Goal: Communication & Community: Participate in discussion

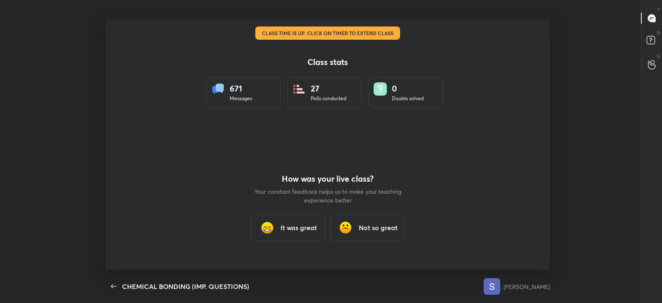
scroll to position [3, 0]
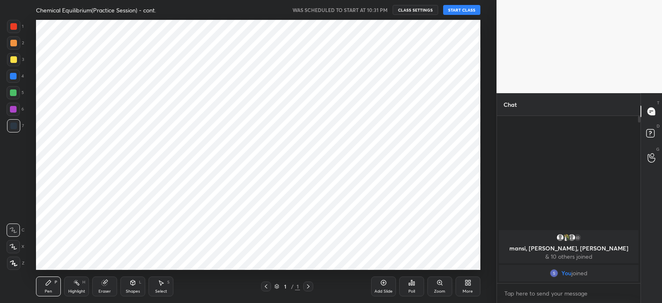
scroll to position [41098, 40884]
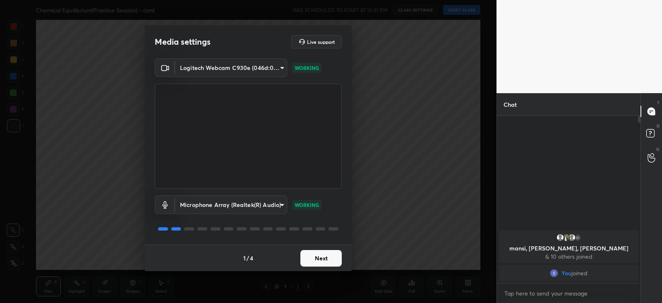
click at [313, 254] on button "Next" at bounding box center [320, 258] width 41 height 17
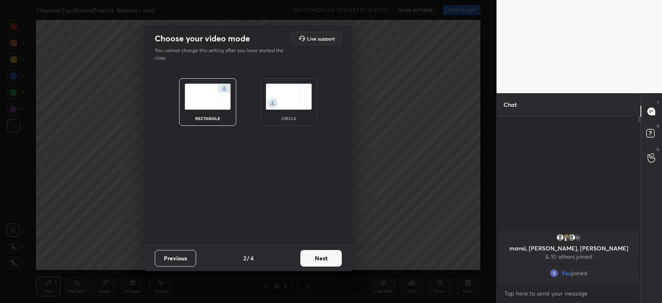
click at [317, 258] on button "Next" at bounding box center [320, 258] width 41 height 17
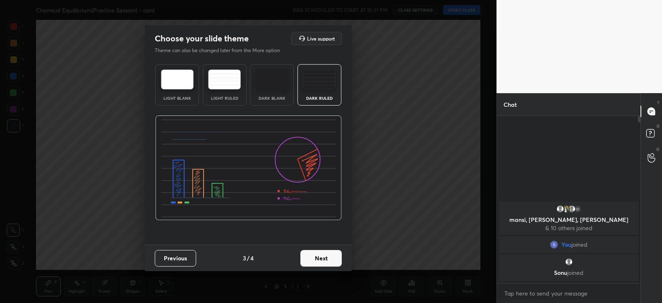
click at [316, 259] on button "Next" at bounding box center [320, 258] width 41 height 17
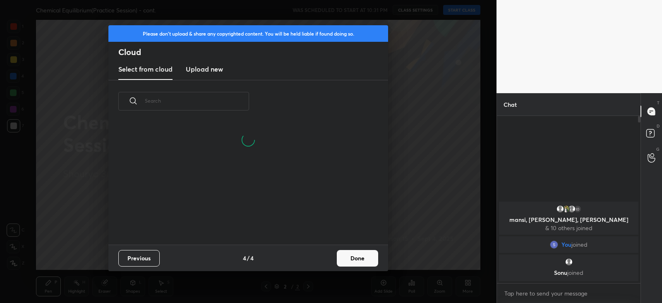
scroll to position [122, 265]
click at [349, 257] on button "Done" at bounding box center [357, 258] width 41 height 17
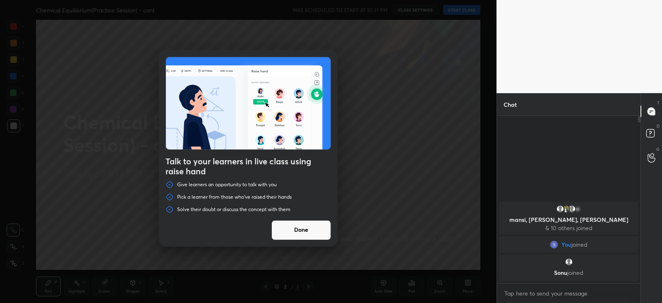
click at [289, 228] on button "Done" at bounding box center [301, 230] width 60 height 20
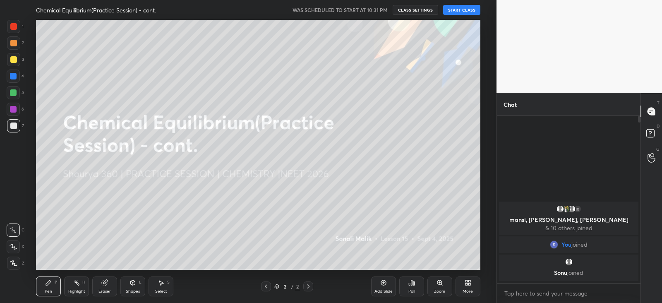
click at [459, 12] on button "START CLASS" at bounding box center [461, 10] width 37 height 10
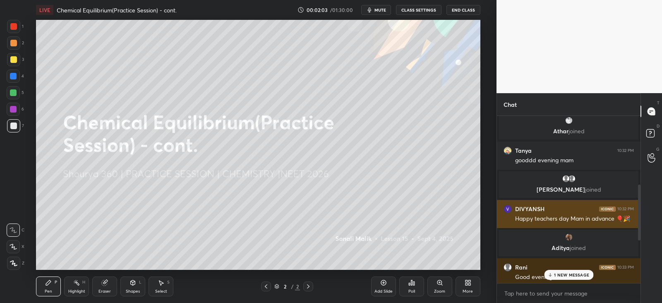
scroll to position [205, 0]
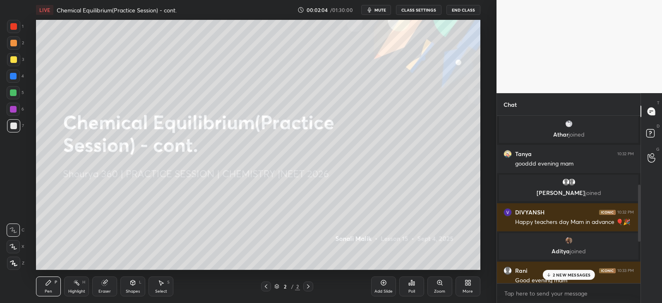
click at [553, 270] on div "2 NEW MESSAGES" at bounding box center [568, 275] width 52 height 10
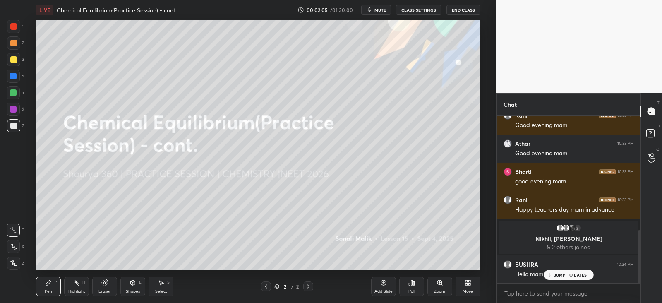
scroll to position [390, 0]
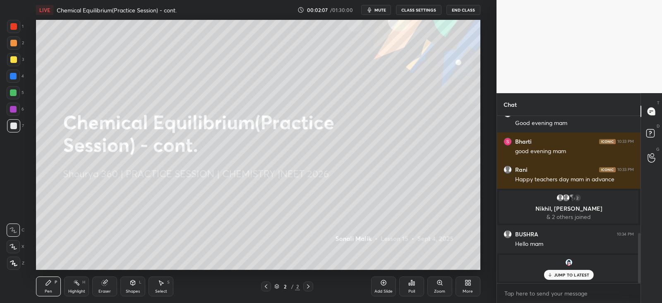
click at [564, 270] on div "JUMP TO LATEST" at bounding box center [568, 275] width 50 height 10
click at [15, 60] on div at bounding box center [13, 59] width 7 height 7
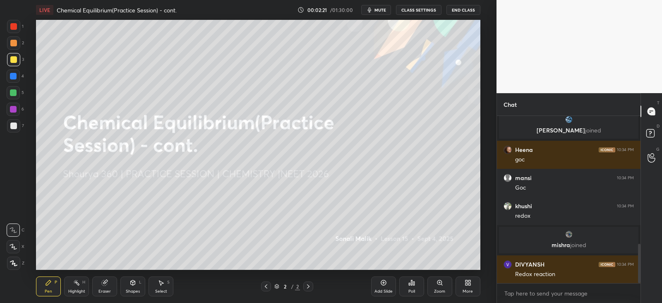
scroll to position [544, 0]
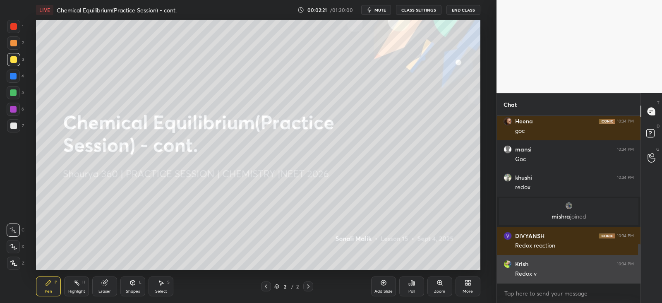
click at [569, 270] on div "Redox v" at bounding box center [574, 274] width 119 height 8
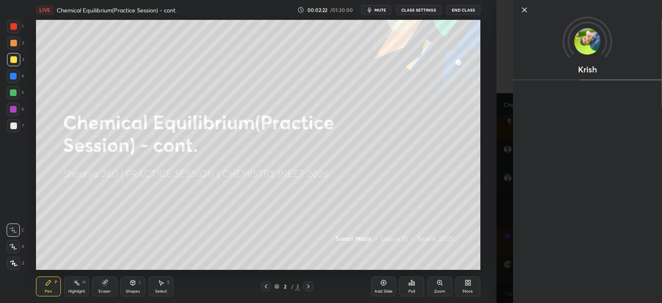
click at [505, 263] on div "Krish" at bounding box center [578, 151] width 165 height 303
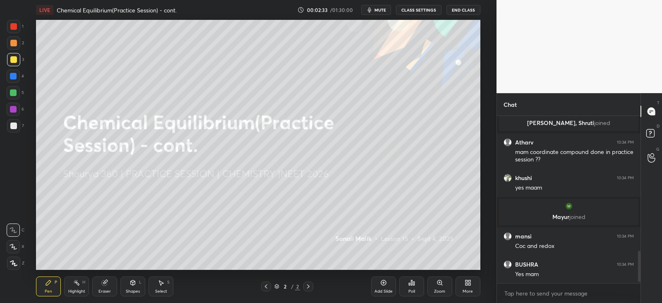
scroll to position [725, 0]
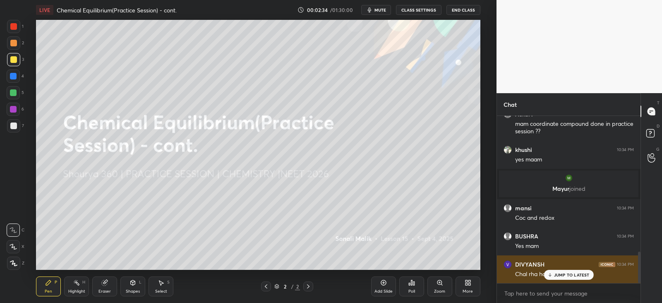
click at [549, 272] on icon at bounding box center [549, 274] width 5 height 5
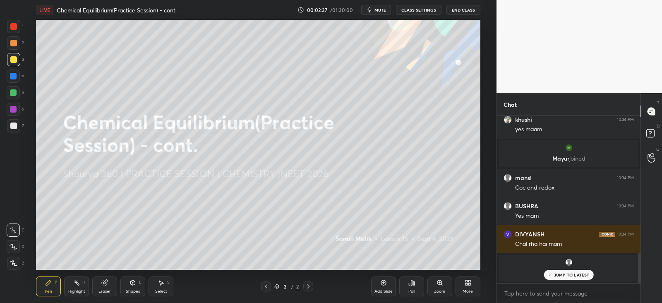
click at [558, 275] on p "JUMP TO LATEST" at bounding box center [572, 274] width 36 height 5
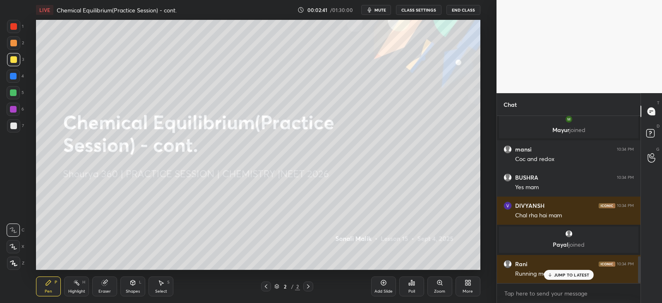
scroll to position [865, 0]
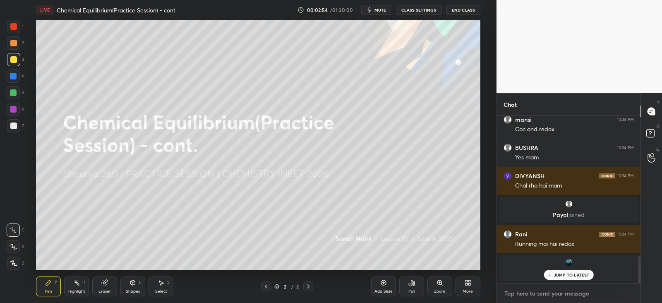
click at [528, 295] on textarea at bounding box center [568, 293] width 130 height 13
type textarea "x"
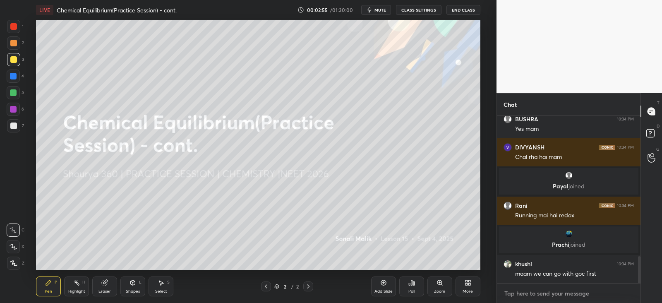
scroll to position [762, 0]
paste textarea "[URL][DOMAIN_NAME]"
type textarea "[URL][DOMAIN_NAME]"
type textarea "x"
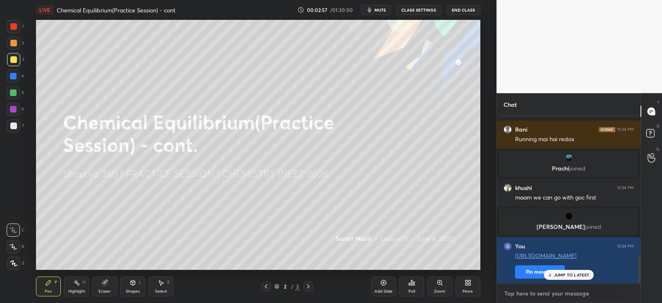
scroll to position [869, 0]
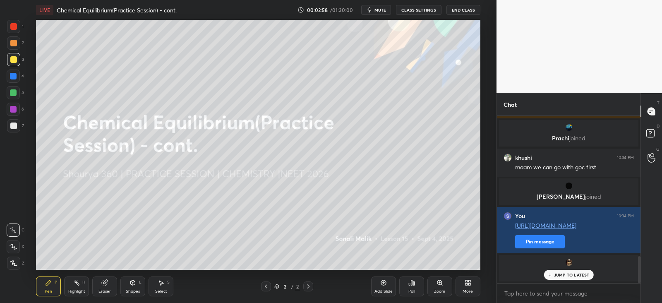
click at [526, 272] on p "tannu joined" at bounding box center [568, 273] width 129 height 7
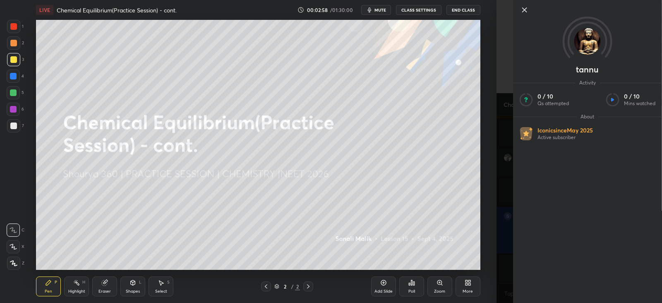
click at [490, 247] on div "1 2 3 4 5 6 7 C X Z C X Z E E Erase all H H LIVE Chemical Equilibrium(Practice …" at bounding box center [248, 151] width 496 height 303
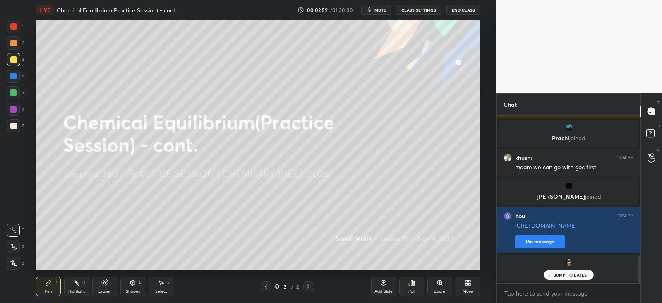
click at [532, 240] on button "Pin message" at bounding box center [540, 241] width 50 height 13
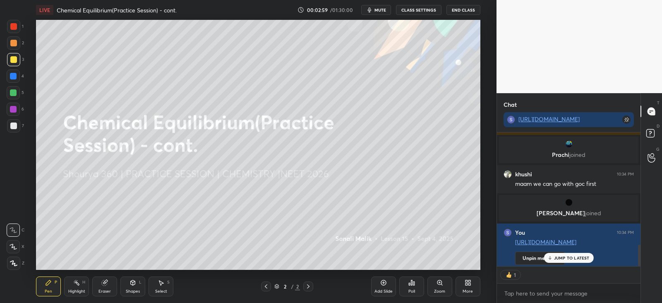
scroll to position [0, 0]
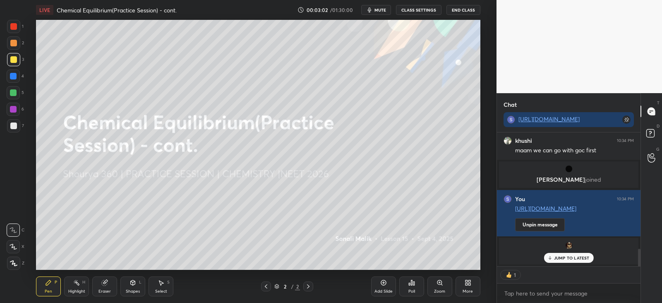
click at [560, 253] on div "JUMP TO LATEST" at bounding box center [568, 258] width 50 height 10
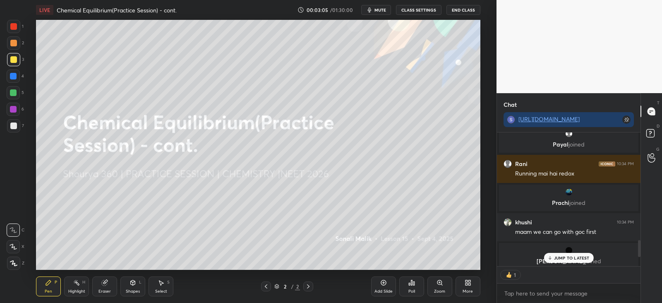
click at [558, 255] on p "JUMP TO LATEST" at bounding box center [572, 257] width 36 height 5
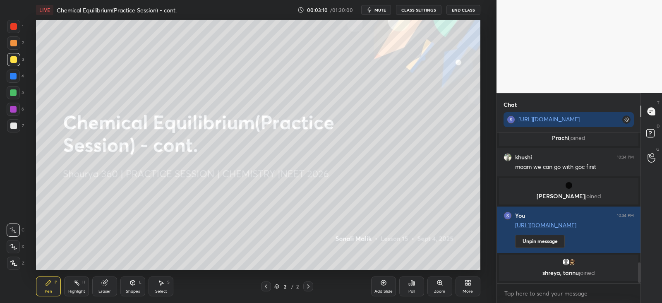
click at [468, 283] on icon at bounding box center [469, 284] width 2 height 2
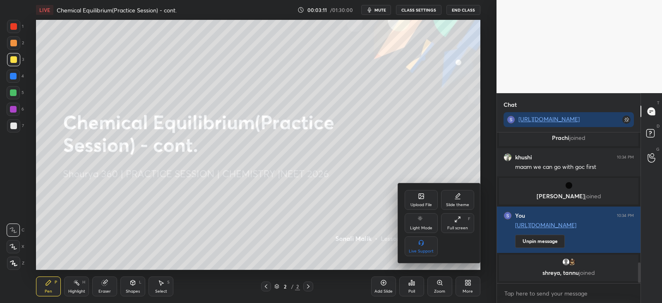
click at [414, 199] on div "Upload File" at bounding box center [420, 200] width 33 height 20
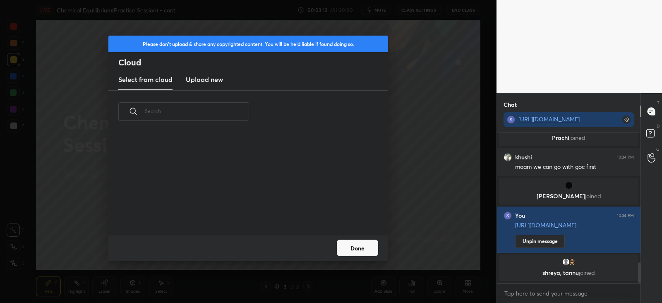
click at [202, 77] on h3 "Upload new" at bounding box center [204, 79] width 37 height 10
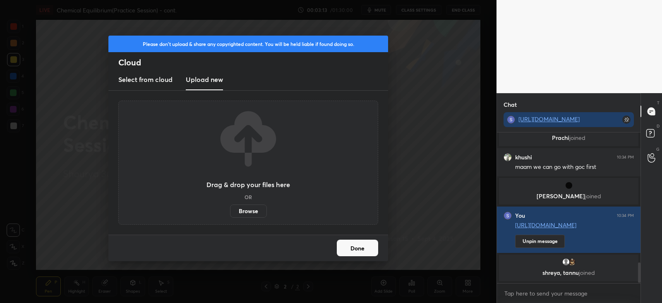
click at [258, 205] on label "Browse" at bounding box center [248, 210] width 37 height 13
click at [230, 205] on input "Browse" at bounding box center [230, 210] width 0 height 13
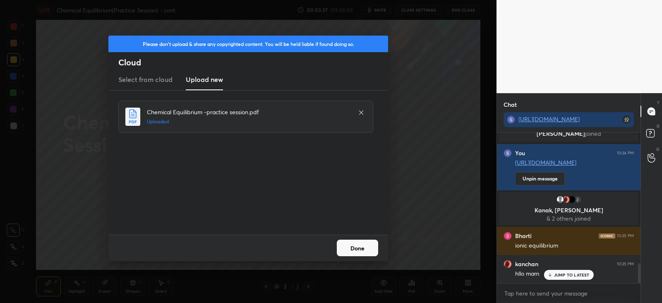
scroll to position [984, 0]
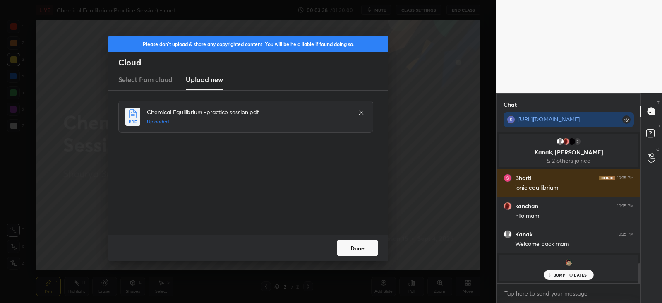
click at [351, 245] on button "Done" at bounding box center [357, 247] width 41 height 17
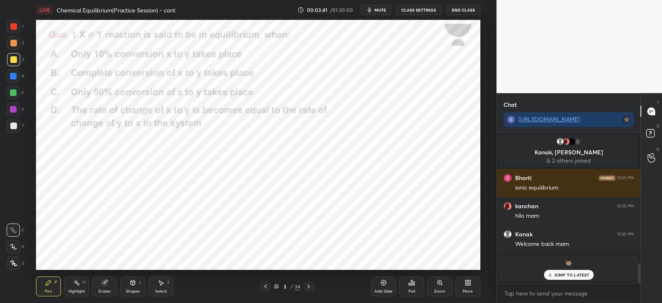
click at [562, 273] on p "JUMP TO LATEST" at bounding box center [572, 274] width 36 height 5
click at [267, 287] on icon at bounding box center [265, 286] width 7 height 7
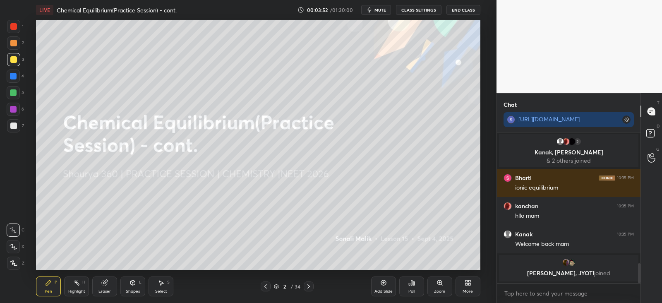
click at [311, 287] on icon at bounding box center [308, 286] width 7 height 7
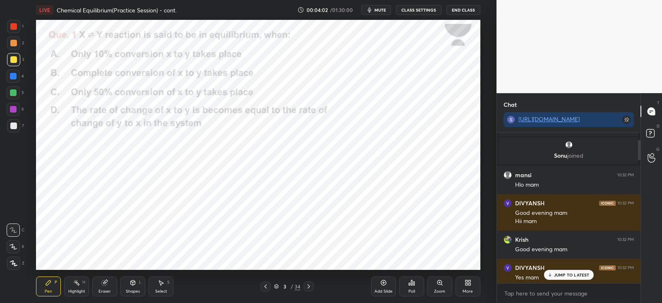
scroll to position [0, 0]
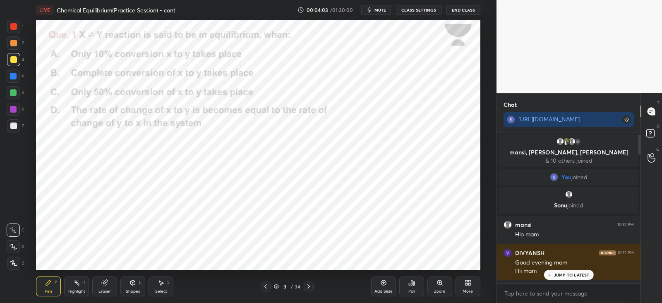
click at [563, 272] on p "JUMP TO LATEST" at bounding box center [572, 274] width 36 height 5
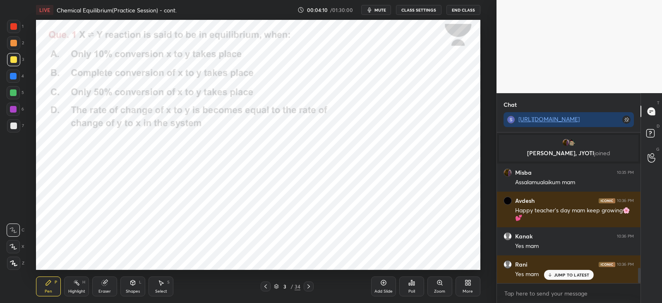
scroll to position [1336, 0]
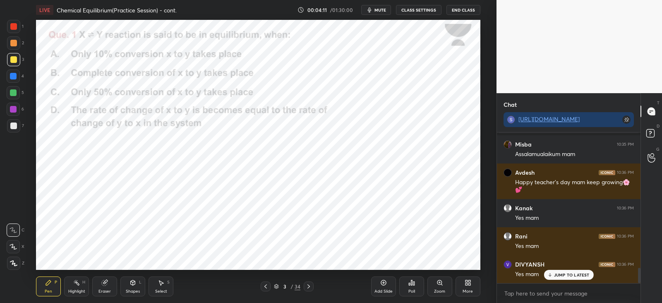
click at [562, 274] on p "JUMP TO LATEST" at bounding box center [572, 274] width 36 height 5
click at [412, 287] on div "Poll" at bounding box center [411, 286] width 25 height 20
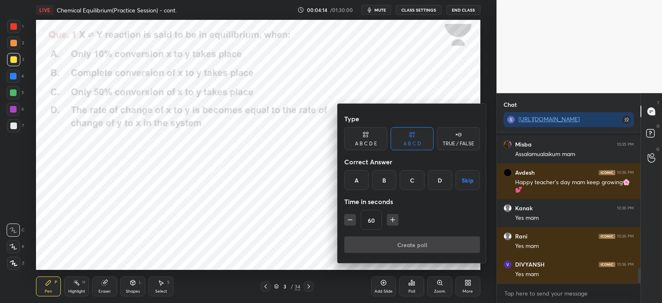
click at [443, 178] on div "D" at bounding box center [440, 180] width 24 height 20
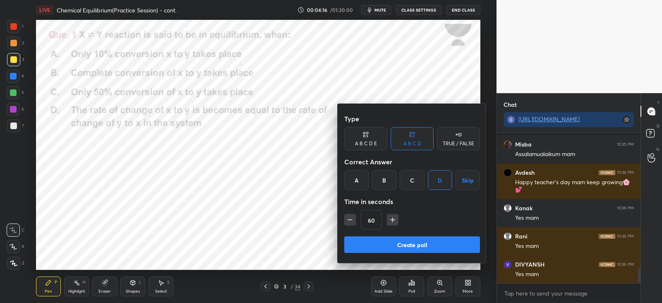
click at [397, 244] on button "Create poll" at bounding box center [412, 244] width 136 height 17
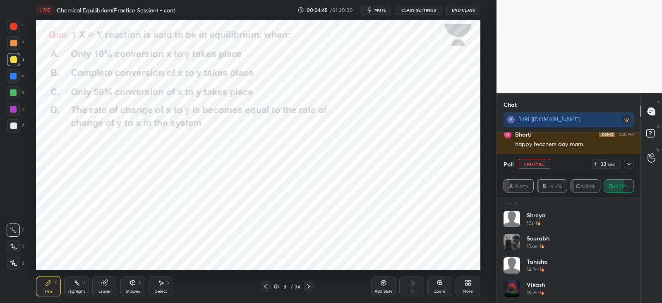
scroll to position [1522, 0]
click at [631, 162] on icon at bounding box center [628, 163] width 7 height 7
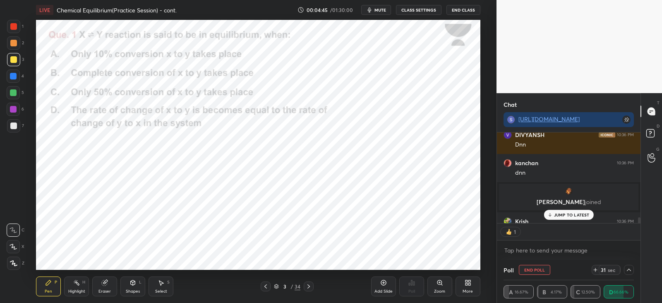
scroll to position [2, 2]
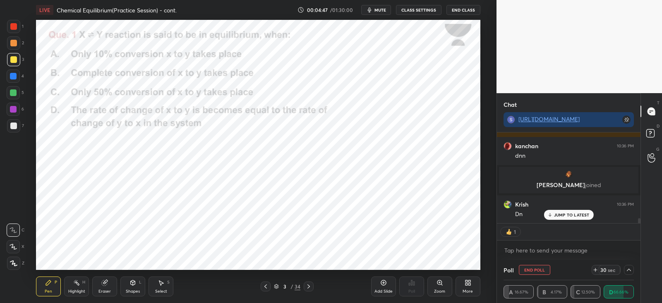
click at [570, 216] on p "JUMP TO LATEST" at bounding box center [572, 214] width 36 height 5
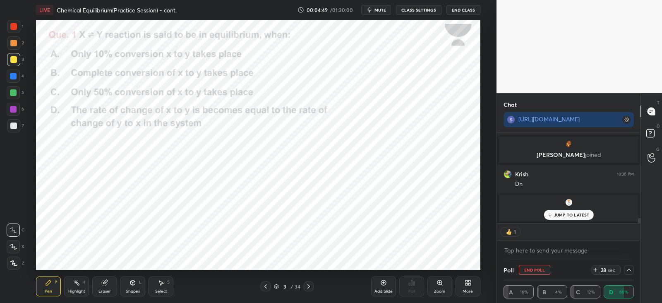
click at [13, 31] on div at bounding box center [13, 26] width 13 height 13
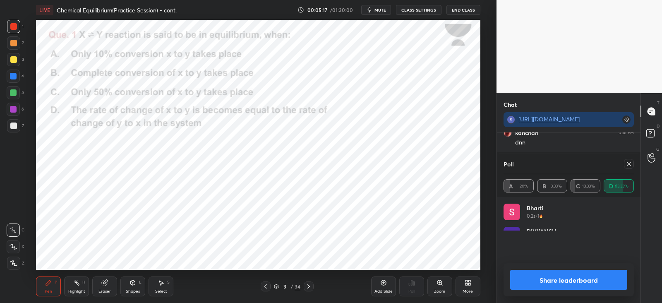
scroll to position [97, 128]
click at [628, 162] on icon at bounding box center [628, 163] width 7 height 7
type textarea "x"
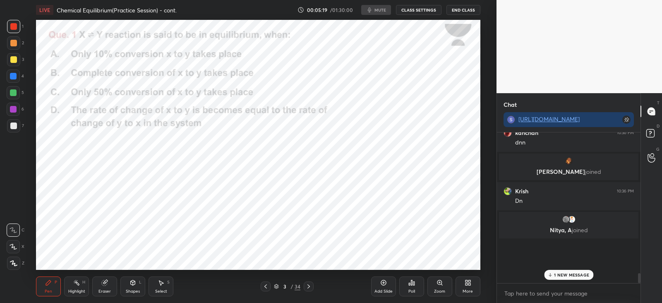
scroll to position [1531, 0]
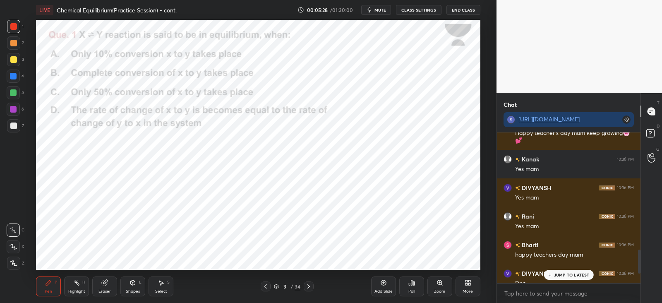
scroll to position [41098, 40884]
click at [558, 272] on p "JUMP TO LATEST" at bounding box center [572, 274] width 36 height 5
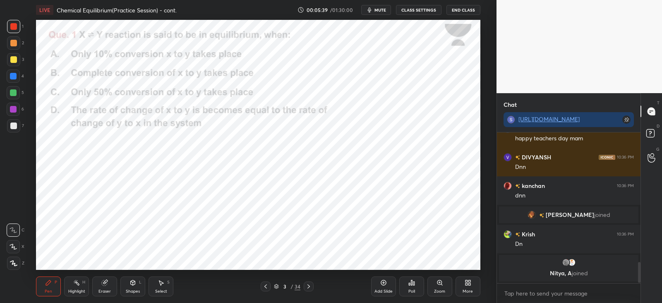
scroll to position [957, 0]
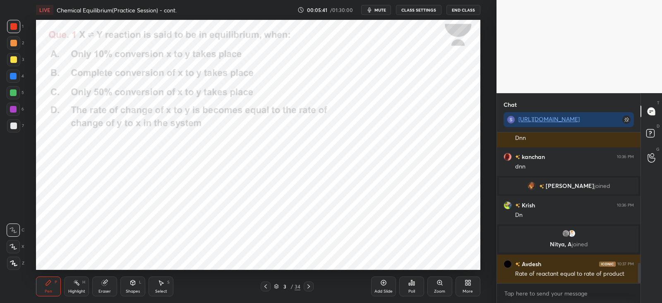
click at [13, 262] on icon at bounding box center [13, 263] width 7 height 6
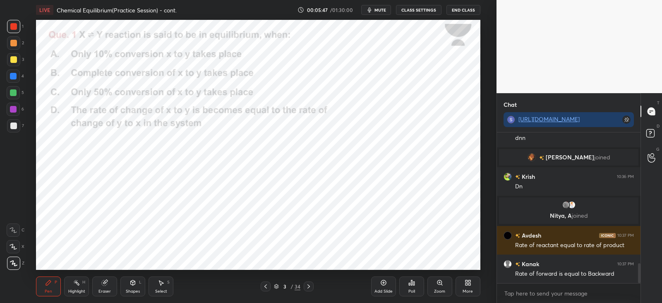
click at [307, 288] on icon at bounding box center [308, 286] width 7 height 7
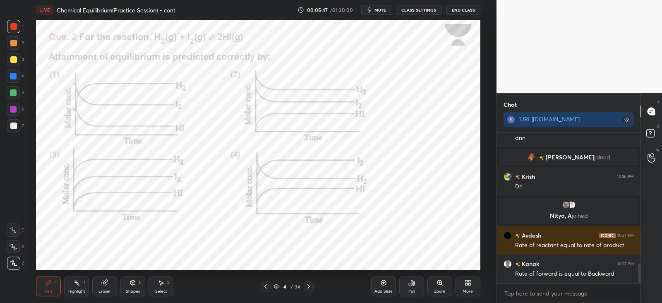
scroll to position [1034, 0]
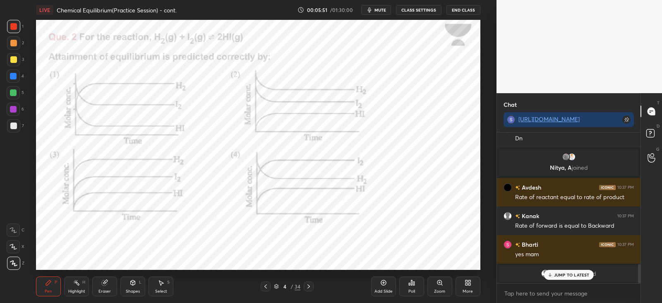
click at [418, 283] on div "Poll" at bounding box center [411, 286] width 25 height 20
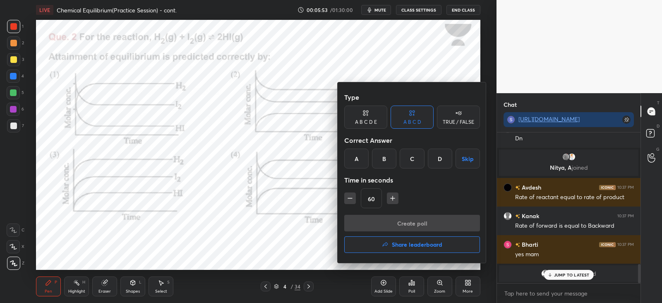
click at [416, 162] on div "C" at bounding box center [411, 158] width 24 height 20
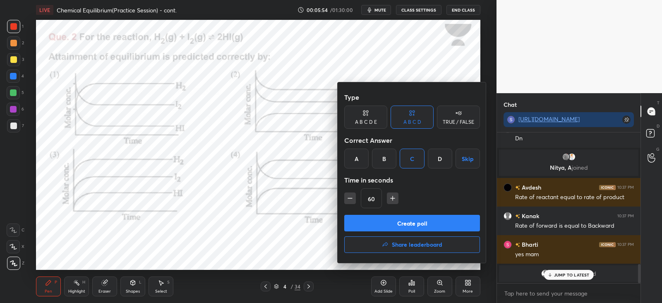
click at [408, 220] on button "Create poll" at bounding box center [412, 223] width 136 height 17
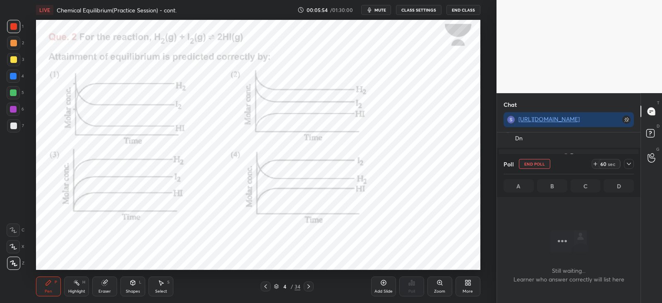
scroll to position [0, 0]
click at [628, 163] on icon at bounding box center [628, 163] width 7 height 7
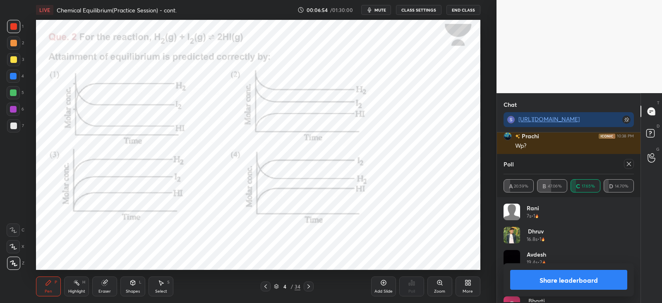
scroll to position [97, 128]
click at [628, 164] on icon at bounding box center [628, 163] width 7 height 7
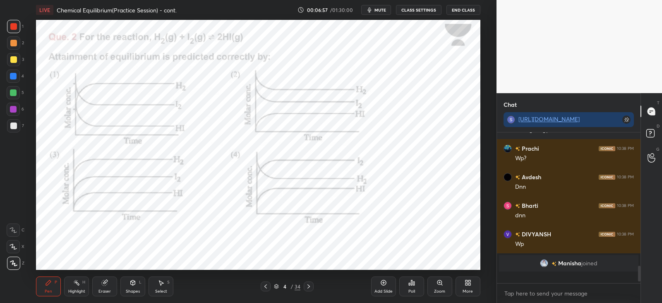
scroll to position [79, 141]
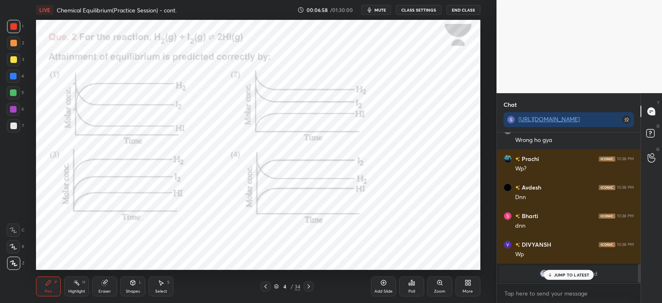
click at [411, 282] on icon at bounding box center [411, 282] width 1 height 5
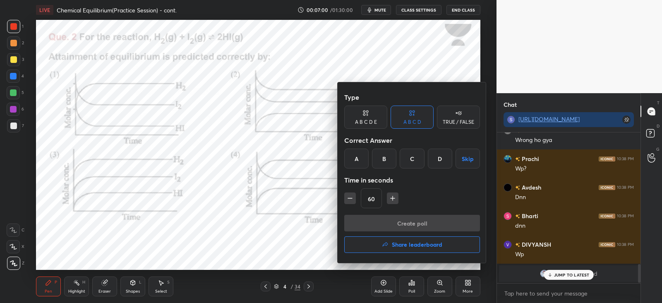
click at [319, 174] on div at bounding box center [331, 151] width 662 height 303
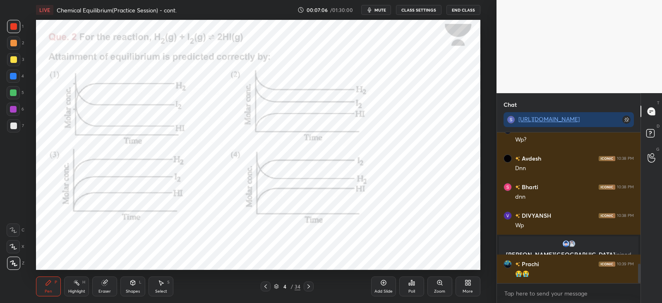
scroll to position [1037, 0]
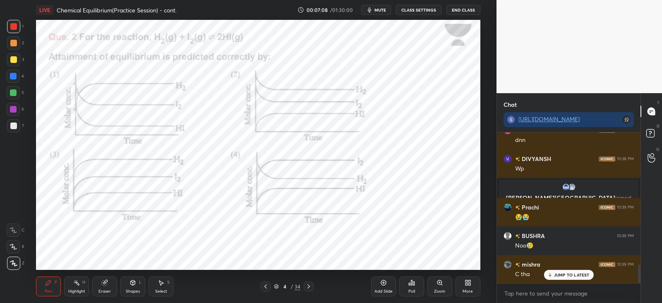
click at [409, 284] on icon at bounding box center [409, 284] width 1 height 2
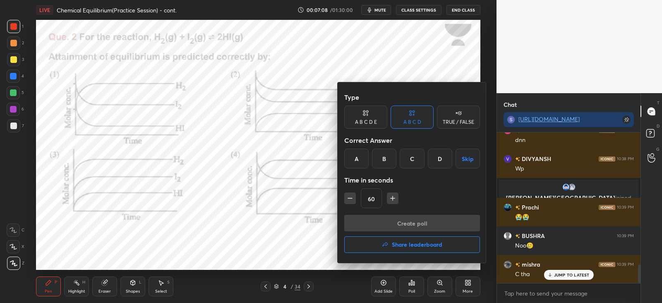
scroll to position [1094, 0]
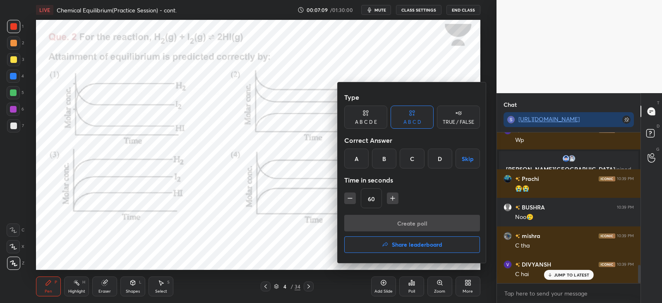
click at [389, 155] on div "B" at bounding box center [384, 158] width 24 height 20
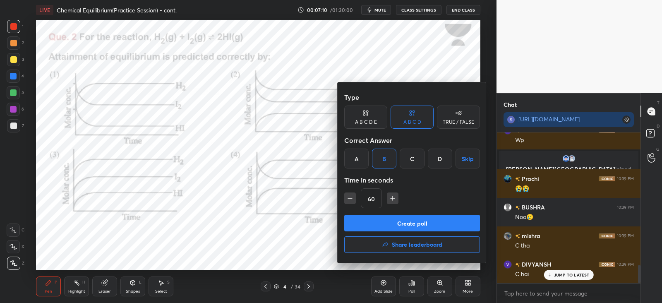
click at [389, 219] on button "Create poll" at bounding box center [412, 223] width 136 height 17
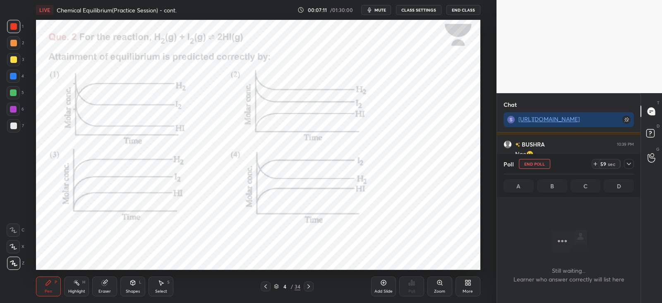
click at [628, 163] on icon at bounding box center [628, 163] width 7 height 7
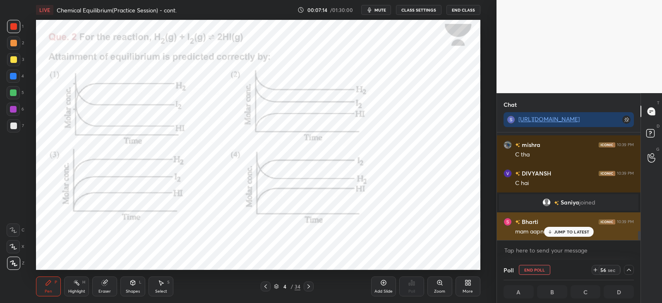
click at [555, 234] on p "JUMP TO LATEST" at bounding box center [572, 231] width 36 height 5
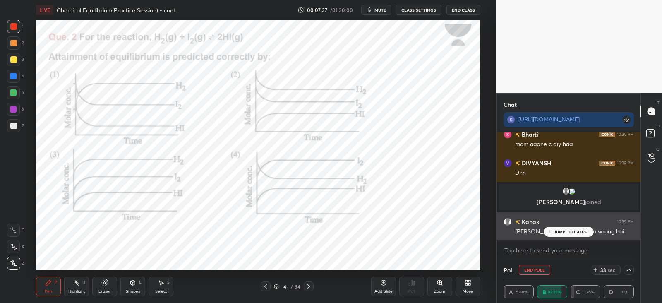
click at [557, 230] on p "JUMP TO LATEST" at bounding box center [572, 231] width 36 height 5
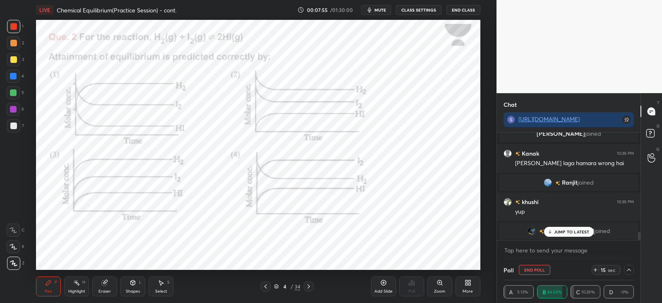
click at [133, 284] on icon at bounding box center [133, 283] width 0 height 3
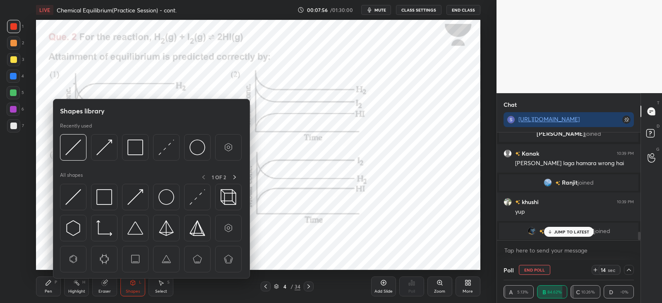
click at [208, 194] on div at bounding box center [197, 197] width 26 height 26
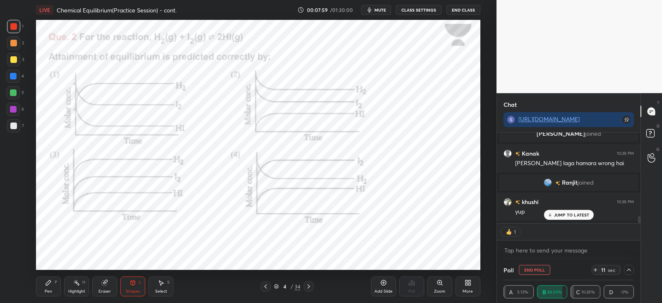
scroll to position [88, 141]
click at [64, 282] on div "Highlight H" at bounding box center [76, 286] width 25 height 20
click at [559, 213] on p "JUMP TO LATEST" at bounding box center [572, 214] width 36 height 5
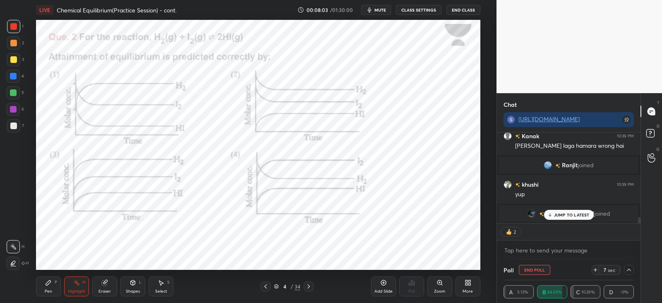
scroll to position [1325, 0]
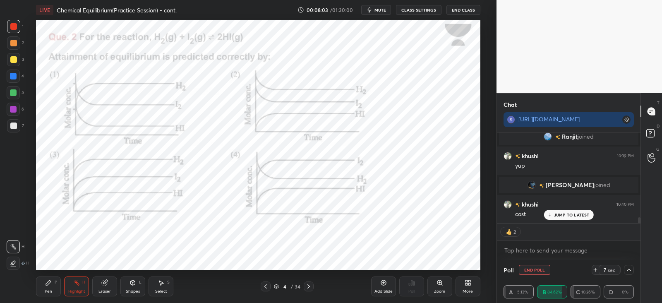
click at [309, 289] on div at bounding box center [308, 286] width 10 height 10
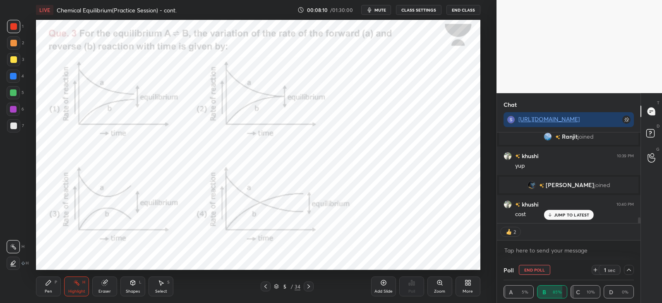
click at [525, 269] on button "End Poll" at bounding box center [534, 270] width 31 height 10
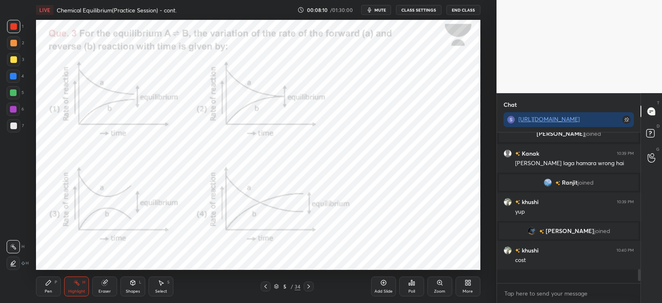
scroll to position [2, 2]
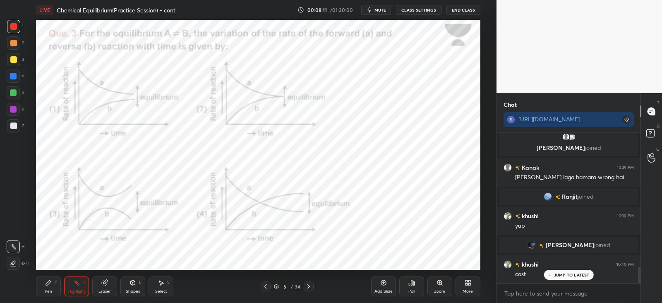
click at [412, 288] on div "Poll" at bounding box center [411, 286] width 25 height 20
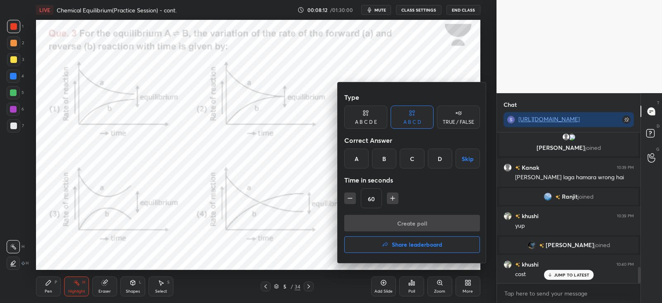
click at [387, 162] on div "B" at bounding box center [384, 158] width 24 height 20
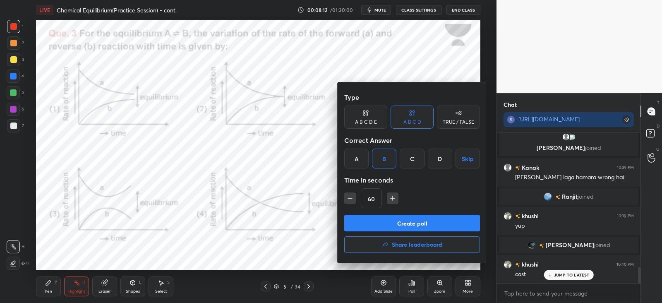
click at [385, 219] on button "Create poll" at bounding box center [412, 223] width 136 height 17
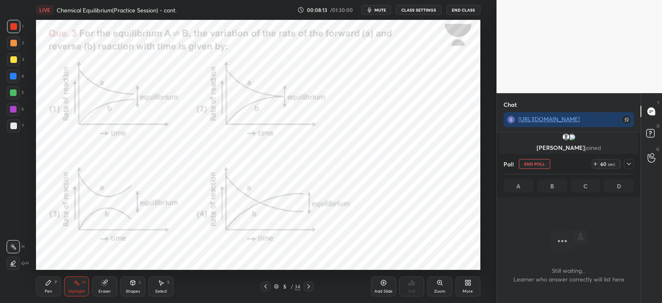
scroll to position [110, 141]
click at [629, 162] on icon at bounding box center [628, 163] width 7 height 7
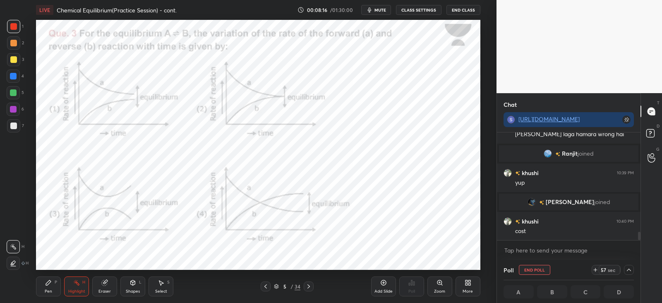
click at [16, 25] on div at bounding box center [13, 26] width 7 height 7
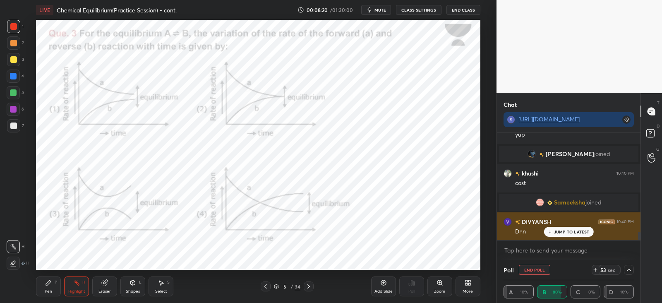
click at [572, 230] on p "JUMP TO LATEST" at bounding box center [572, 231] width 36 height 5
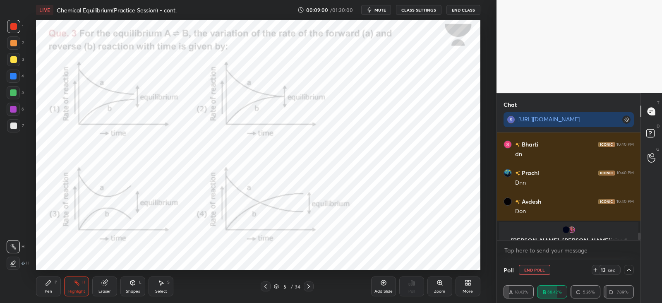
click at [80, 285] on div "Highlight H" at bounding box center [76, 286] width 25 height 20
click at [84, 282] on div "H" at bounding box center [83, 282] width 3 height 4
click at [78, 280] on icon at bounding box center [76, 282] width 7 height 7
click at [10, 260] on icon at bounding box center [13, 263] width 7 height 7
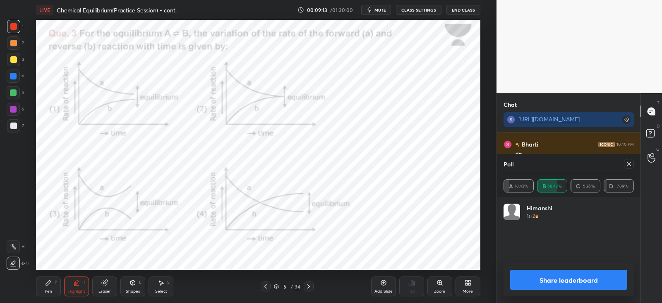
scroll to position [97, 128]
click at [630, 164] on icon at bounding box center [628, 163] width 7 height 7
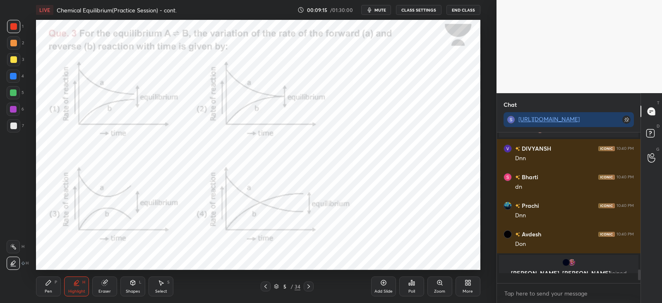
scroll to position [77, 141]
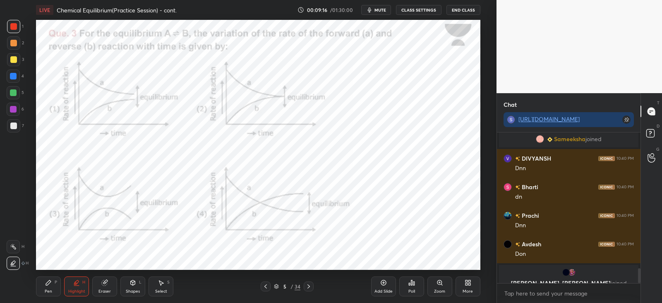
click at [48, 282] on icon at bounding box center [48, 282] width 5 height 5
click at [308, 287] on icon at bounding box center [308, 286] width 7 height 7
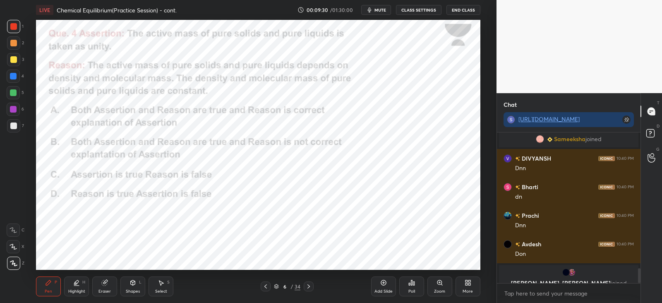
click at [412, 286] on div "Poll" at bounding box center [411, 286] width 25 height 20
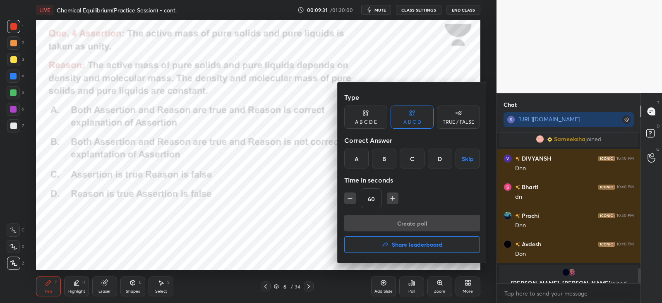
click at [360, 159] on div "A" at bounding box center [356, 158] width 24 height 20
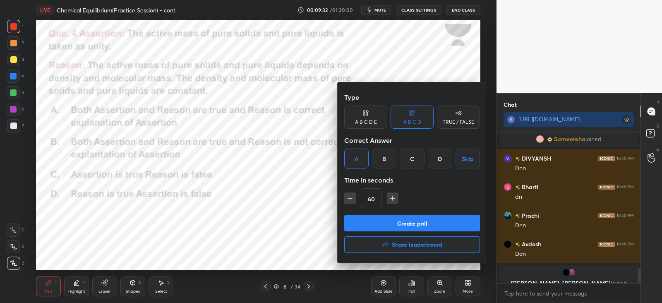
click at [380, 215] on button "Create poll" at bounding box center [412, 223] width 136 height 17
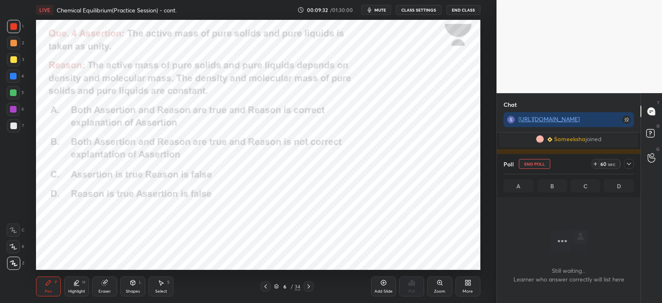
scroll to position [2, 2]
click at [633, 162] on div at bounding box center [629, 164] width 10 height 10
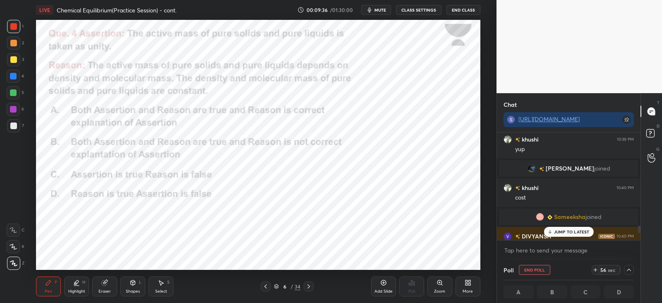
click at [556, 231] on p "JUMP TO LATEST" at bounding box center [572, 231] width 36 height 5
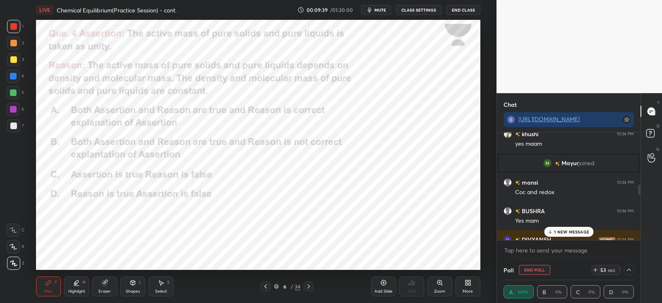
click at [557, 229] on p "1 NEW MESSAGE" at bounding box center [571, 231] width 35 height 5
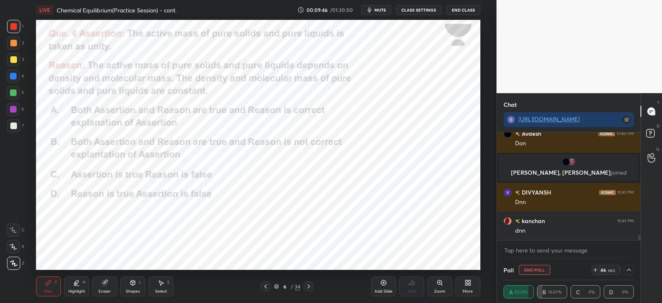
click at [136, 285] on icon at bounding box center [132, 282] width 7 height 7
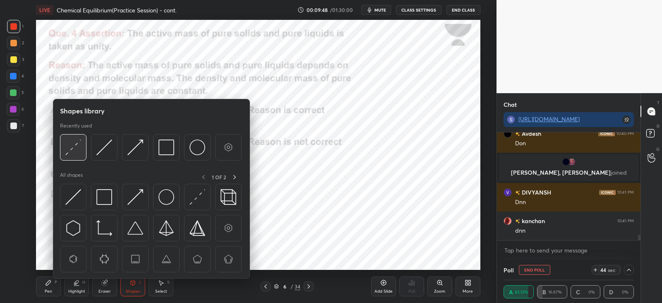
click at [72, 147] on img at bounding box center [73, 147] width 16 height 16
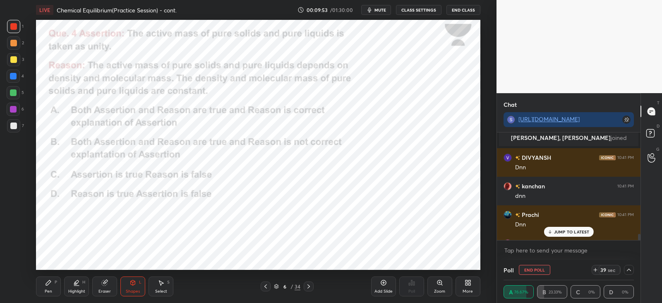
click at [50, 284] on icon at bounding box center [48, 282] width 7 height 7
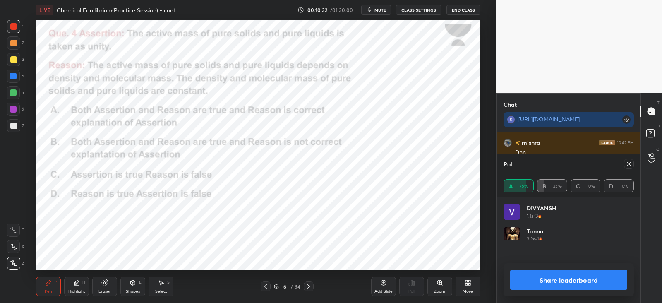
scroll to position [97, 128]
click at [105, 282] on icon at bounding box center [104, 282] width 5 height 5
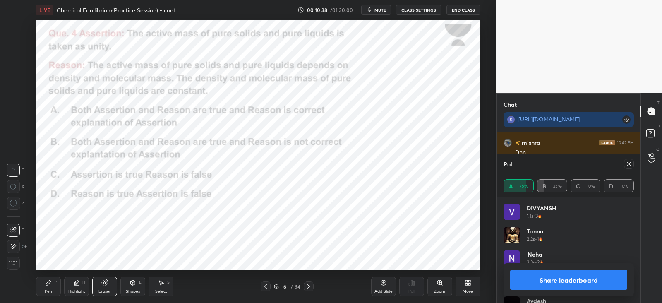
click at [51, 282] on icon at bounding box center [48, 282] width 5 height 5
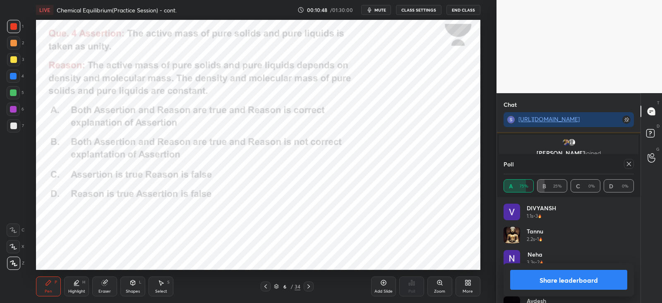
scroll to position [2047, 0]
click at [628, 166] on icon at bounding box center [628, 163] width 7 height 7
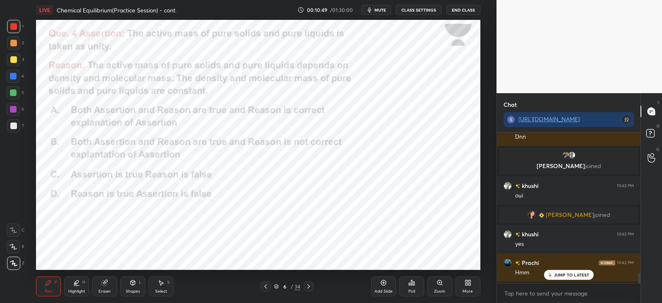
scroll to position [79, 141]
click at [108, 282] on icon at bounding box center [104, 282] width 7 height 7
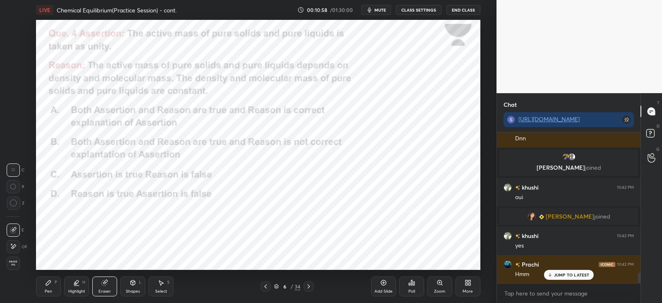
click at [47, 277] on div "Pen P" at bounding box center [48, 286] width 25 height 20
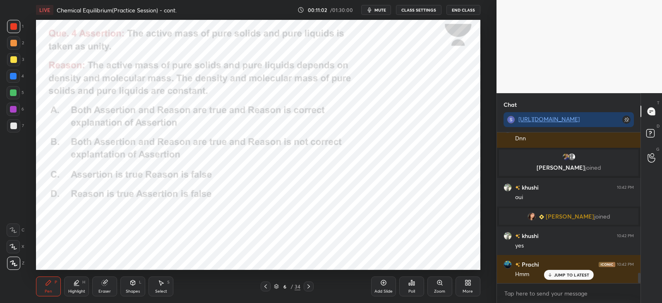
click at [134, 284] on icon at bounding box center [133, 282] width 5 height 5
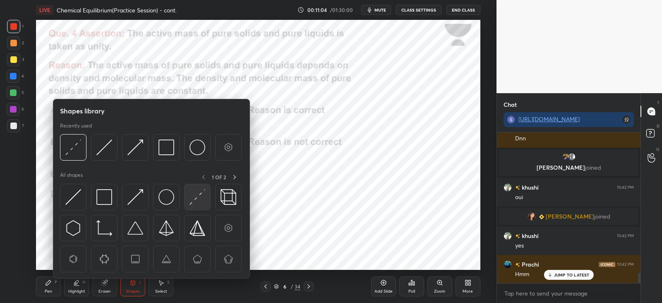
click at [202, 199] on img at bounding box center [197, 197] width 16 height 16
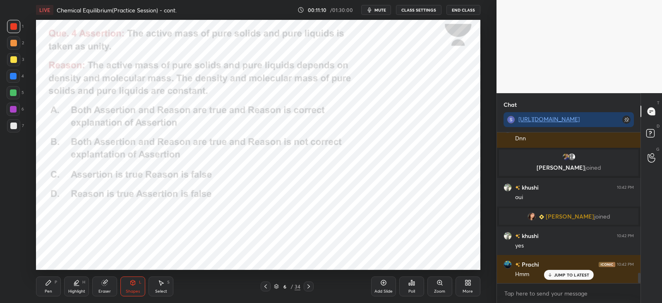
click at [54, 278] on div "Pen P" at bounding box center [48, 286] width 25 height 20
click at [310, 286] on icon at bounding box center [308, 286] width 7 height 7
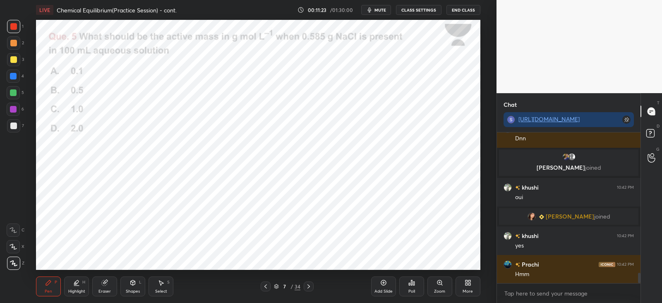
scroll to position [2024, 0]
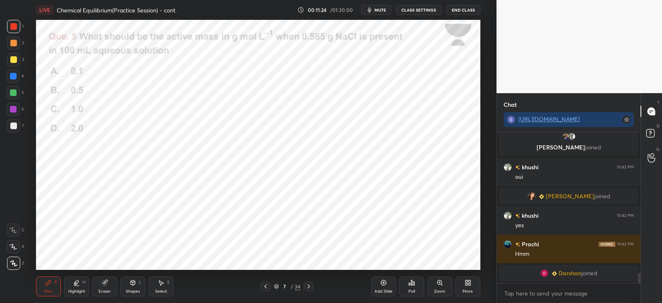
click at [413, 287] on div "Poll" at bounding box center [411, 286] width 25 height 20
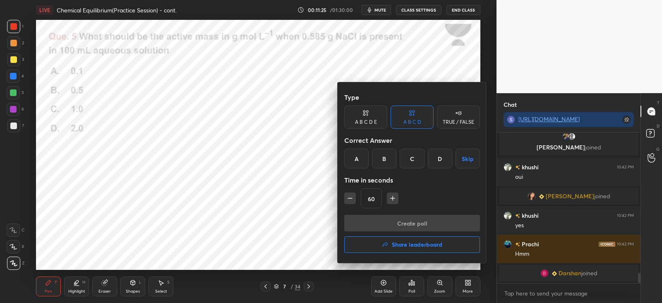
click at [357, 150] on div "A" at bounding box center [356, 158] width 24 height 20
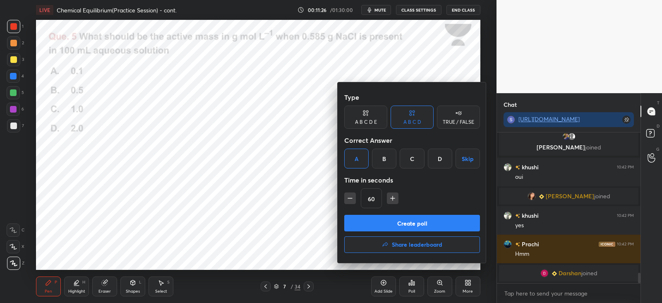
click at [394, 220] on button "Create poll" at bounding box center [412, 223] width 136 height 17
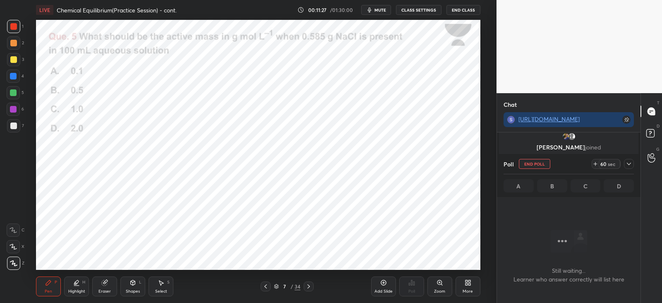
scroll to position [105, 141]
click at [628, 165] on icon at bounding box center [628, 163] width 7 height 7
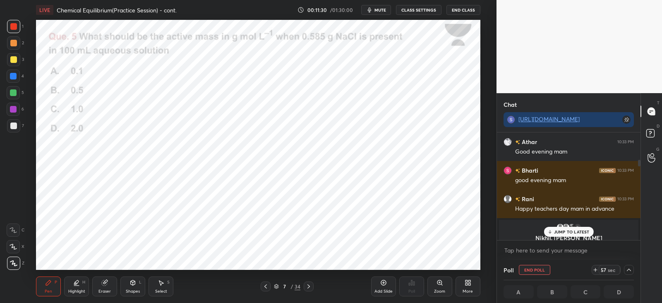
scroll to position [141, 0]
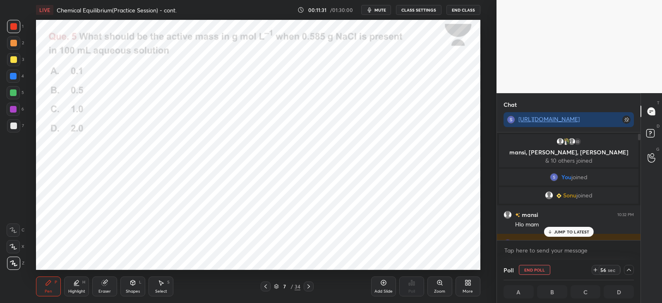
click at [563, 229] on p "JUMP TO LATEST" at bounding box center [572, 231] width 36 height 5
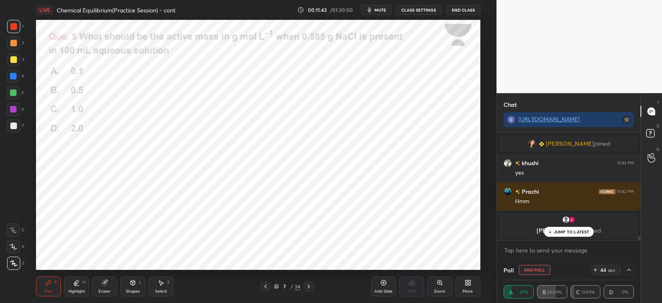
click at [554, 232] on p "JUMP TO LATEST" at bounding box center [572, 231] width 36 height 5
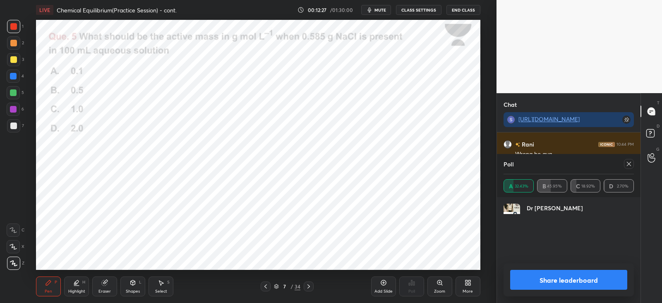
scroll to position [97, 128]
click at [630, 162] on icon at bounding box center [628, 163] width 7 height 7
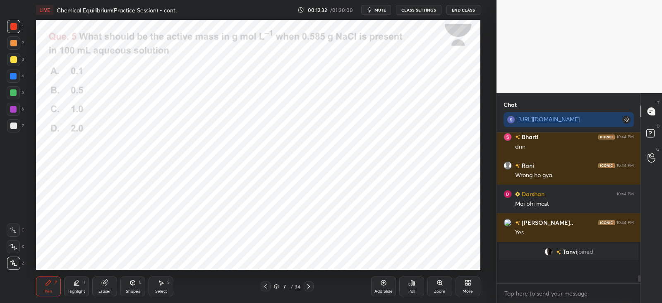
scroll to position [138, 141]
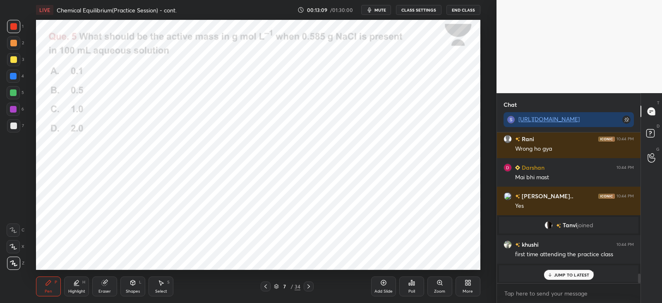
click at [561, 272] on p "JUMP TO LATEST" at bounding box center [572, 274] width 36 height 5
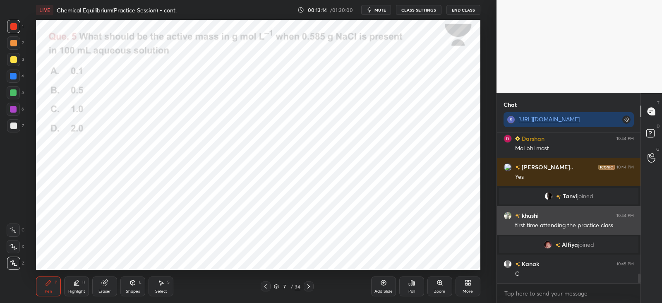
scroll to position [2210, 0]
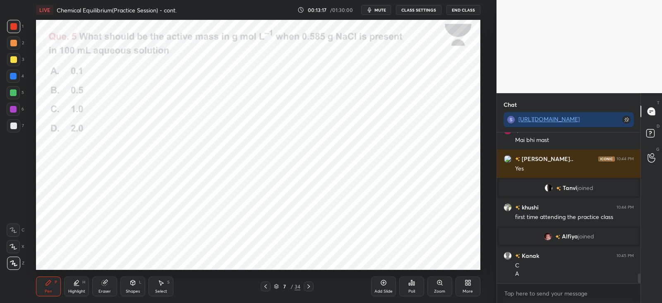
click at [306, 284] on icon at bounding box center [308, 286] width 7 height 7
click at [413, 286] on div "Poll" at bounding box center [411, 286] width 25 height 20
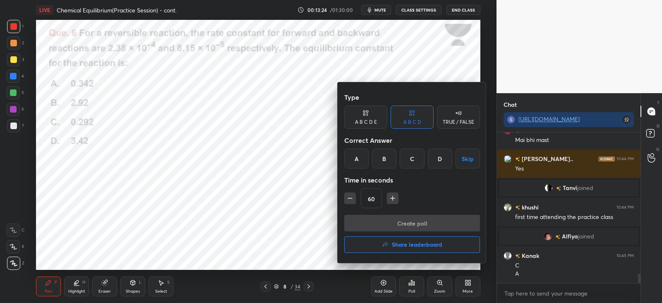
click at [388, 160] on div "B" at bounding box center [384, 158] width 24 height 20
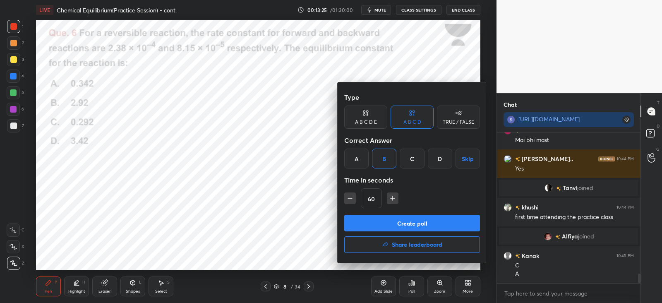
click at [386, 220] on button "Create poll" at bounding box center [412, 223] width 136 height 17
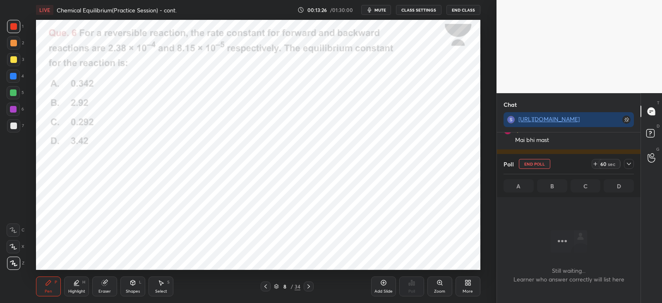
scroll to position [2, 2]
click at [626, 163] on icon at bounding box center [628, 163] width 7 height 7
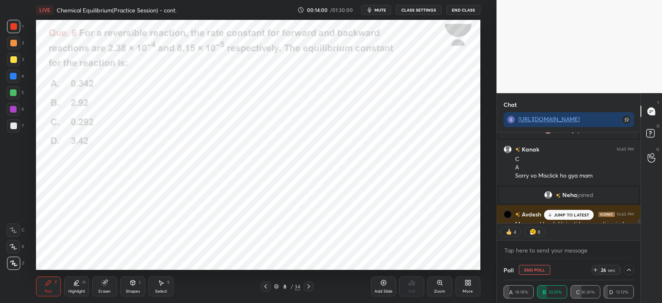
click at [560, 213] on p "JUMP TO LATEST" at bounding box center [572, 214] width 36 height 5
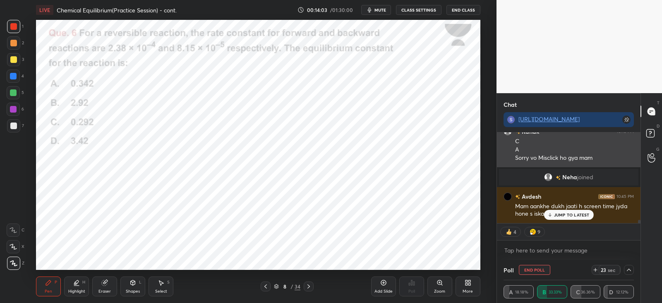
scroll to position [2362, 0]
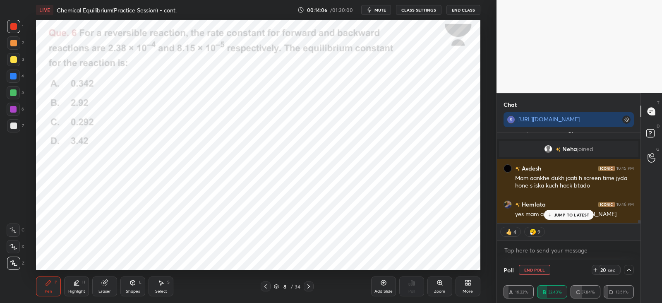
click at [553, 211] on div "JUMP TO LATEST" at bounding box center [568, 215] width 50 height 10
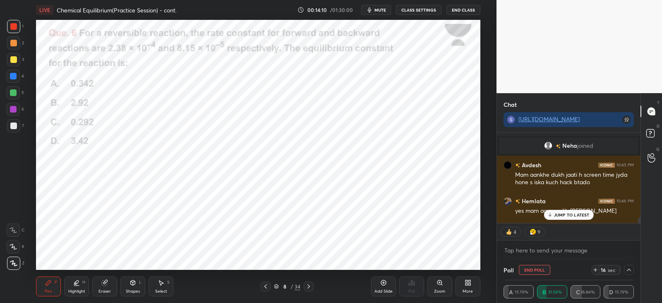
scroll to position [105, 141]
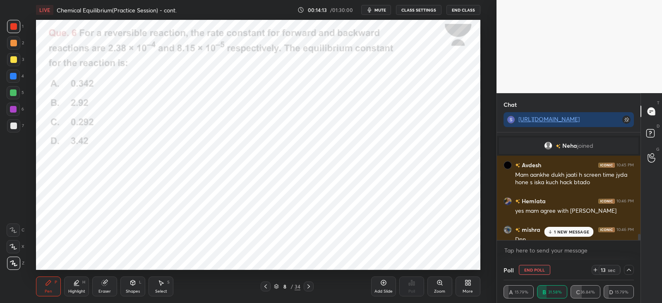
click at [556, 231] on p "1 NEW MESSAGE" at bounding box center [571, 231] width 35 height 5
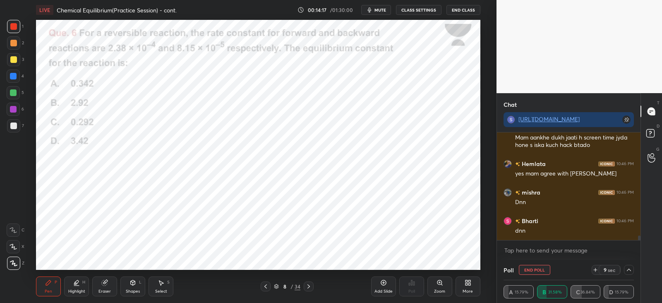
click at [16, 28] on div at bounding box center [13, 26] width 7 height 7
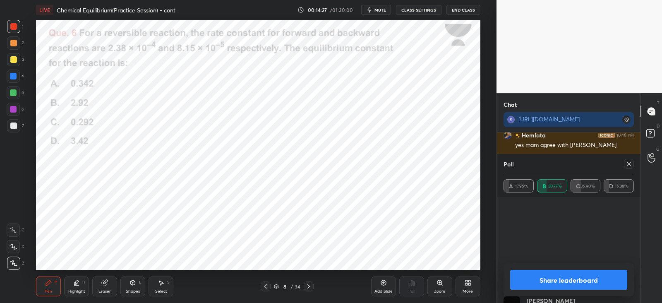
scroll to position [178, 0]
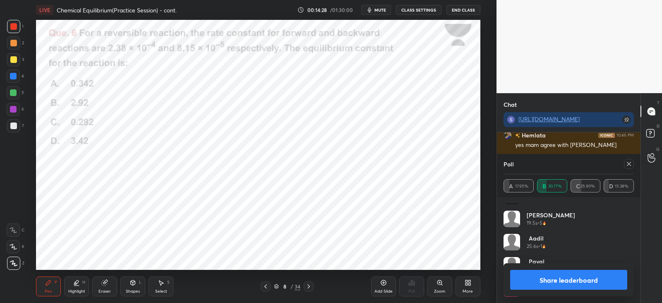
click at [626, 166] on icon at bounding box center [628, 163] width 7 height 7
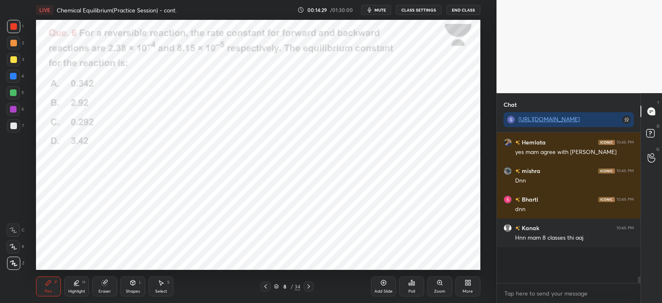
scroll to position [2390, 0]
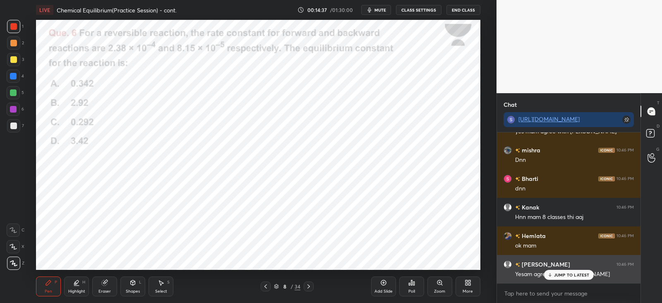
click at [561, 273] on p "JUMP TO LATEST" at bounding box center [572, 274] width 36 height 5
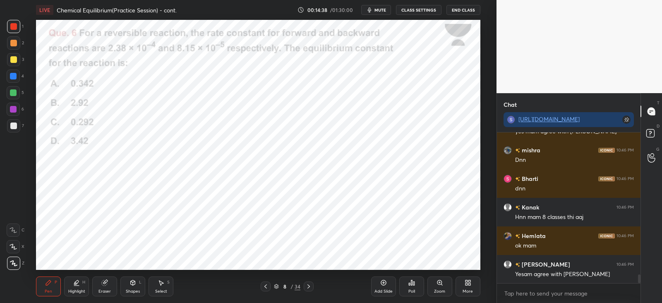
click at [135, 277] on div "Shapes L" at bounding box center [132, 286] width 25 height 20
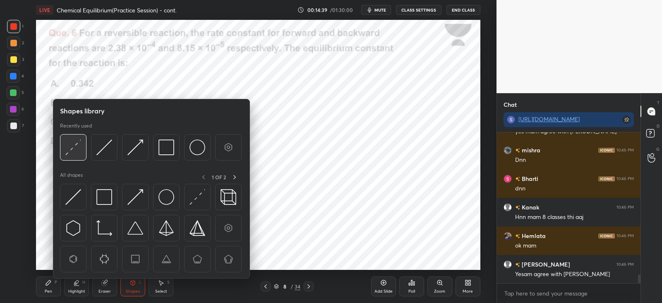
click at [74, 142] on img at bounding box center [73, 147] width 16 height 16
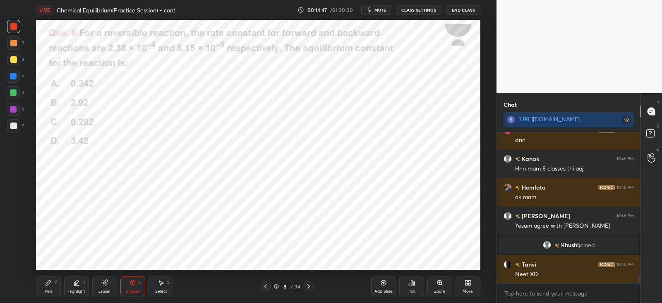
click at [52, 275] on div "Pen P Highlight H Eraser Shapes L Select S 8 / 34 Add Slide Poll Zoom More" at bounding box center [258, 286] width 444 height 33
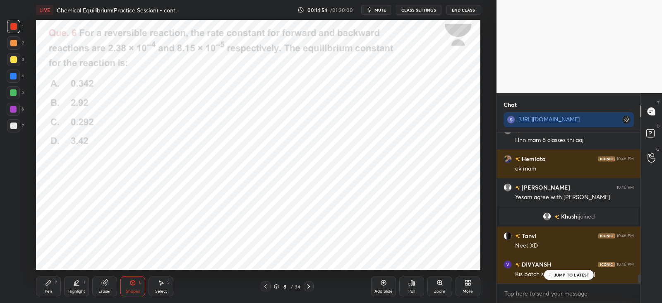
click at [109, 280] on div "Eraser" at bounding box center [104, 286] width 25 height 20
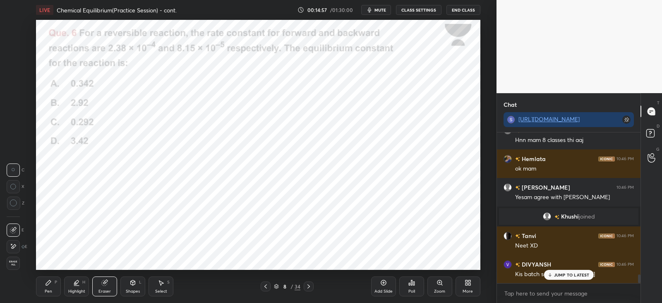
click at [45, 282] on icon at bounding box center [48, 282] width 7 height 7
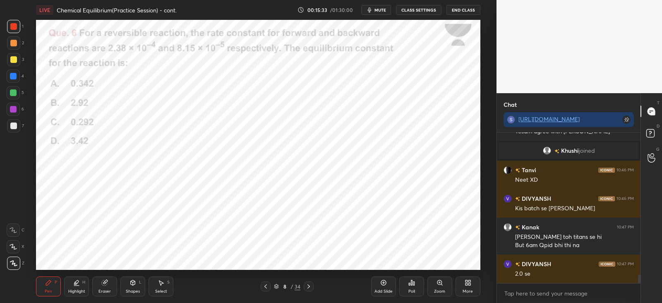
scroll to position [2541, 0]
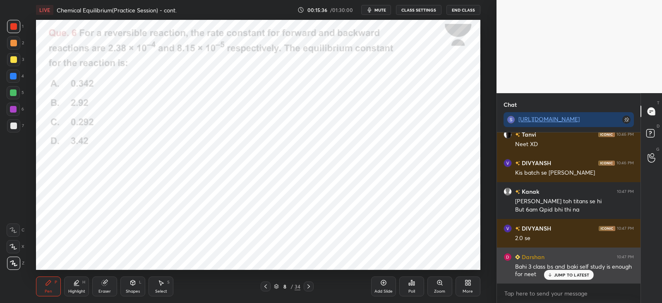
click at [568, 272] on p "JUMP TO LATEST" at bounding box center [572, 274] width 36 height 5
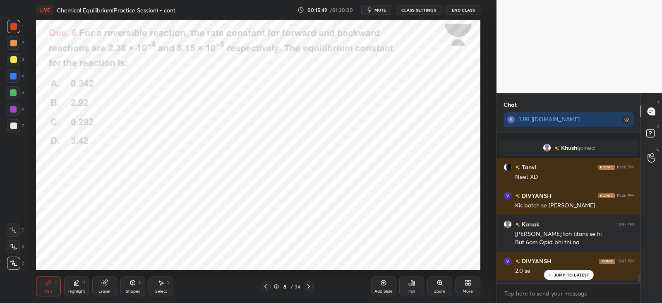
scroll to position [2570, 0]
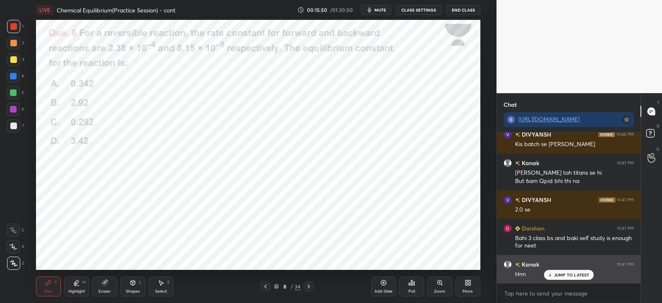
click at [566, 273] on p "JUMP TO LATEST" at bounding box center [572, 274] width 36 height 5
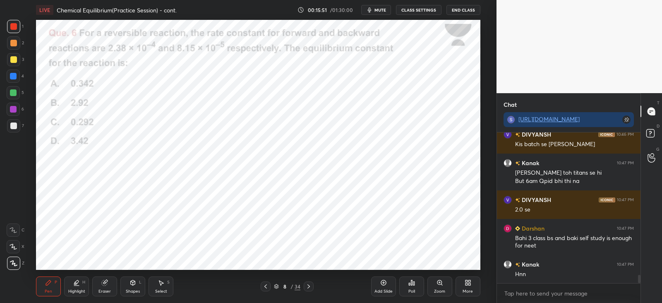
click at [307, 286] on icon at bounding box center [308, 286] width 7 height 7
click at [416, 286] on div "Poll" at bounding box center [411, 286] width 25 height 20
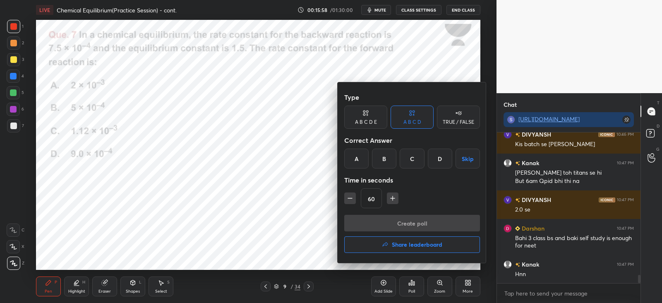
click at [419, 158] on div "C" at bounding box center [411, 158] width 24 height 20
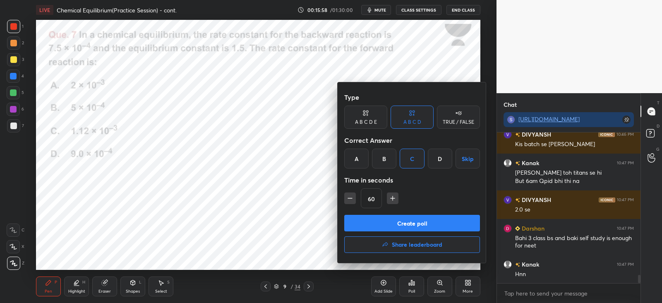
click at [409, 223] on button "Create poll" at bounding box center [412, 223] width 136 height 17
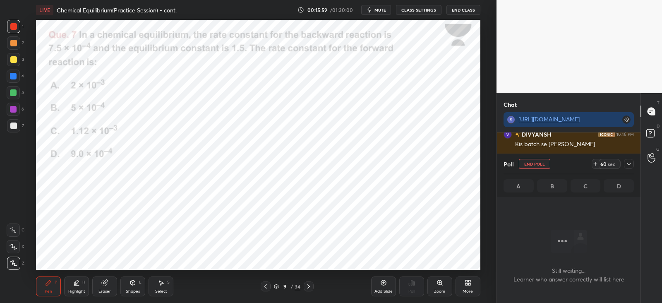
scroll to position [36, 141]
click at [630, 160] on icon at bounding box center [628, 163] width 7 height 7
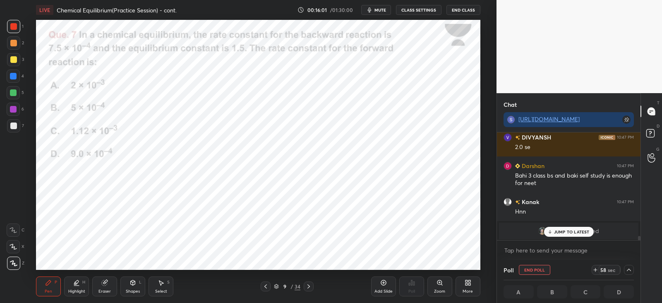
scroll to position [0, 2]
click at [559, 229] on p "JUMP TO LATEST" at bounding box center [572, 231] width 36 height 5
click at [14, 29] on div at bounding box center [13, 26] width 7 height 7
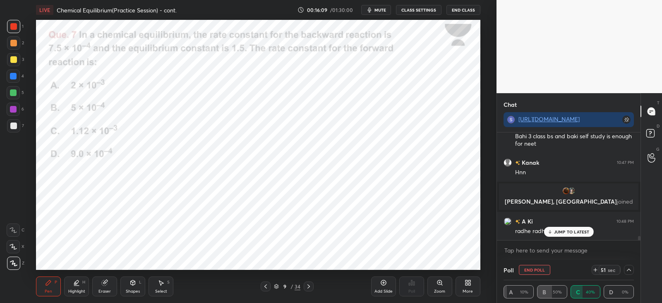
scroll to position [2602, 0]
click at [562, 230] on p "JUMP TO LATEST" at bounding box center [572, 231] width 36 height 5
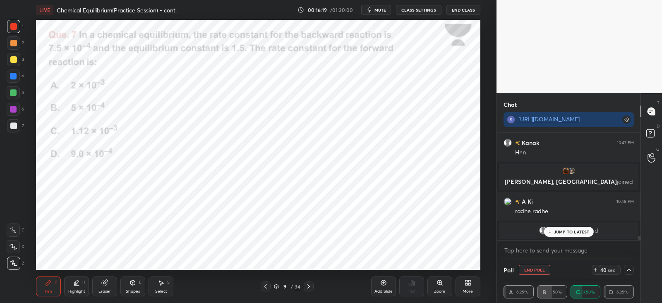
scroll to position [2651, 0]
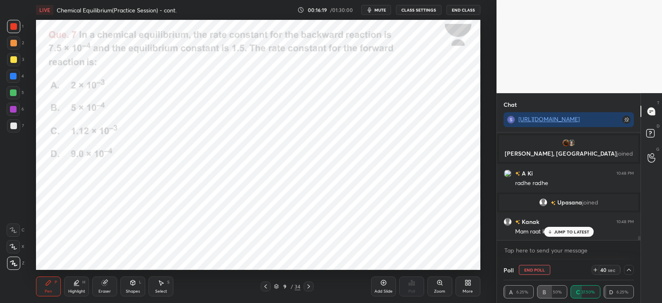
click at [134, 280] on icon at bounding box center [132, 282] width 7 height 7
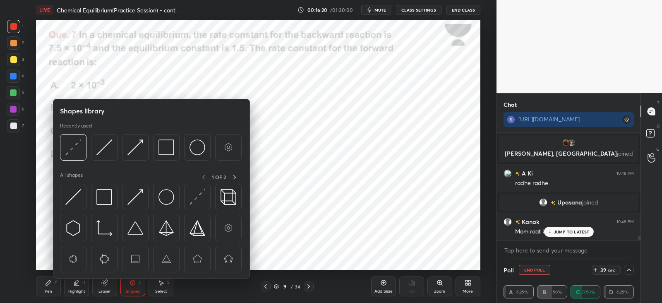
click at [75, 197] on img at bounding box center [73, 197] width 16 height 16
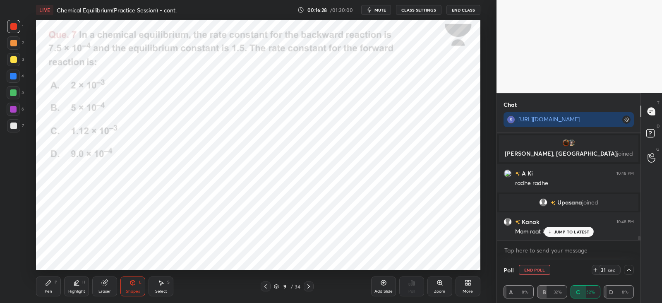
click at [50, 285] on icon at bounding box center [48, 282] width 7 height 7
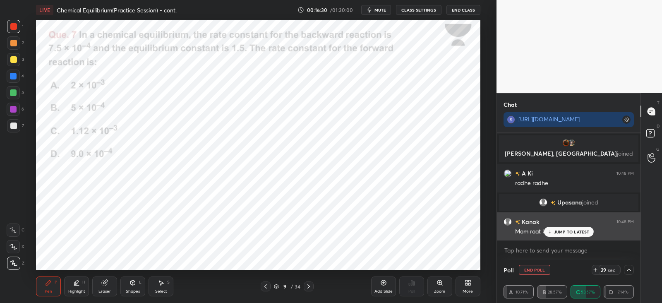
click at [557, 227] on div "JUMP TO LATEST" at bounding box center [568, 232] width 50 height 10
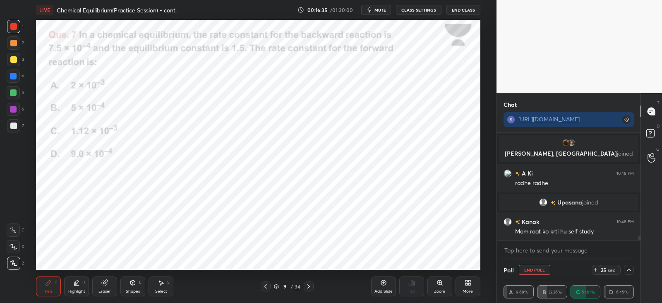
click at [17, 25] on div at bounding box center [13, 26] width 7 height 7
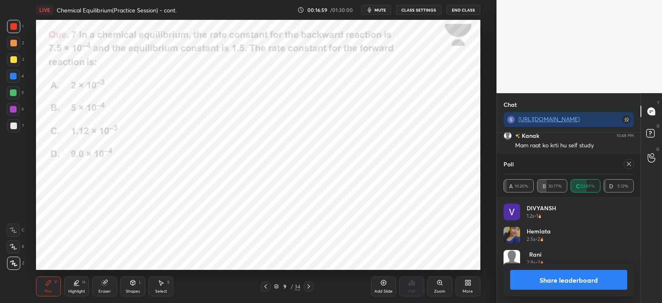
scroll to position [97, 128]
click at [628, 162] on icon at bounding box center [628, 163] width 7 height 7
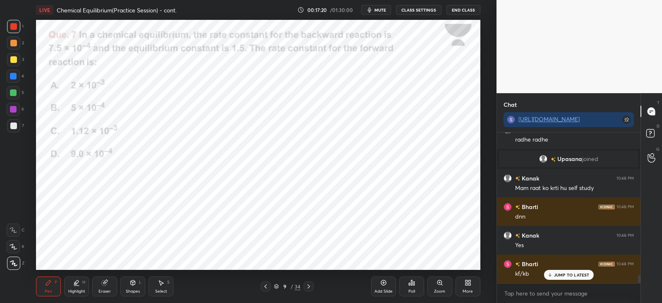
scroll to position [148, 141]
click at [310, 285] on icon at bounding box center [308, 286] width 7 height 7
click at [267, 284] on icon at bounding box center [265, 286] width 7 height 7
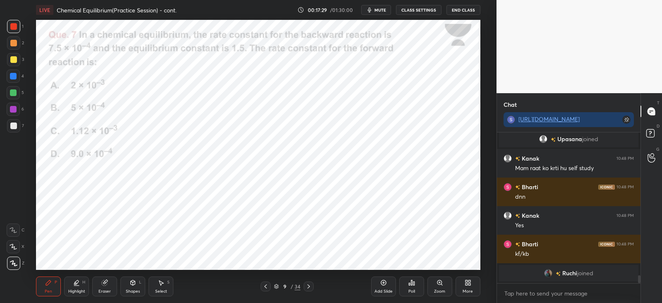
click at [308, 287] on icon at bounding box center [308, 286] width 7 height 7
click at [413, 284] on icon at bounding box center [413, 283] width 1 height 4
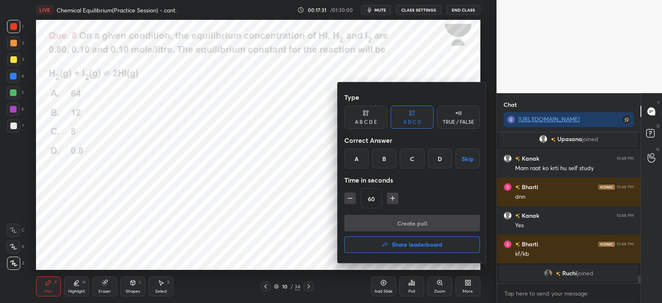
click at [352, 154] on div "A" at bounding box center [356, 158] width 24 height 20
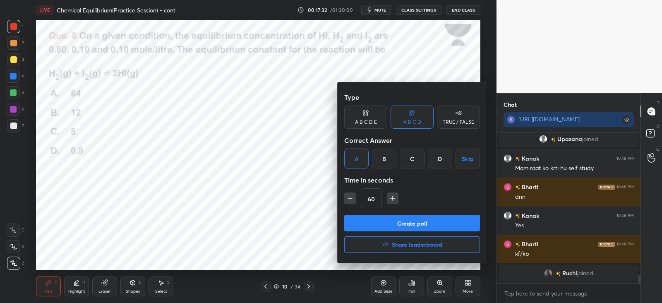
click at [375, 220] on button "Create poll" at bounding box center [412, 223] width 136 height 17
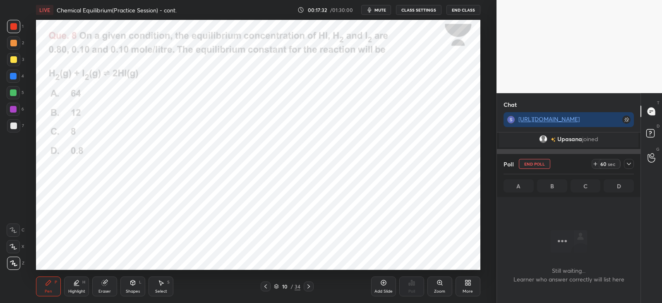
scroll to position [2, 2]
click at [626, 162] on icon at bounding box center [628, 163] width 7 height 7
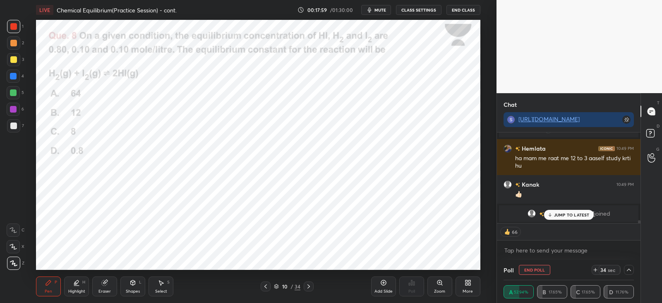
click at [562, 212] on p "JUMP TO LATEST" at bounding box center [572, 214] width 36 height 5
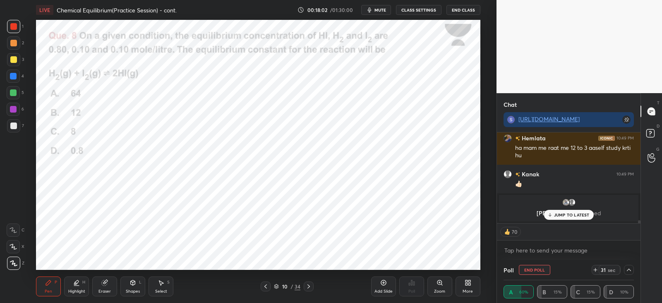
click at [553, 215] on div "JUMP TO LATEST" at bounding box center [568, 215] width 50 height 10
click at [13, 27] on div at bounding box center [13, 26] width 7 height 7
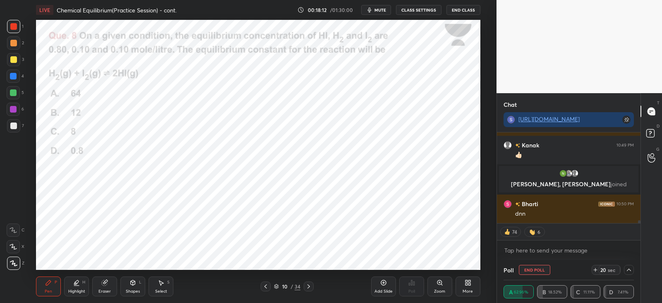
click at [137, 282] on div "Shapes L" at bounding box center [132, 286] width 25 height 20
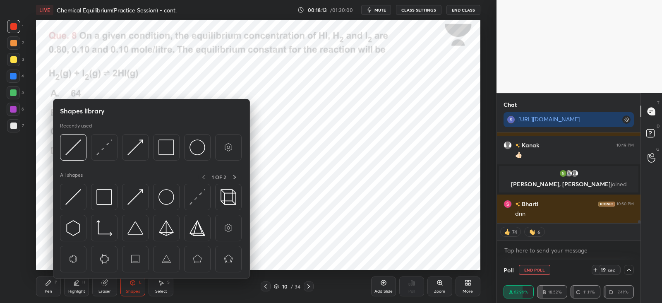
click at [196, 198] on img at bounding box center [197, 197] width 16 height 16
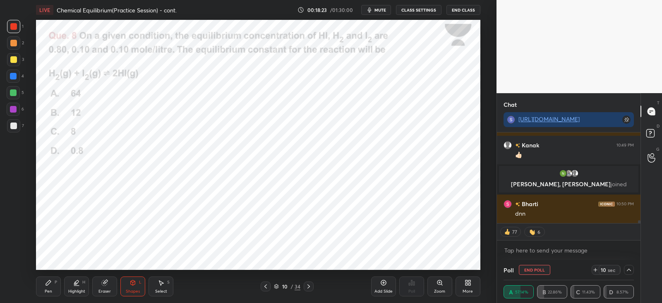
click at [46, 271] on div "Pen P Highlight H Eraser Shapes L Select S 10 / 34 Add Slide Poll Zoom More" at bounding box center [258, 286] width 444 height 33
click at [43, 284] on div "Pen P" at bounding box center [48, 286] width 25 height 20
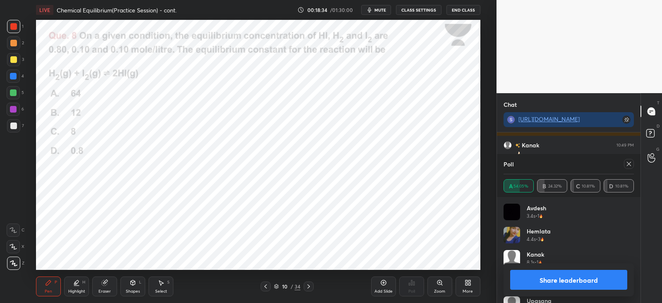
scroll to position [2794, 0]
click at [630, 167] on icon at bounding box center [628, 163] width 7 height 7
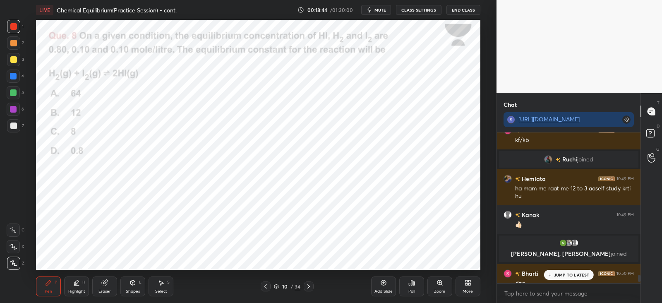
scroll to position [148, 141]
click at [573, 272] on p "JUMP TO LATEST" at bounding box center [572, 274] width 36 height 5
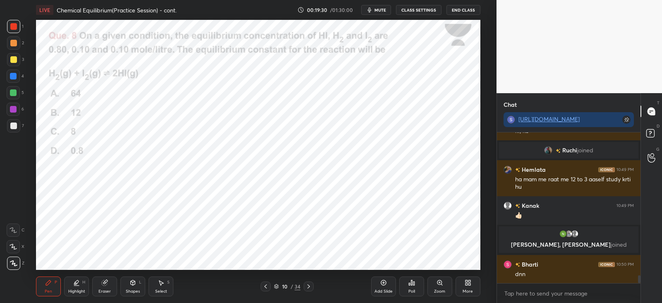
click at [309, 286] on icon at bounding box center [308, 286] width 2 height 4
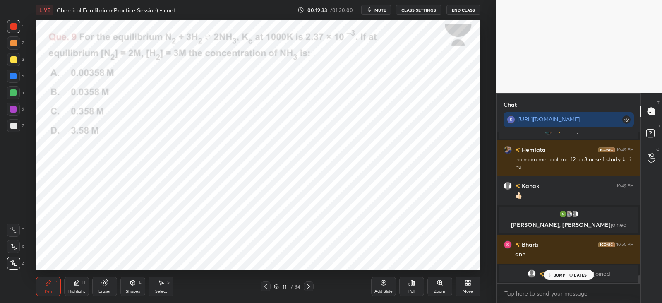
click at [417, 282] on div "Poll" at bounding box center [411, 286] width 25 height 20
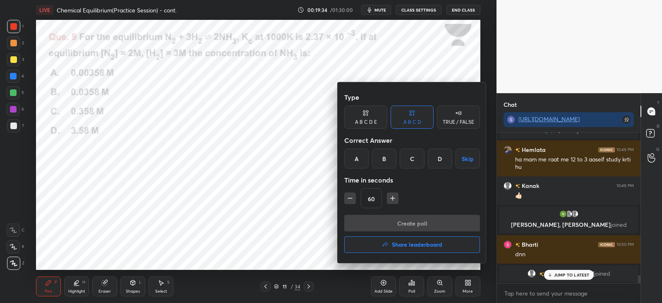
click at [416, 160] on div "C" at bounding box center [411, 158] width 24 height 20
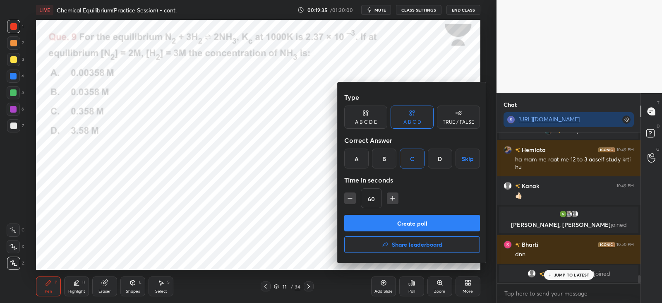
click at [424, 222] on button "Create poll" at bounding box center [412, 223] width 136 height 17
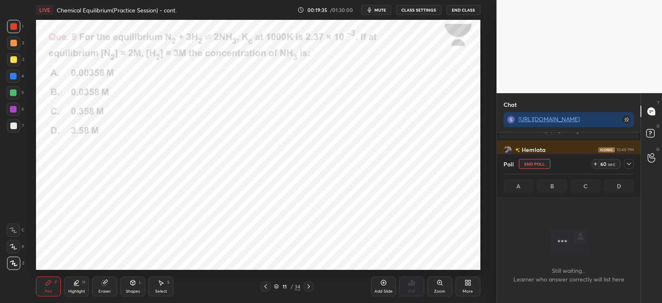
scroll to position [2, 2]
click at [624, 170] on div "Poll End Poll 60 sec" at bounding box center [568, 164] width 130 height 20
click at [628, 163] on icon at bounding box center [628, 163] width 7 height 7
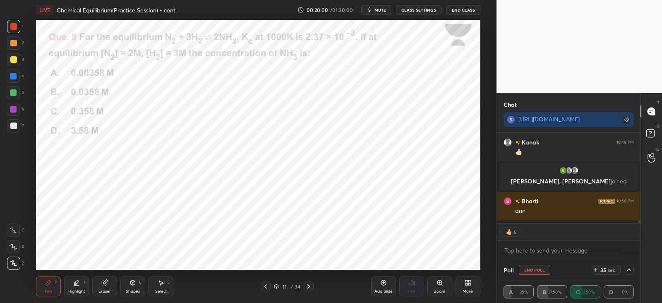
type textarea "x"
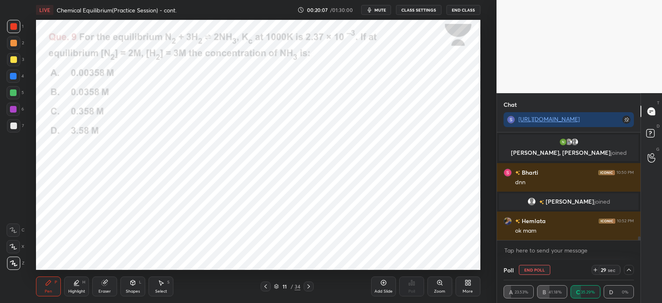
scroll to position [2879, 0]
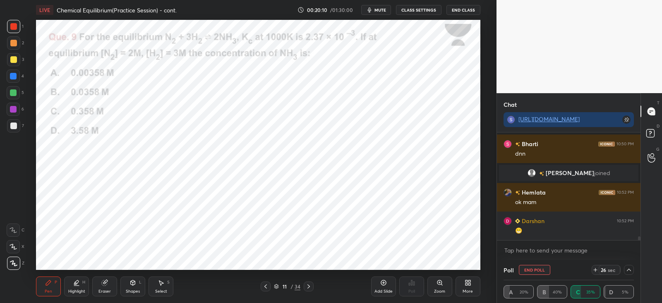
click at [17, 25] on div at bounding box center [13, 26] width 7 height 7
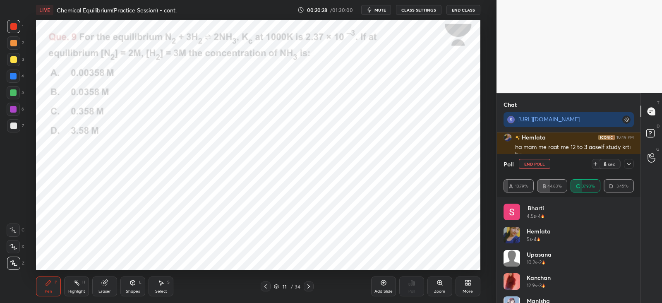
scroll to position [41098, 40884]
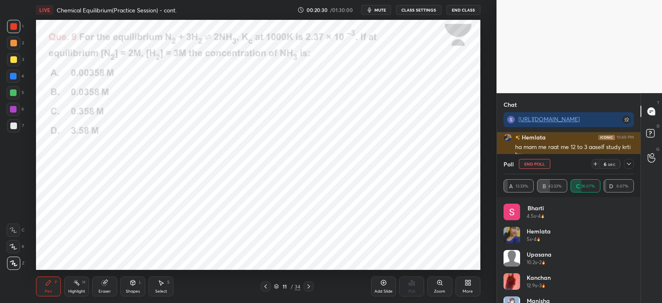
click at [626, 162] on icon at bounding box center [628, 163] width 7 height 7
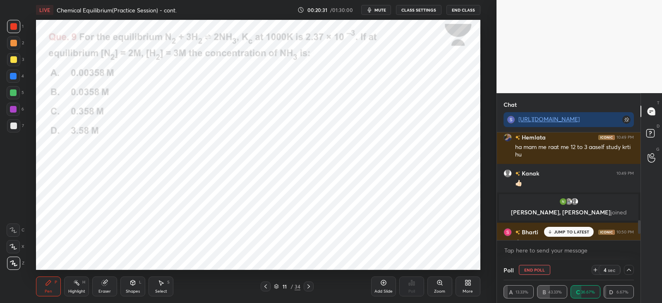
click at [558, 230] on p "JUMP TO LATEST" at bounding box center [572, 231] width 36 height 5
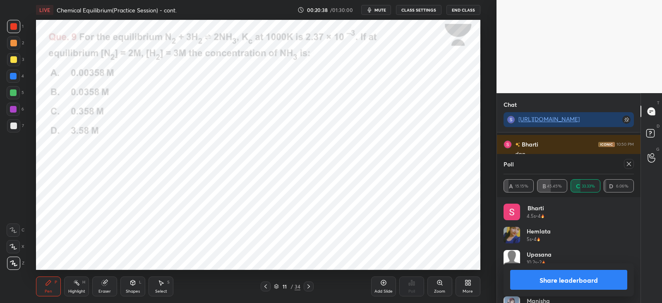
click at [628, 162] on icon at bounding box center [628, 163] width 7 height 7
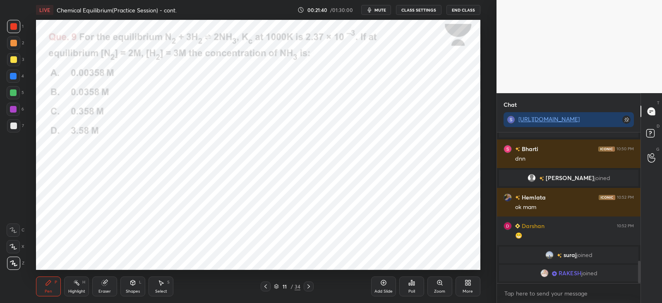
click at [98, 283] on div "Eraser" at bounding box center [104, 286] width 25 height 20
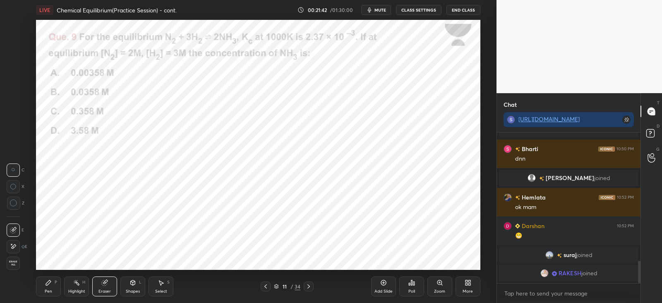
click at [58, 281] on div "Pen P" at bounding box center [48, 286] width 25 height 20
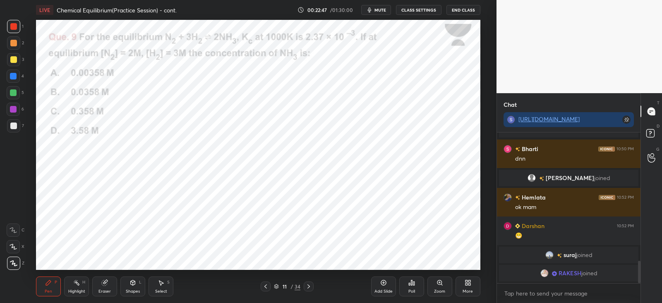
click at [304, 285] on div at bounding box center [308, 286] width 10 height 10
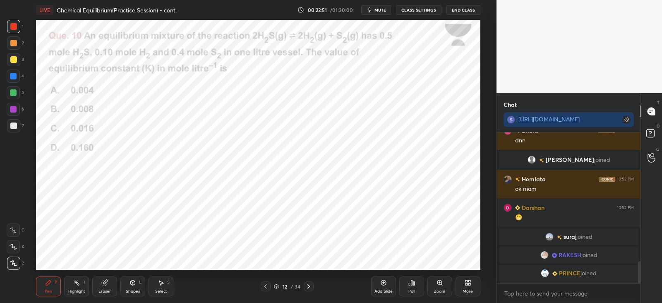
click at [413, 289] on div "Poll" at bounding box center [411, 291] width 7 height 4
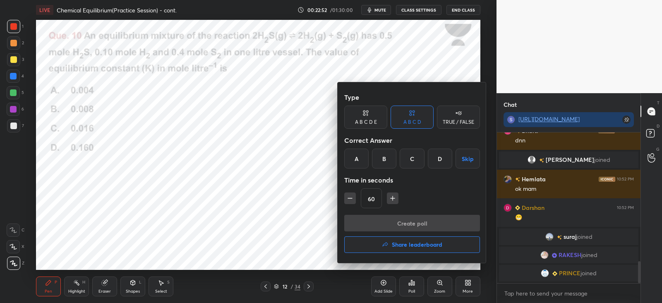
click at [411, 157] on div "C" at bounding box center [411, 158] width 24 height 20
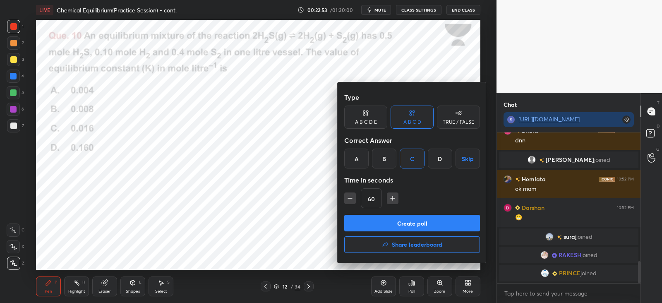
click at [401, 220] on button "Create poll" at bounding box center [412, 223] width 136 height 17
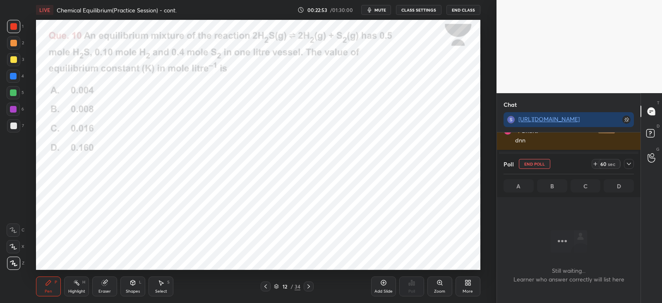
scroll to position [105, 141]
click at [628, 168] on div at bounding box center [629, 164] width 10 height 10
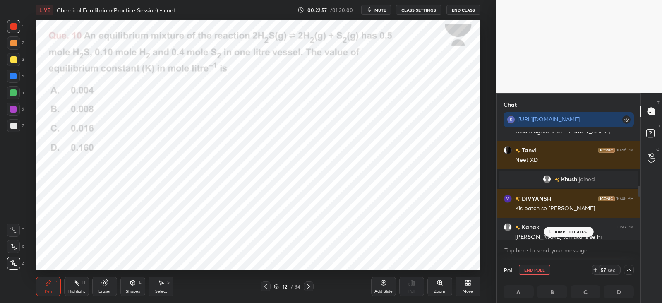
click at [558, 232] on p "JUMP TO LATEST" at bounding box center [572, 231] width 36 height 5
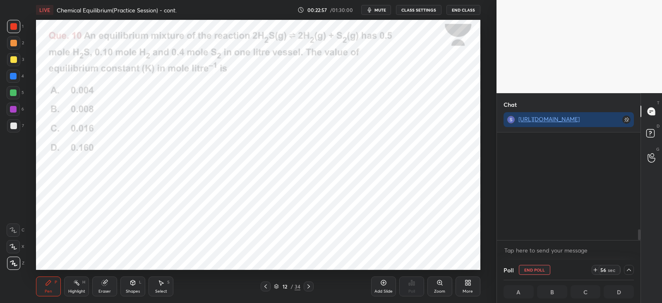
scroll to position [965, 0]
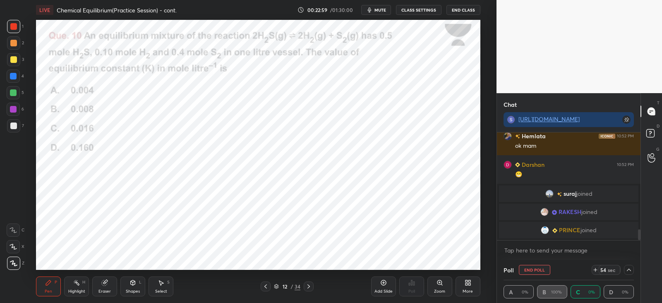
click at [14, 26] on div at bounding box center [13, 26] width 7 height 7
click at [629, 269] on icon at bounding box center [628, 269] width 7 height 7
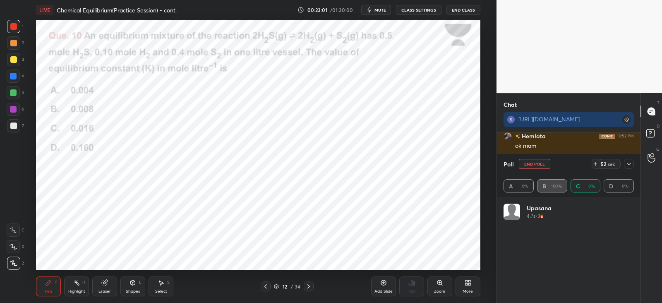
scroll to position [97, 128]
click at [631, 160] on icon at bounding box center [628, 163] width 7 height 7
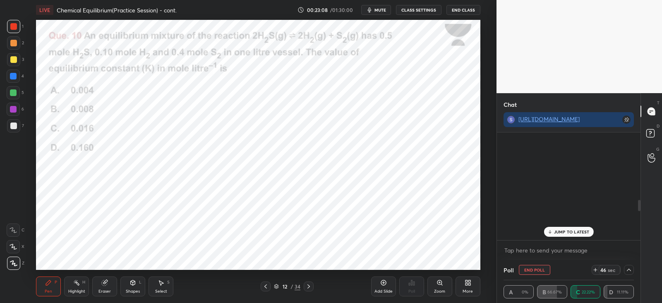
scroll to position [941, 0]
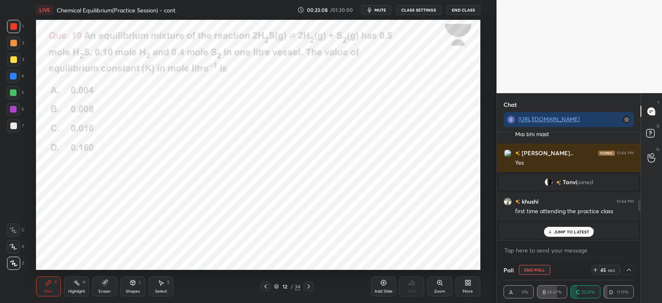
click at [564, 229] on p "JUMP TO LATEST" at bounding box center [572, 231] width 36 height 5
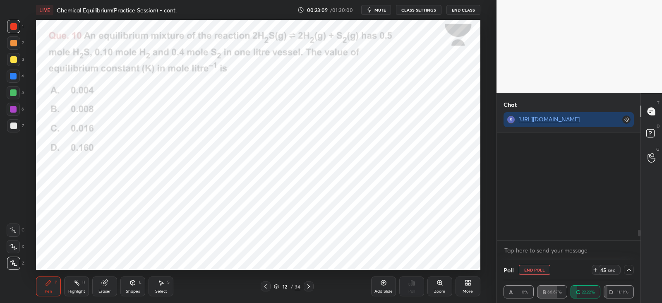
scroll to position [1889, 0]
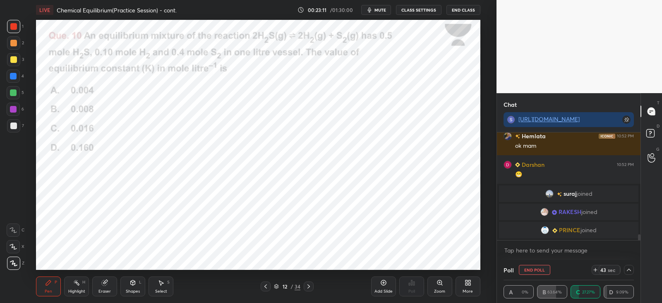
click at [631, 267] on icon at bounding box center [628, 269] width 7 height 7
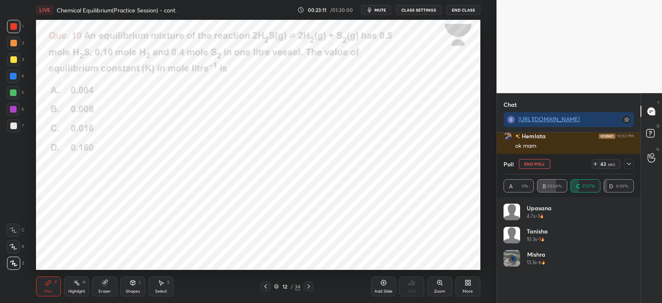
scroll to position [97, 128]
click at [629, 162] on icon at bounding box center [628, 163] width 7 height 7
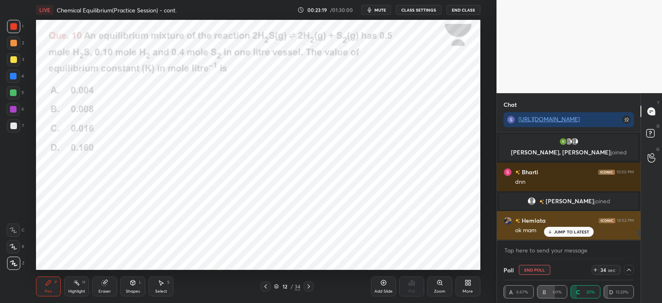
click at [569, 226] on div "ok mam" at bounding box center [574, 230] width 119 height 10
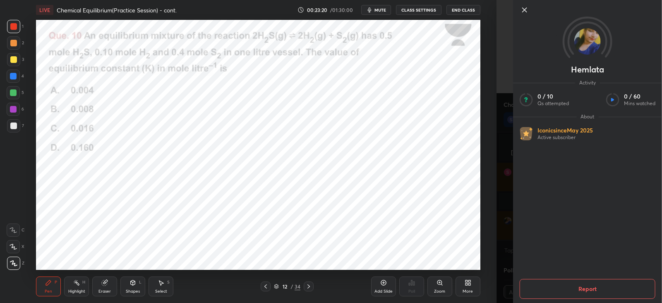
click at [486, 215] on div "Setting up your live class Poll for secs No correct answer Start poll" at bounding box center [257, 145] width 463 height 250
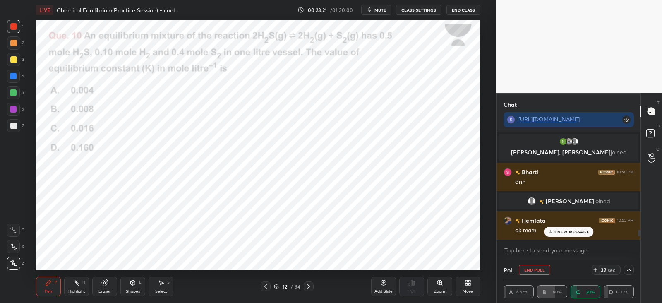
click at [559, 229] on p "1 NEW MESSAGE" at bounding box center [571, 231] width 35 height 5
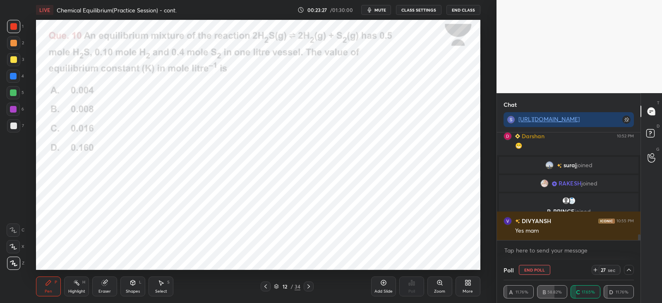
click at [630, 268] on icon at bounding box center [628, 269] width 7 height 7
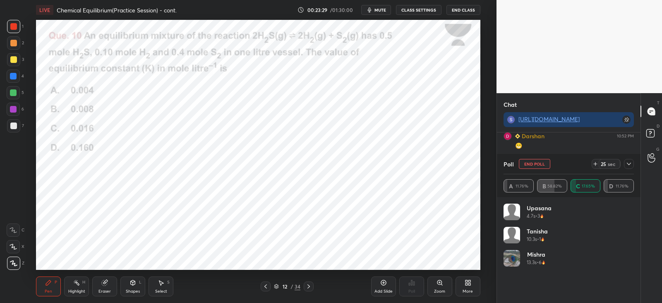
click at [632, 160] on div at bounding box center [629, 164] width 10 height 10
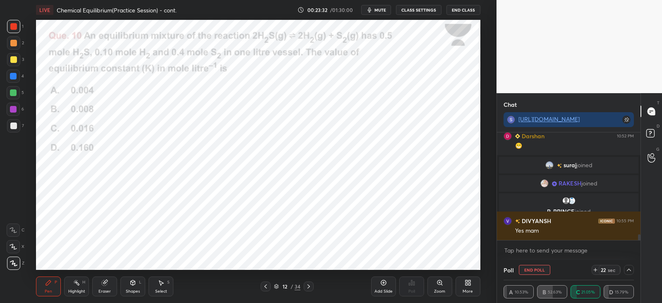
click at [593, 269] on icon at bounding box center [595, 269] width 7 height 7
click at [594, 268] on icon at bounding box center [595, 269] width 7 height 7
click at [631, 268] on icon at bounding box center [628, 269] width 7 height 7
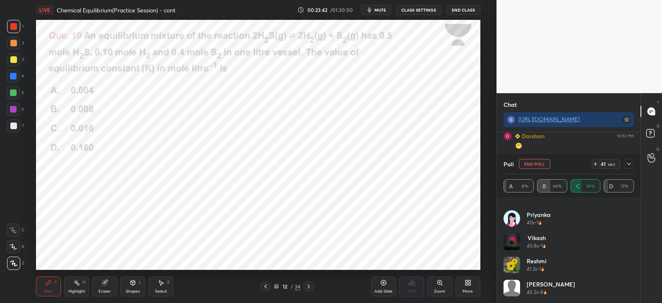
click at [626, 165] on icon at bounding box center [628, 163] width 7 height 7
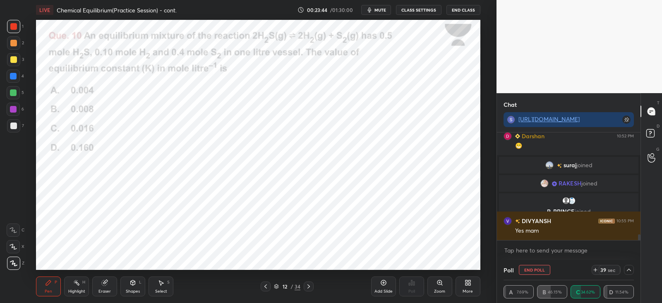
click at [627, 265] on div at bounding box center [629, 270] width 10 height 10
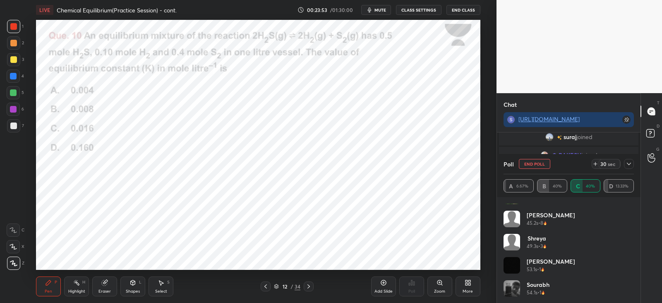
click at [624, 164] on div at bounding box center [629, 164] width 10 height 10
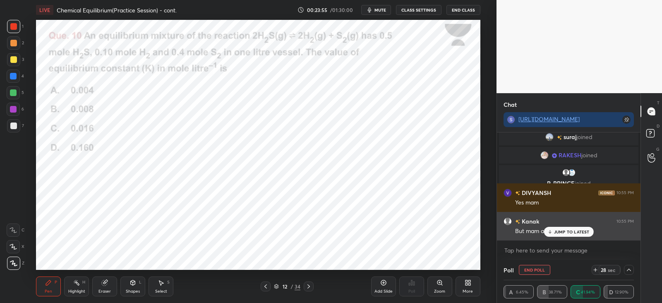
click at [566, 231] on p "JUMP TO LATEST" at bounding box center [572, 231] width 36 height 5
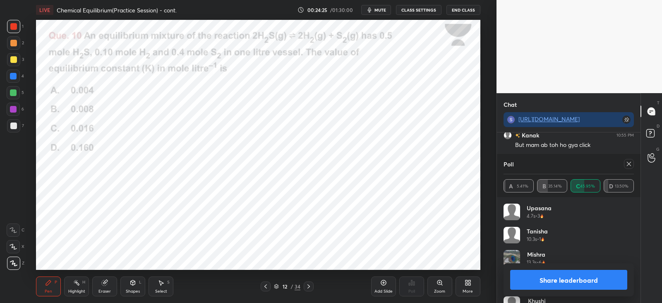
click at [636, 164] on div "Poll A 5.41% B 35.14% C 45.95% D 13.50%" at bounding box center [568, 175] width 143 height 43
click at [631, 160] on div at bounding box center [629, 164] width 10 height 10
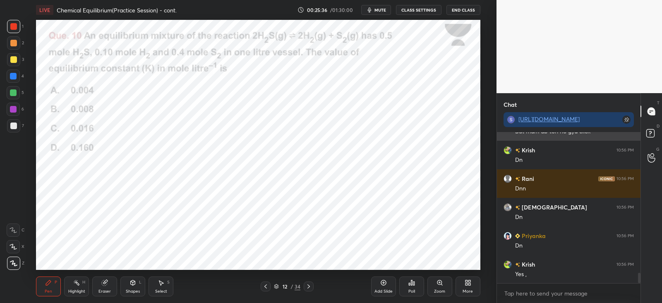
scroll to position [2074, 0]
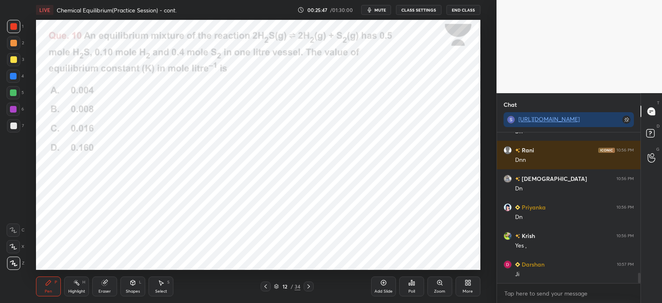
click at [312, 288] on div at bounding box center [308, 286] width 10 height 10
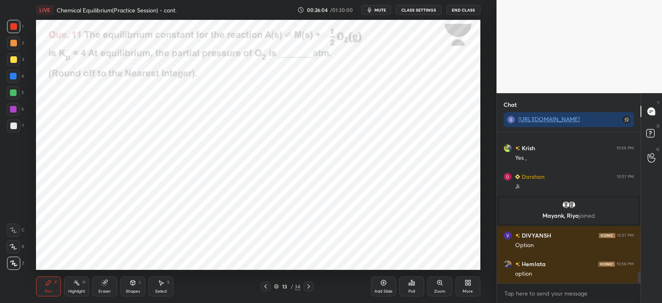
scroll to position [1813, 0]
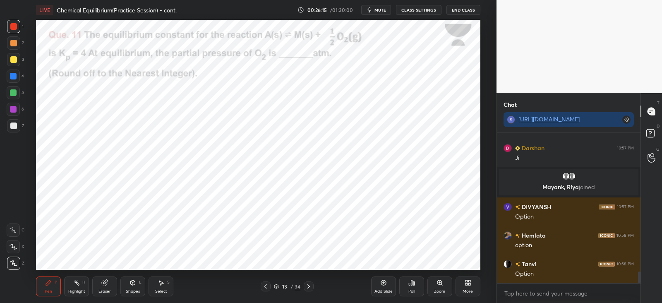
click at [418, 284] on div "Poll" at bounding box center [411, 286] width 25 height 20
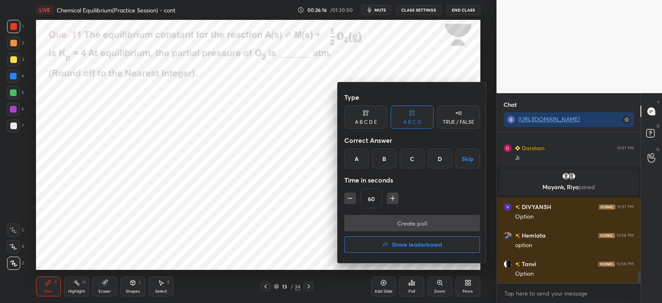
click at [356, 161] on div "A" at bounding box center [356, 158] width 24 height 20
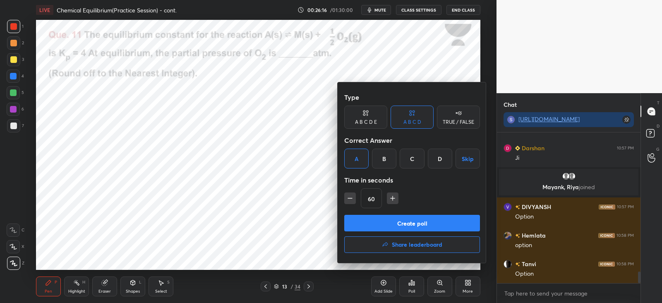
click at [369, 219] on button "Create poll" at bounding box center [412, 223] width 136 height 17
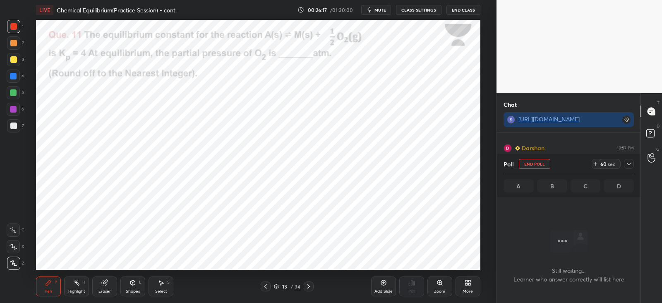
scroll to position [36, 141]
click at [629, 162] on icon at bounding box center [628, 163] width 7 height 7
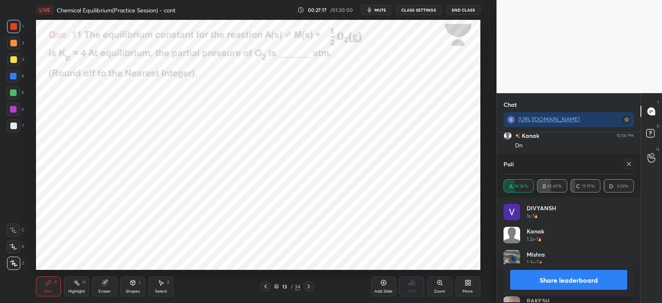
scroll to position [97, 128]
click at [628, 162] on icon at bounding box center [628, 163] width 7 height 7
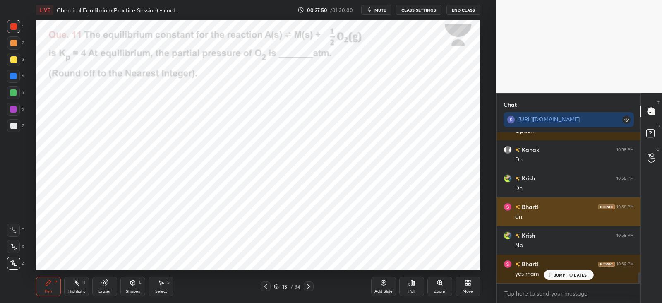
scroll to position [1983, 0]
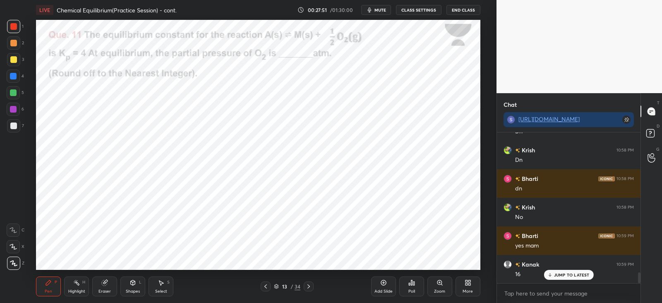
click at [305, 286] on icon at bounding box center [308, 286] width 7 height 7
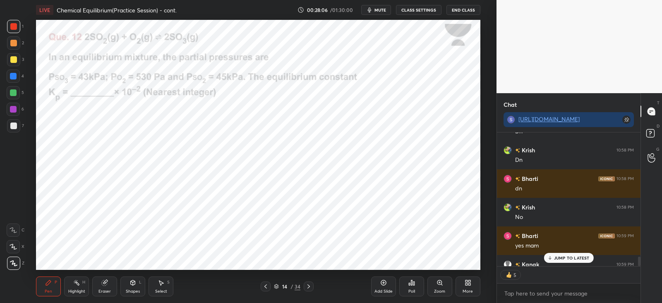
scroll to position [2029, 0]
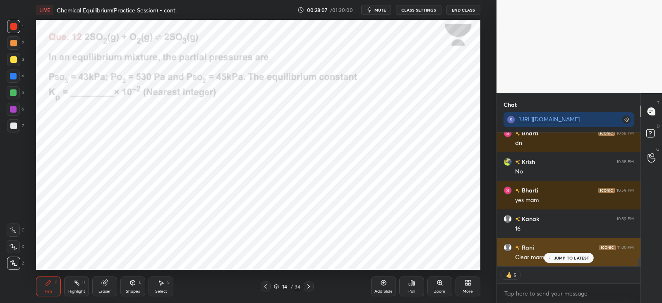
click at [554, 255] on p "JUMP TO LATEST" at bounding box center [572, 257] width 36 height 5
type textarea "x"
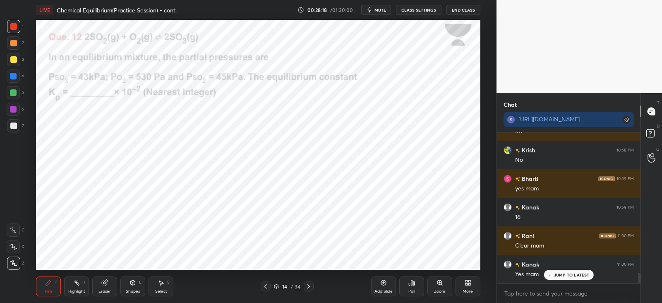
click at [101, 275] on div "Pen P Highlight H Eraser Shapes L Select S 14 / 34 Add Slide Poll Zoom More" at bounding box center [258, 286] width 444 height 33
click at [102, 281] on icon at bounding box center [104, 282] width 7 height 7
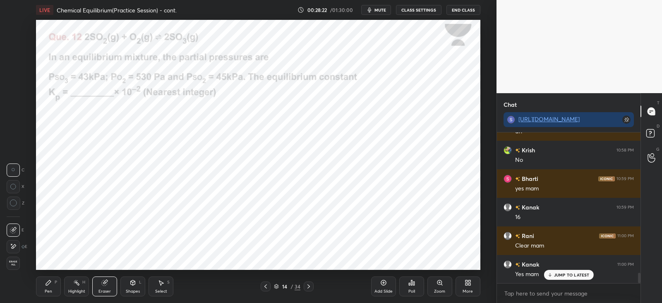
click at [49, 278] on div "Pen P" at bounding box center [48, 286] width 25 height 20
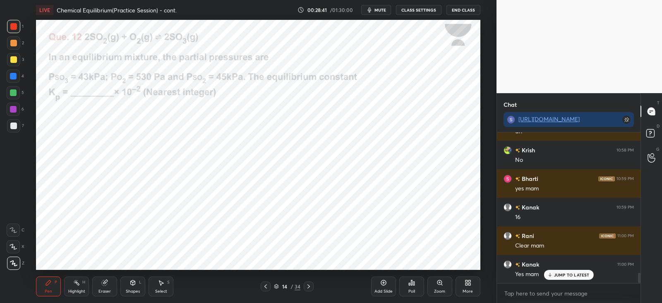
click at [411, 283] on icon at bounding box center [411, 282] width 1 height 5
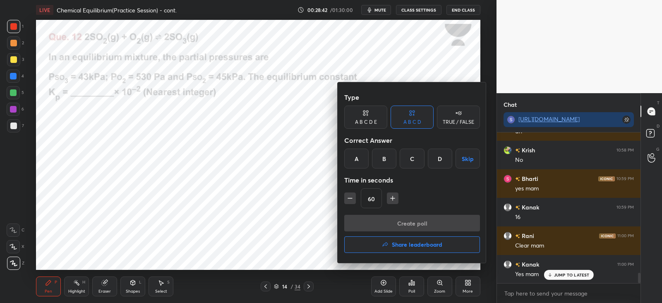
click at [389, 199] on icon "button" at bounding box center [392, 198] width 8 height 8
click at [393, 198] on icon "button" at bounding box center [392, 198] width 8 height 8
type input "90"
click at [354, 160] on div "A" at bounding box center [356, 158] width 24 height 20
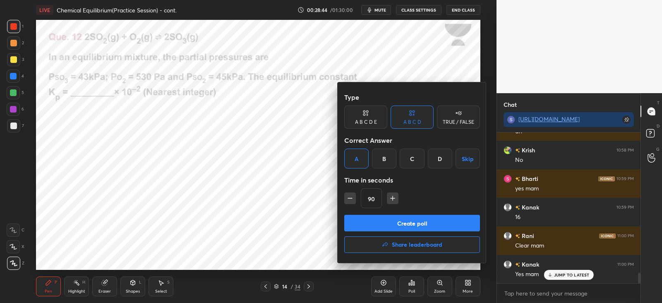
click at [384, 223] on button "Create poll" at bounding box center [412, 223] width 136 height 17
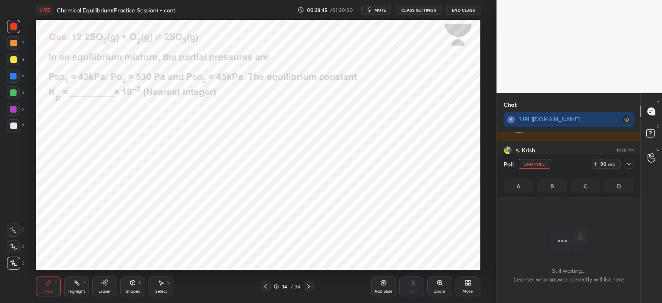
scroll to position [36, 141]
click at [633, 162] on div at bounding box center [629, 164] width 10 height 10
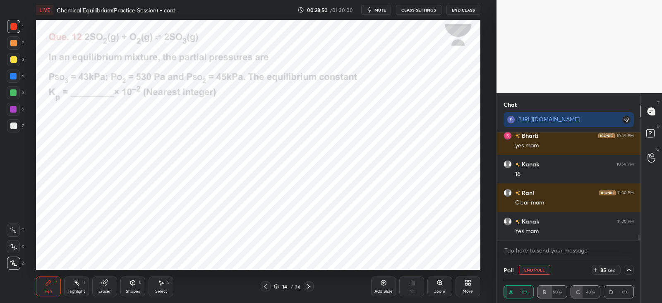
scroll to position [2112, 0]
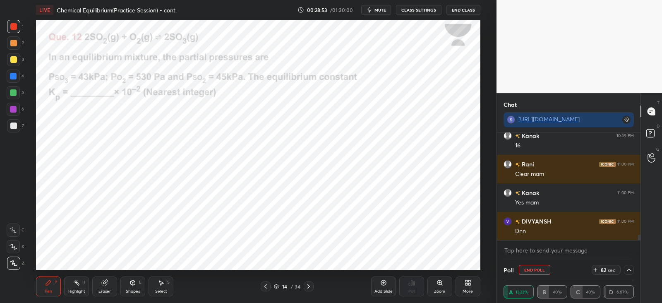
click at [632, 268] on div at bounding box center [629, 270] width 10 height 10
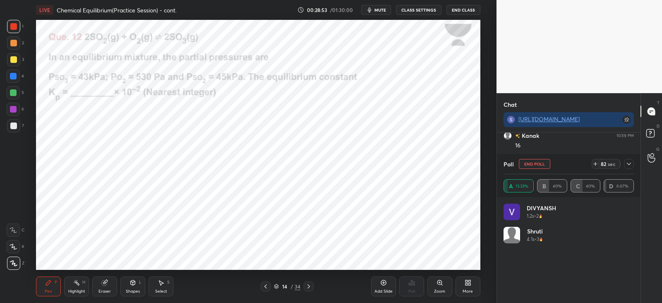
scroll to position [97, 128]
click at [628, 163] on icon at bounding box center [628, 163] width 7 height 7
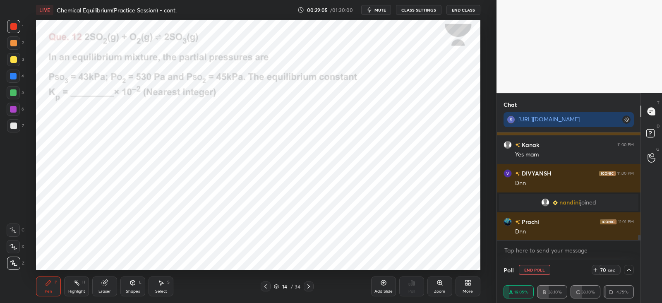
scroll to position [2098, 0]
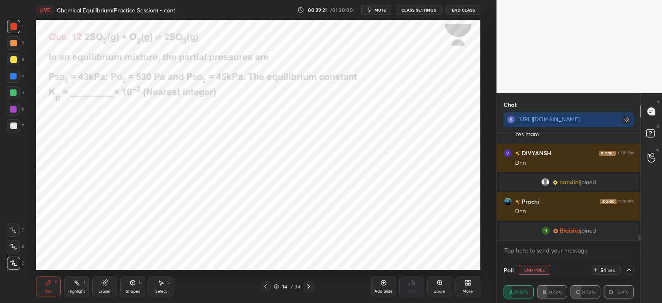
click at [15, 75] on div at bounding box center [13, 76] width 7 height 7
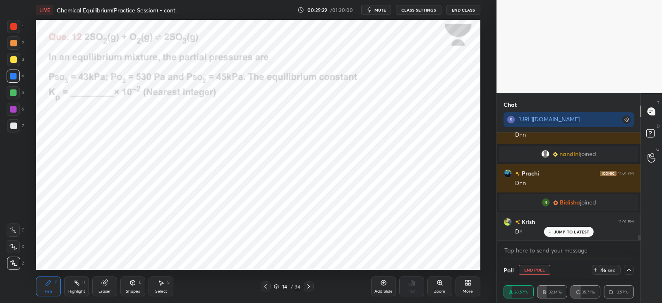
click at [134, 280] on icon at bounding box center [133, 282] width 5 height 5
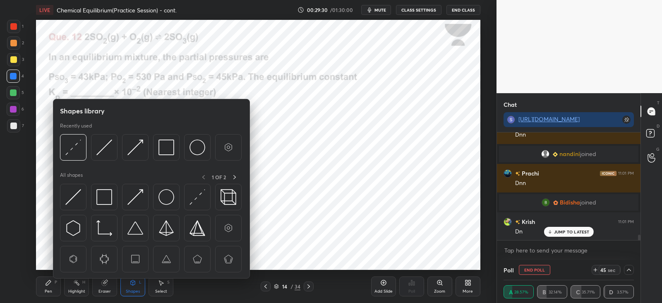
click at [101, 282] on div "Eraser" at bounding box center [104, 286] width 25 height 20
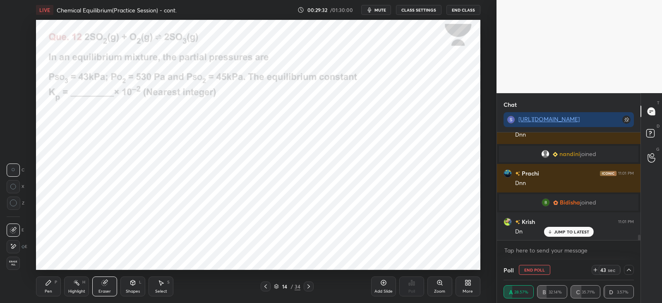
click at [48, 283] on icon at bounding box center [48, 282] width 5 height 5
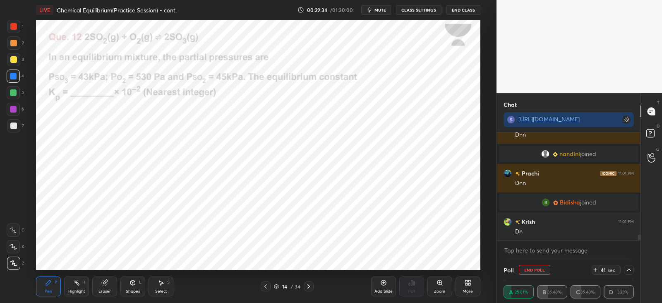
scroll to position [2129, 0]
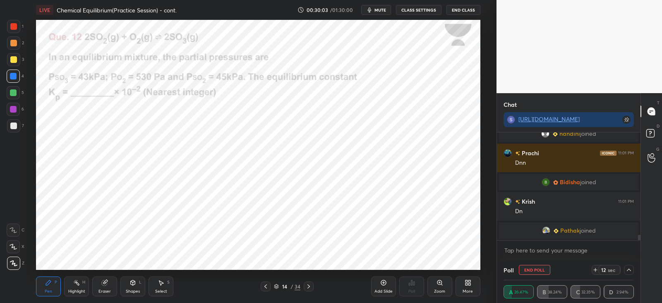
click at [104, 283] on icon at bounding box center [104, 282] width 5 height 5
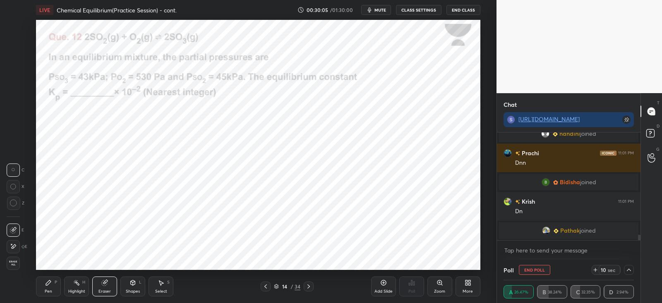
click at [53, 284] on div "Pen P" at bounding box center [48, 286] width 25 height 20
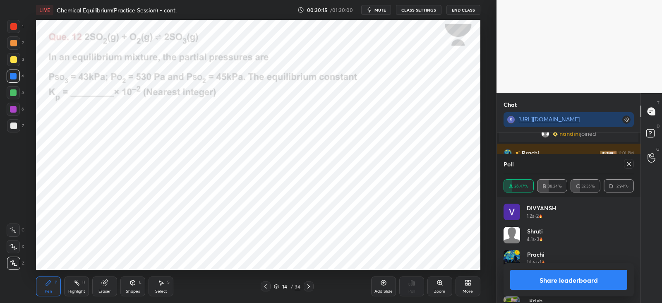
scroll to position [97, 128]
click at [628, 162] on icon at bounding box center [628, 163] width 7 height 7
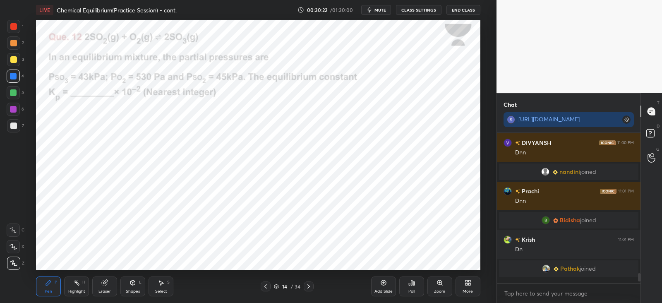
scroll to position [77, 141]
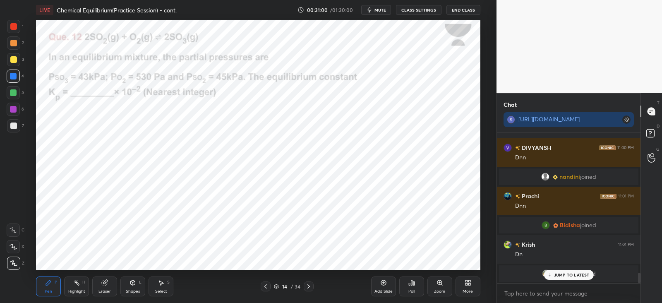
click at [572, 273] on p "JUMP TO LATEST" at bounding box center [572, 274] width 36 height 5
click at [307, 287] on icon at bounding box center [308, 286] width 7 height 7
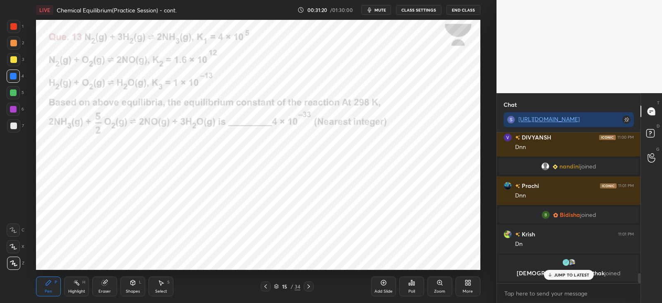
scroll to position [2117, 0]
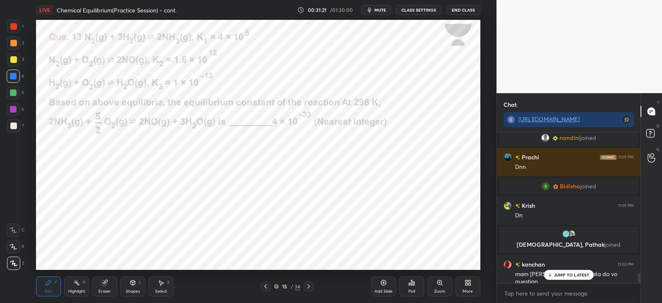
click at [411, 284] on icon at bounding box center [411, 282] width 1 height 5
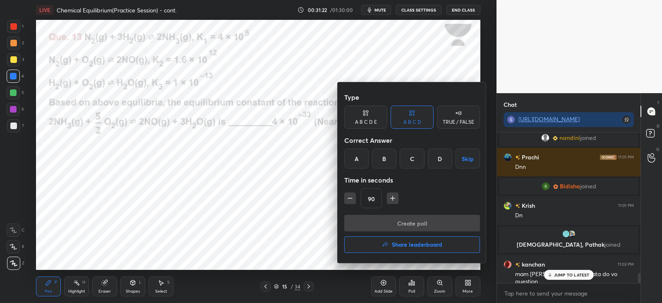
click at [356, 162] on div "A" at bounding box center [356, 158] width 24 height 20
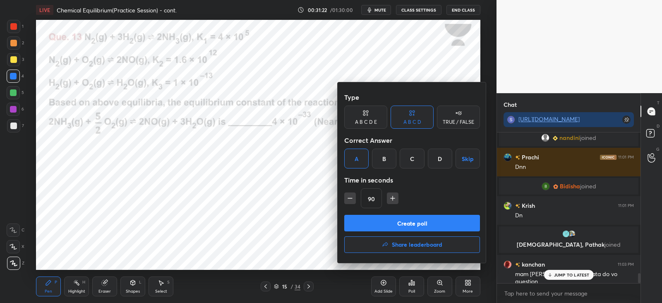
click at [388, 221] on button "Create poll" at bounding box center [412, 223] width 136 height 17
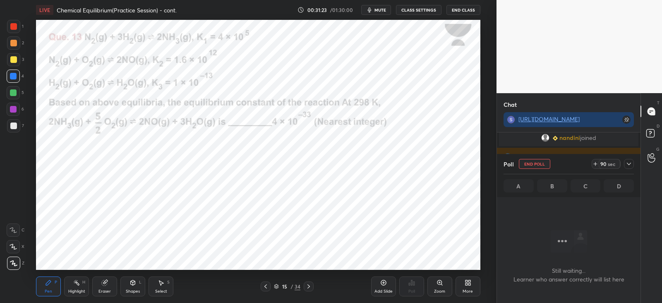
scroll to position [36, 141]
click at [628, 168] on div at bounding box center [629, 164] width 10 height 10
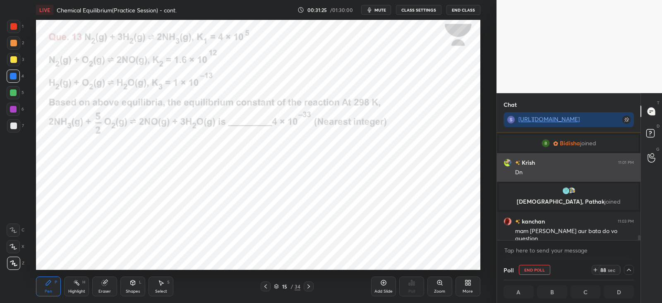
scroll to position [0, 2]
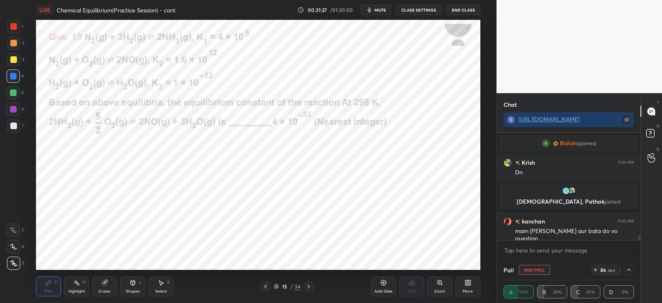
click at [18, 26] on div at bounding box center [13, 26] width 13 height 13
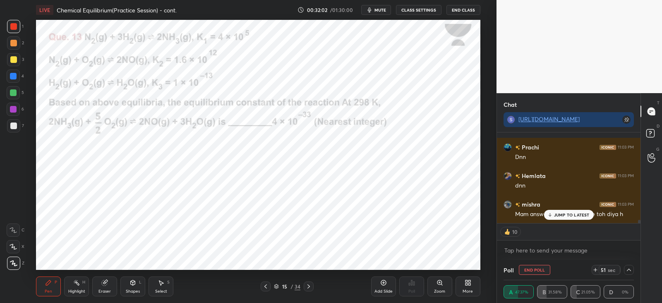
scroll to position [2291, 0]
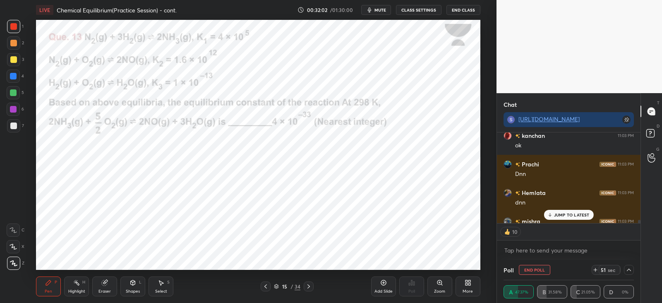
click at [135, 284] on icon at bounding box center [132, 282] width 7 height 7
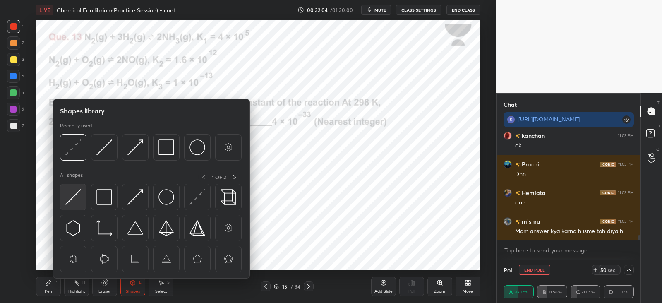
click at [79, 190] on img at bounding box center [73, 197] width 16 height 16
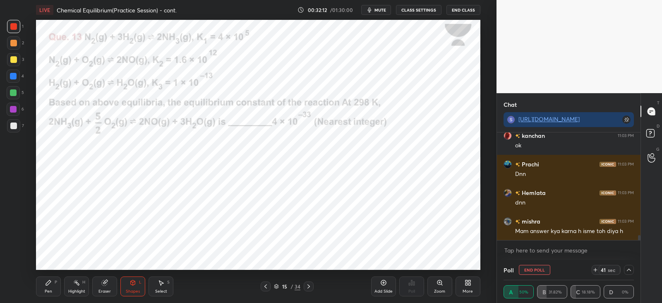
click at [54, 280] on div "Pen P" at bounding box center [48, 286] width 25 height 20
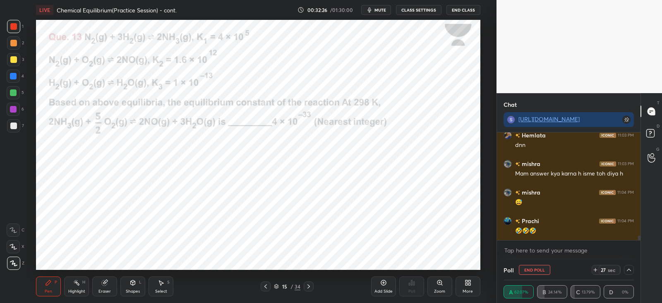
scroll to position [2368, 0]
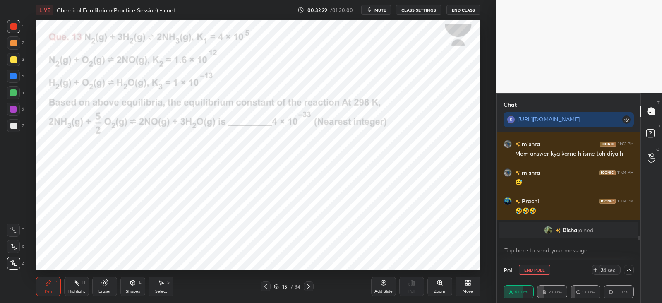
click at [14, 24] on div at bounding box center [13, 26] width 7 height 7
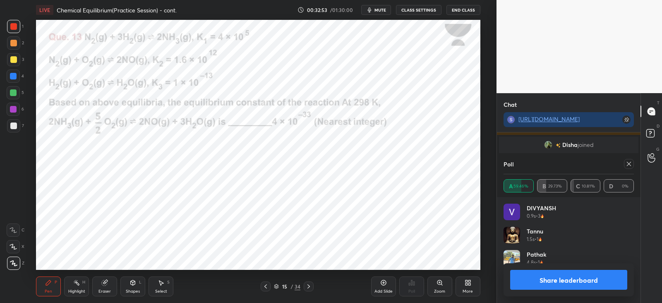
scroll to position [97, 128]
click at [630, 163] on icon at bounding box center [628, 163] width 7 height 7
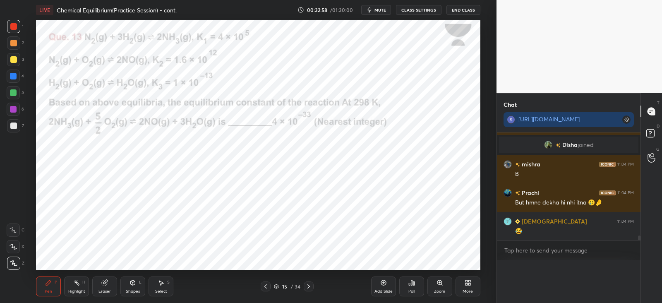
scroll to position [2382, 0]
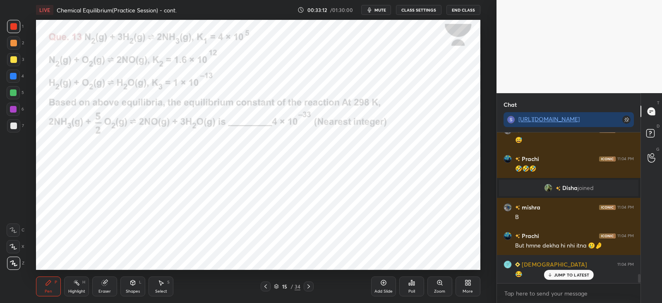
click at [105, 284] on icon at bounding box center [104, 282] width 5 height 5
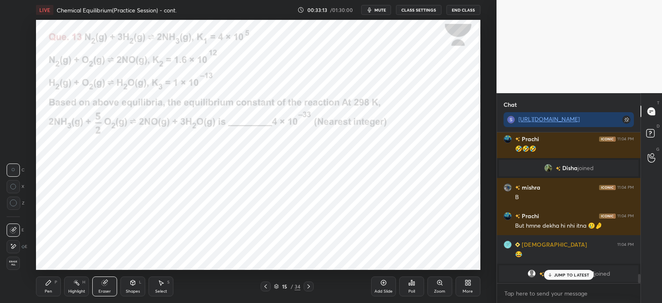
click at [54, 283] on div "Pen P" at bounding box center [48, 286] width 25 height 20
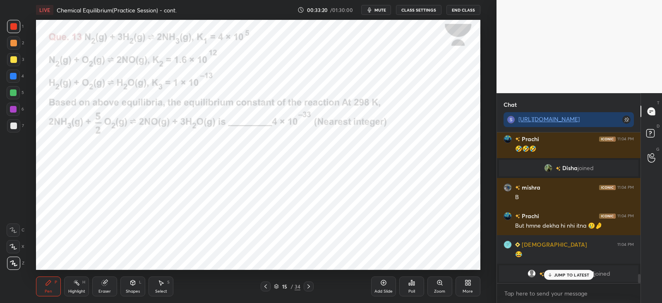
click at [561, 275] on p "JUMP TO LATEST" at bounding box center [572, 274] width 36 height 5
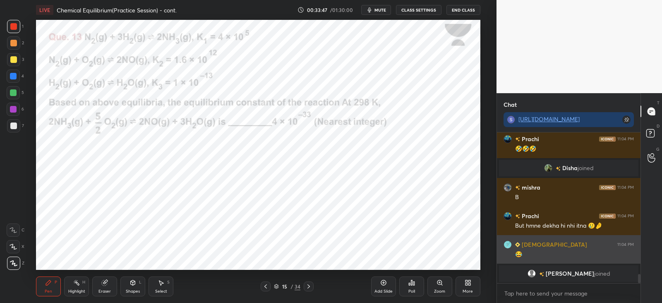
scroll to position [2386, 0]
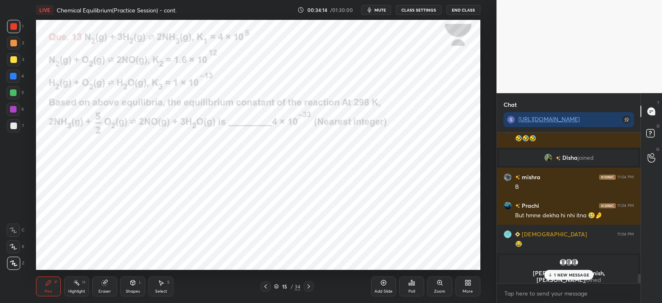
click at [107, 283] on icon at bounding box center [104, 282] width 7 height 7
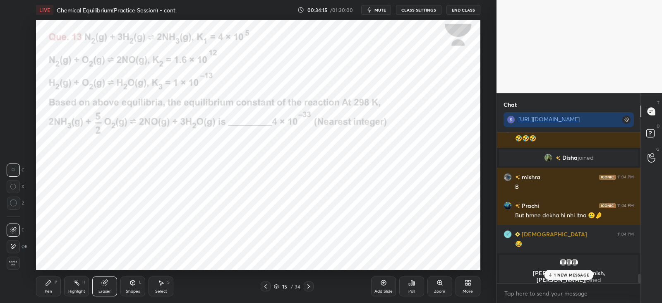
click at [50, 284] on icon at bounding box center [48, 282] width 7 height 7
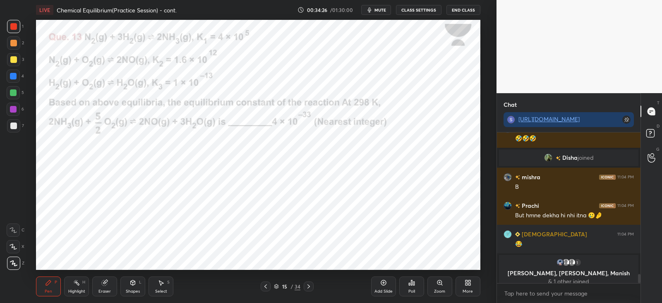
click at [134, 284] on icon at bounding box center [133, 282] width 5 height 5
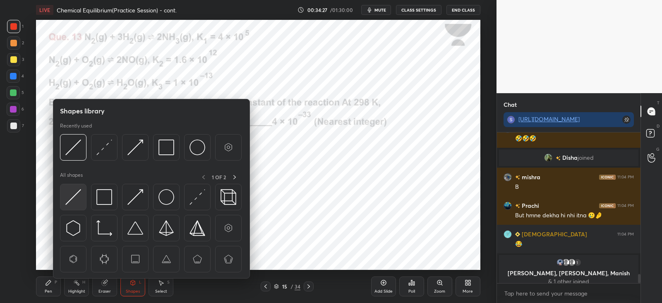
click at [82, 193] on div at bounding box center [73, 197] width 26 height 26
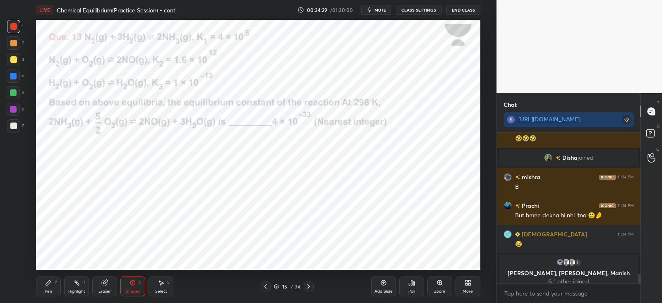
click at [72, 284] on div "Highlight H" at bounding box center [76, 286] width 25 height 20
click at [45, 280] on icon at bounding box center [48, 282] width 7 height 7
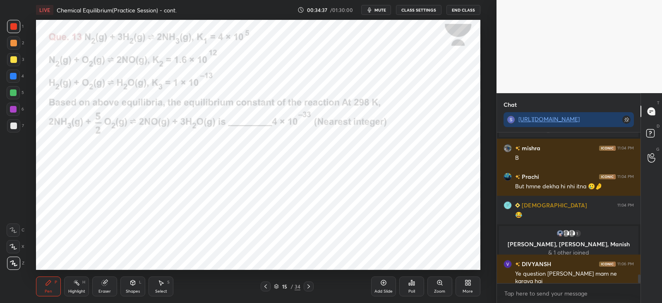
scroll to position [2434, 0]
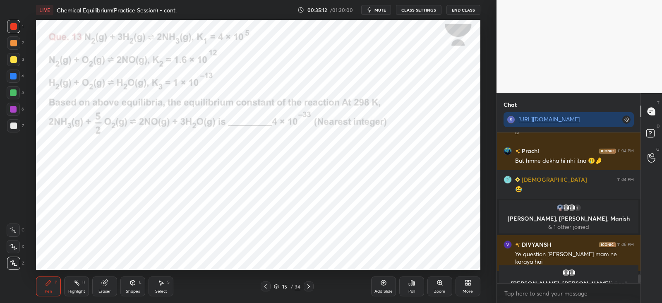
click at [103, 279] on icon at bounding box center [104, 282] width 7 height 7
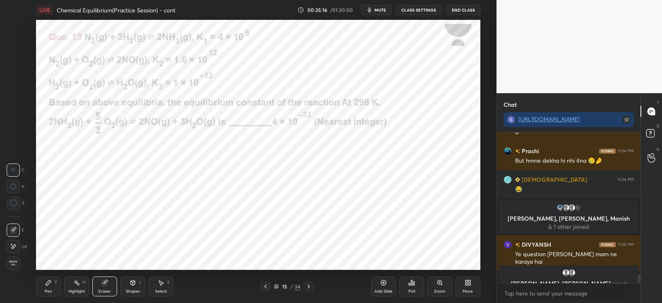
click at [52, 283] on div "Pen P" at bounding box center [48, 286] width 25 height 20
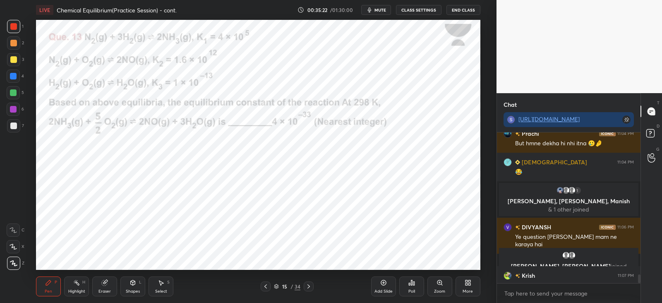
scroll to position [2446, 0]
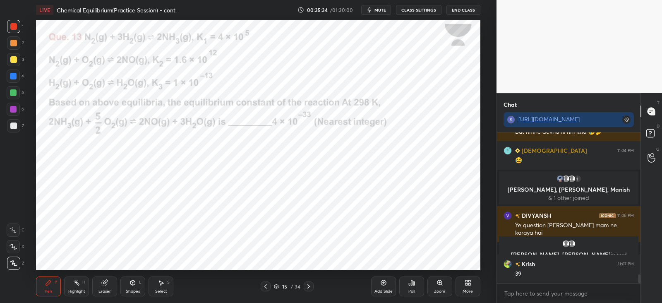
click at [311, 286] on icon at bounding box center [308, 286] width 7 height 7
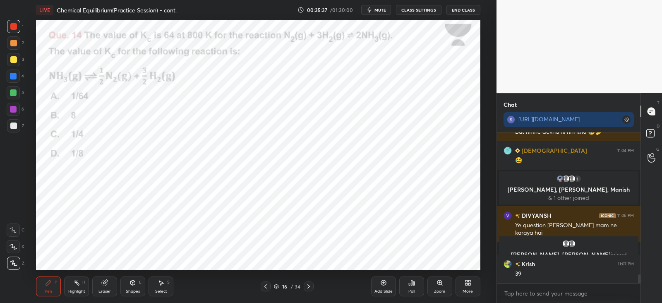
click at [417, 284] on div "Poll" at bounding box center [411, 286] width 25 height 20
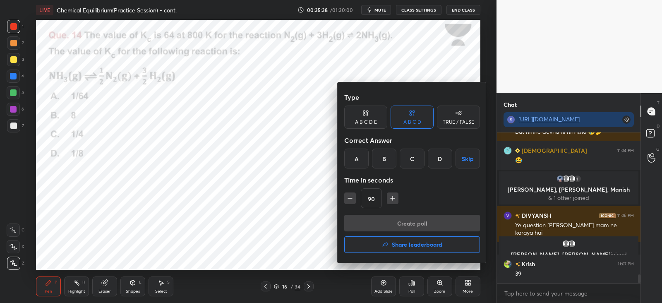
click at [434, 158] on div "D" at bounding box center [440, 158] width 24 height 20
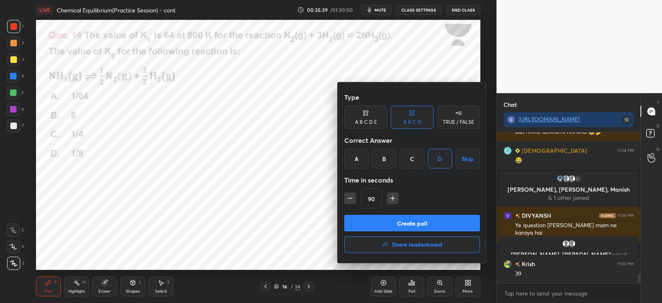
click at [407, 220] on button "Create poll" at bounding box center [412, 223] width 136 height 17
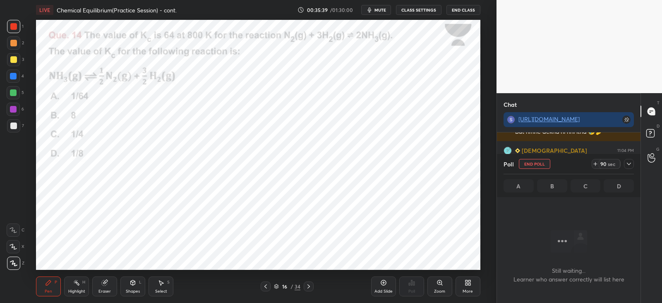
scroll to position [2, 2]
click at [629, 165] on icon at bounding box center [628, 163] width 7 height 7
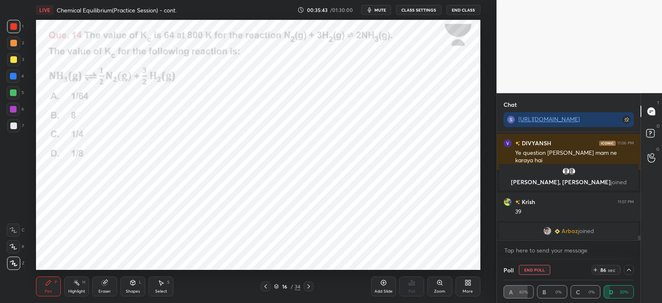
scroll to position [0, 2]
click at [559, 229] on p "JUMP TO LATEST" at bounding box center [572, 231] width 36 height 5
click at [14, 24] on div at bounding box center [13, 26] width 7 height 7
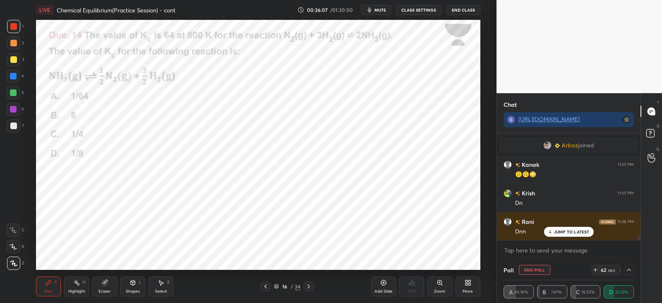
scroll to position [2617, 0]
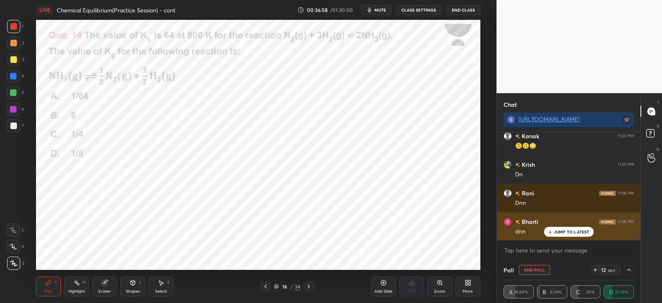
click at [571, 232] on p "JUMP TO LATEST" at bounding box center [572, 231] width 36 height 5
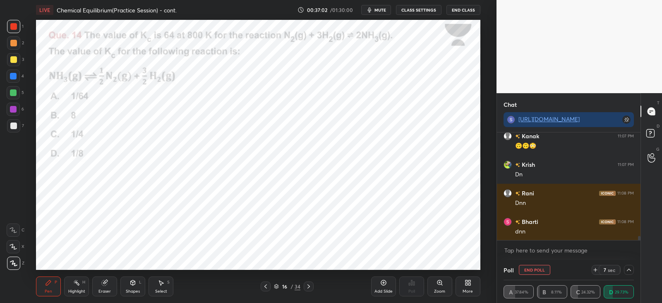
scroll to position [2638, 0]
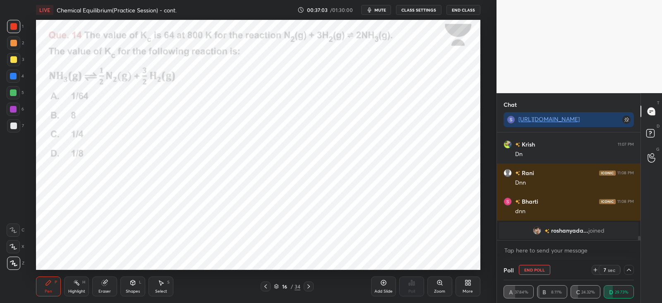
click at [308, 286] on icon at bounding box center [308, 286] width 7 height 7
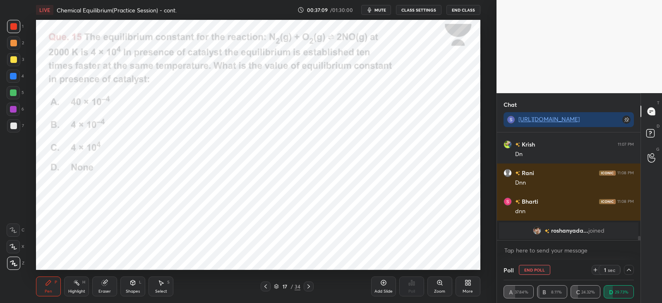
click at [530, 268] on button "End Poll" at bounding box center [534, 270] width 31 height 10
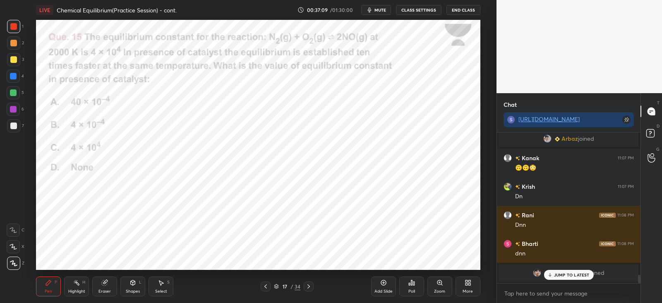
scroll to position [2, 2]
click at [413, 284] on icon at bounding box center [413, 283] width 1 height 4
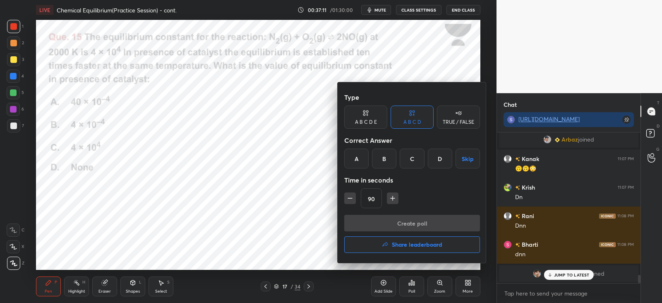
click at [412, 160] on div "C" at bounding box center [411, 158] width 24 height 20
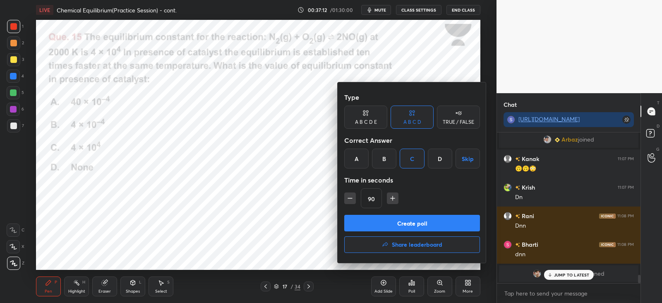
click at [417, 225] on button "Create poll" at bounding box center [412, 223] width 136 height 17
type textarea "x"
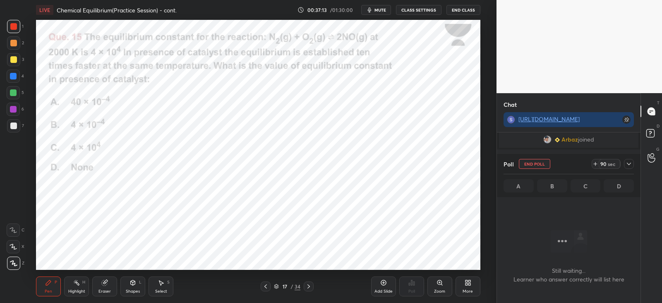
click at [626, 163] on icon at bounding box center [628, 163] width 7 height 7
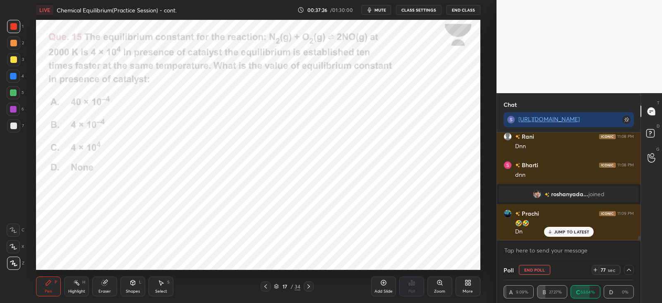
scroll to position [2671, 0]
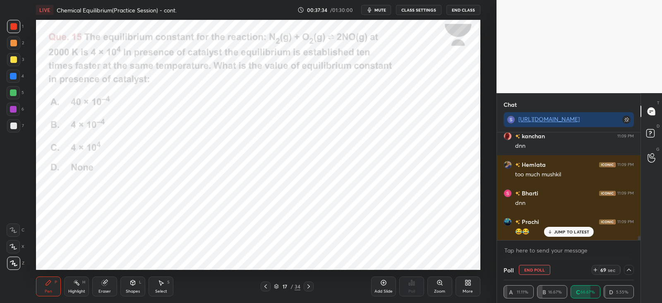
click at [143, 280] on div "Shapes L" at bounding box center [132, 286] width 25 height 20
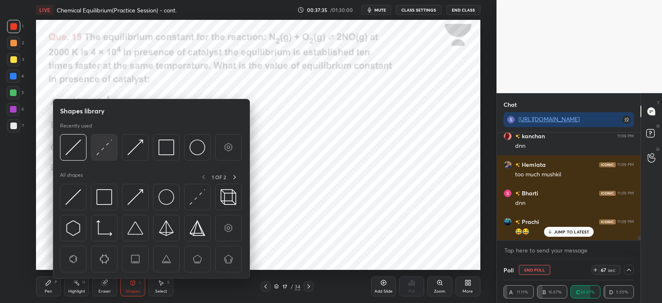
click at [107, 156] on div at bounding box center [104, 147] width 26 height 26
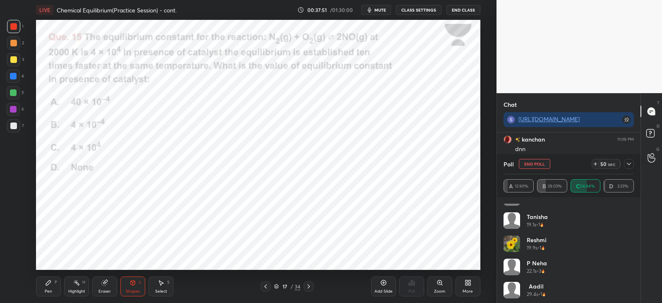
scroll to position [271, 0]
click at [632, 163] on div at bounding box center [629, 164] width 10 height 10
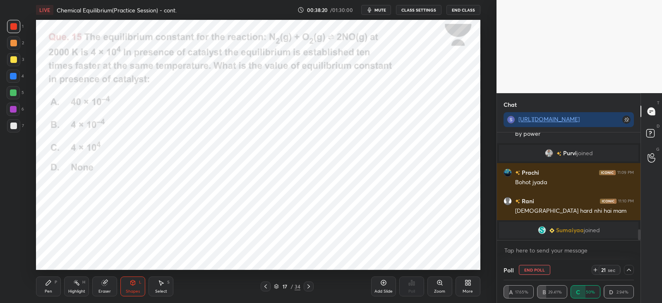
click at [50, 282] on icon at bounding box center [48, 282] width 5 height 5
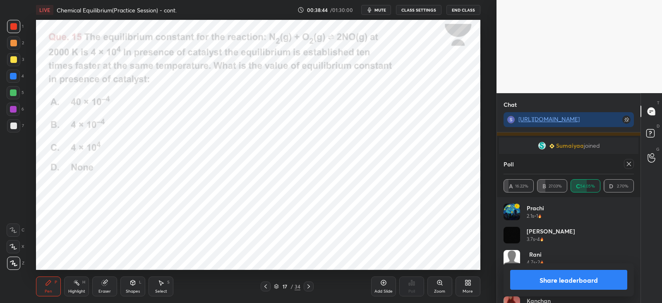
click at [631, 161] on icon at bounding box center [628, 163] width 7 height 7
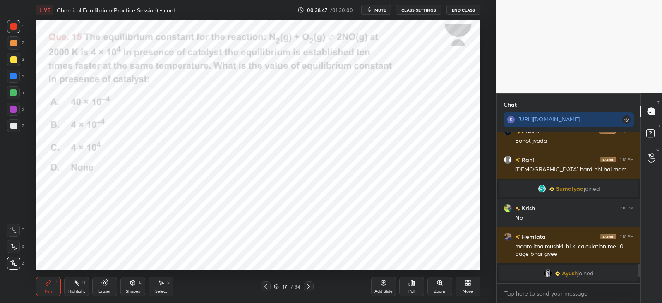
click at [308, 284] on icon at bounding box center [308, 286] width 2 height 4
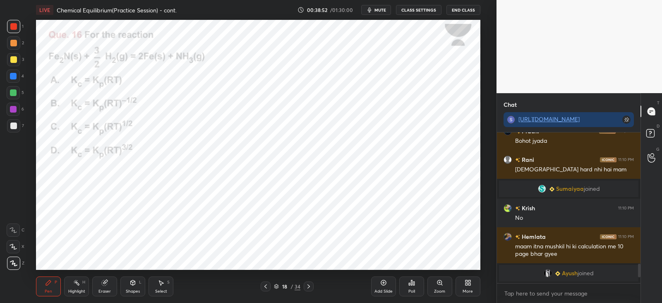
click at [409, 284] on icon at bounding box center [409, 284] width 1 height 2
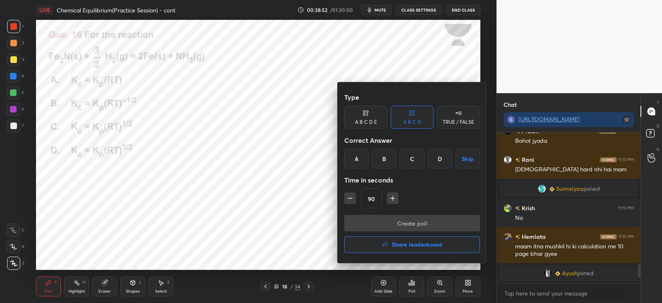
click at [413, 161] on div "C" at bounding box center [411, 158] width 24 height 20
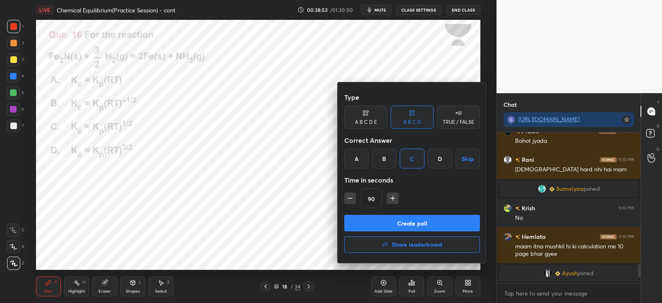
click at [391, 223] on button "Create poll" at bounding box center [412, 223] width 136 height 17
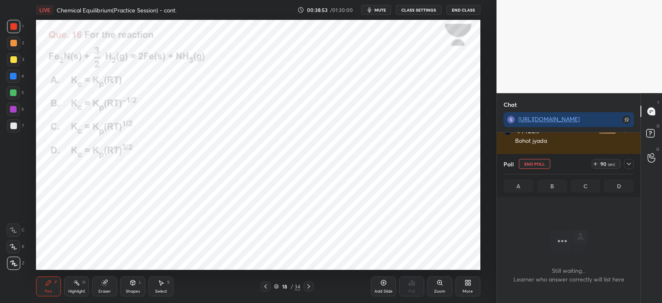
scroll to position [41, 141]
click at [629, 164] on icon at bounding box center [628, 163] width 7 height 7
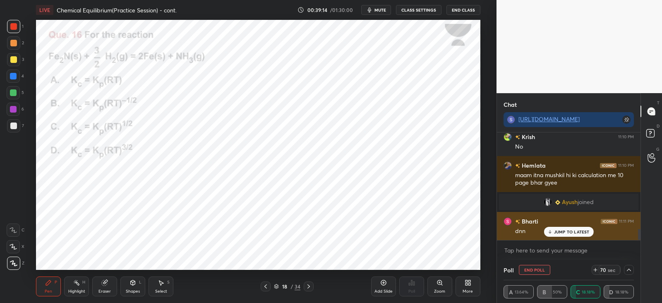
click at [566, 229] on p "JUMP TO LATEST" at bounding box center [572, 231] width 36 height 5
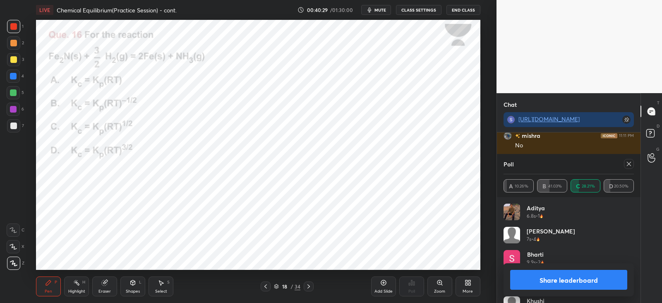
scroll to position [1137, 0]
click at [626, 164] on icon at bounding box center [628, 163] width 7 height 7
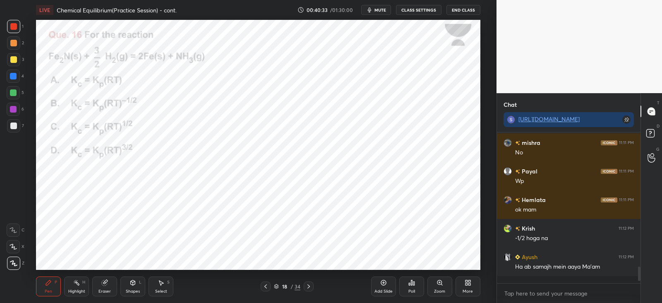
scroll to position [1096, 0]
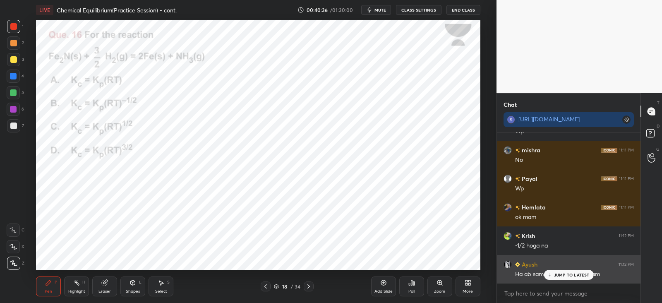
click at [562, 275] on p "JUMP TO LATEST" at bounding box center [572, 274] width 36 height 5
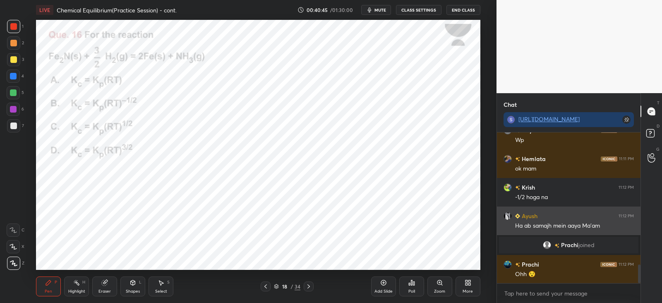
scroll to position [1108, 0]
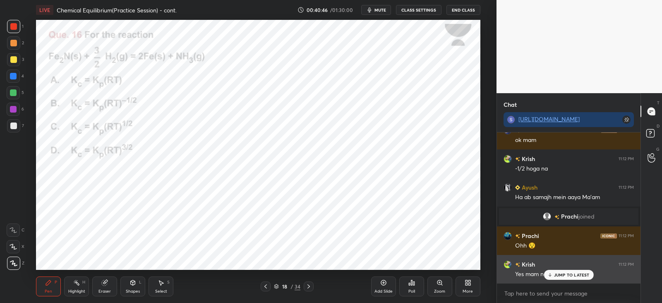
click at [558, 277] on div "JUMP TO LATEST" at bounding box center [568, 275] width 50 height 10
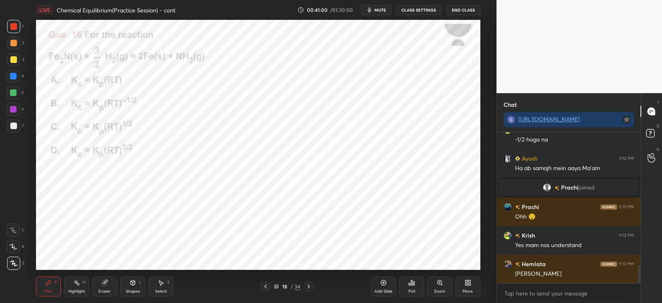
click at [306, 285] on icon at bounding box center [308, 286] width 7 height 7
click at [413, 287] on div "Poll" at bounding box center [411, 286] width 25 height 20
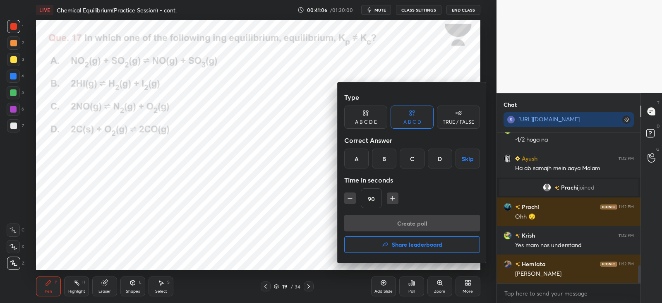
click at [436, 160] on div "D" at bounding box center [440, 158] width 24 height 20
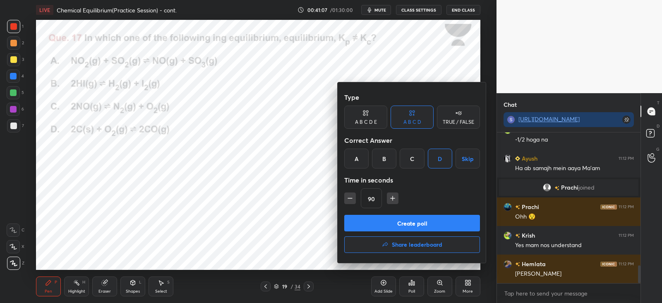
click at [394, 218] on button "Create poll" at bounding box center [412, 223] width 136 height 17
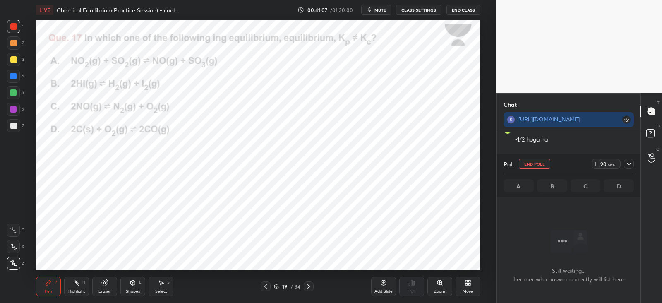
scroll to position [2, 2]
click at [629, 164] on icon at bounding box center [628, 163] width 7 height 7
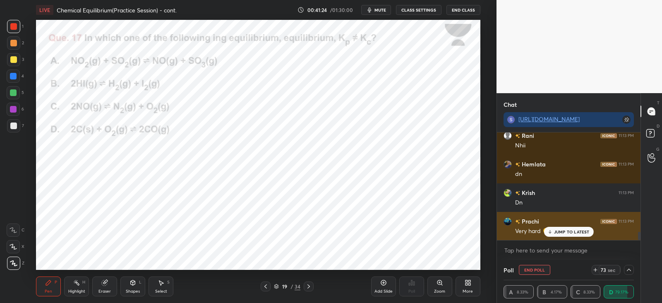
click at [560, 227] on div "JUMP TO LATEST" at bounding box center [568, 232] width 50 height 10
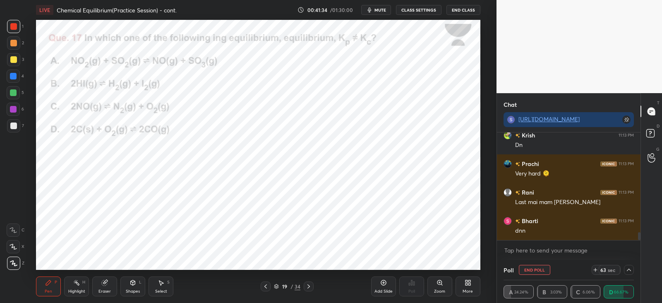
scroll to position [1379, 0]
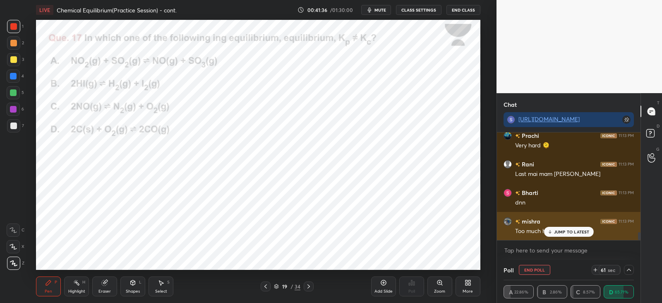
click at [562, 234] on div "JUMP TO LATEST" at bounding box center [568, 232] width 50 height 10
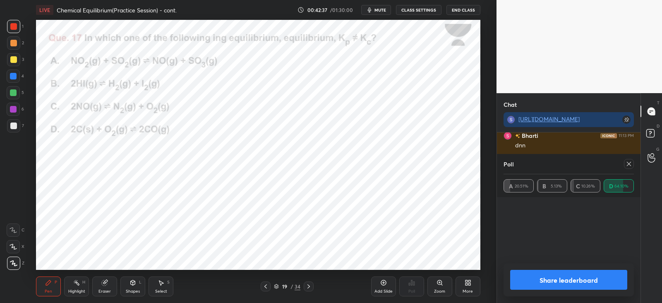
scroll to position [97, 128]
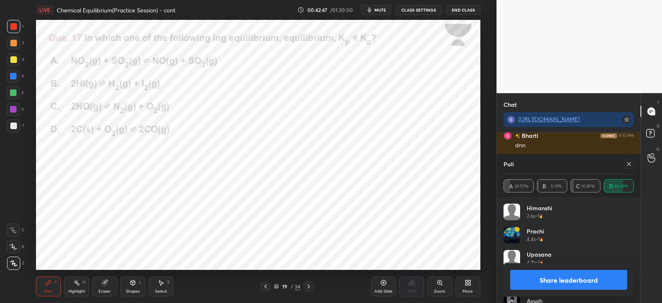
click at [633, 173] on div "Poll A 20.51% B 5.13% C 10.26% D 64.10%" at bounding box center [568, 175] width 143 height 43
click at [624, 165] on div at bounding box center [629, 164] width 10 height 10
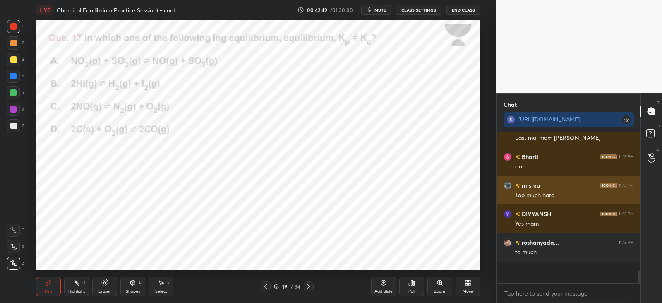
scroll to position [69, 141]
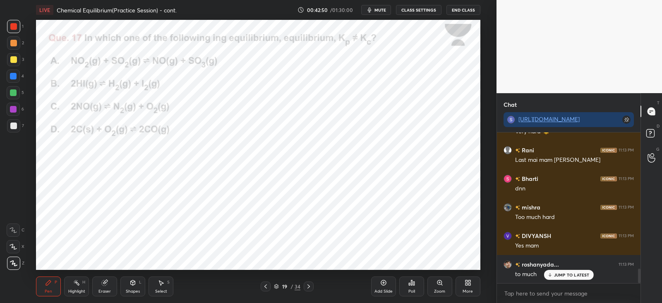
click at [108, 281] on icon at bounding box center [104, 282] width 7 height 7
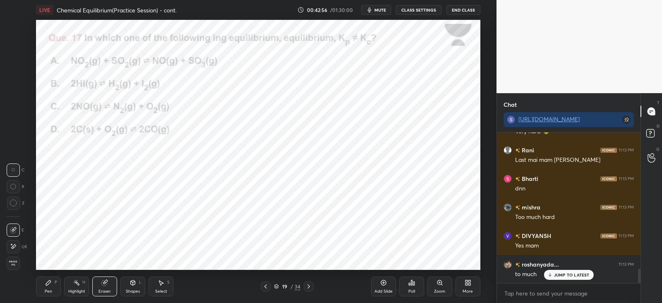
click at [52, 284] on div "Pen P" at bounding box center [48, 286] width 25 height 20
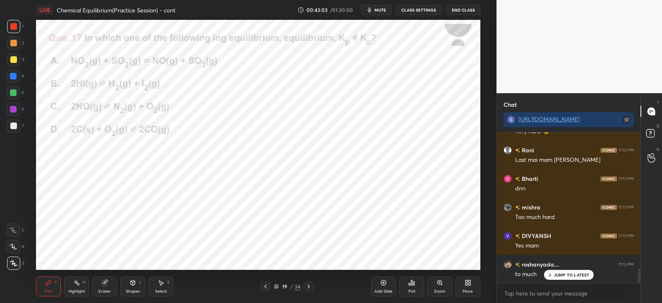
click at [307, 285] on icon at bounding box center [308, 286] width 7 height 7
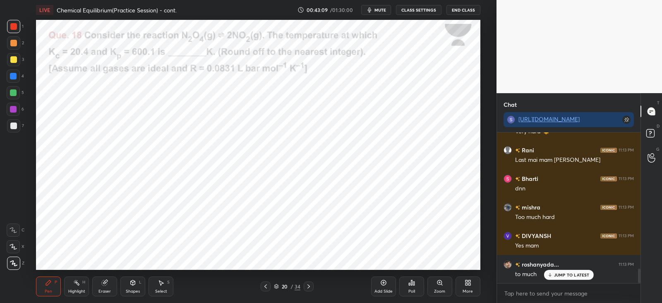
click at [308, 284] on icon at bounding box center [308, 286] width 2 height 4
click at [411, 286] on div "Poll" at bounding box center [411, 286] width 25 height 20
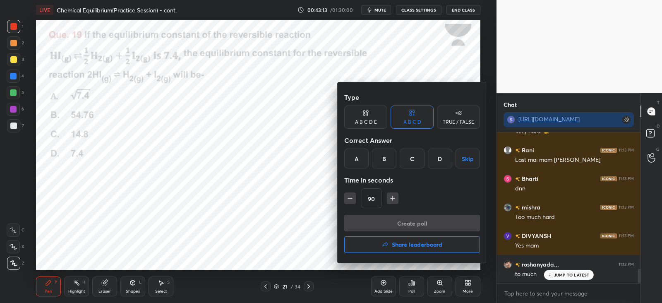
click at [387, 156] on div "B" at bounding box center [384, 158] width 24 height 20
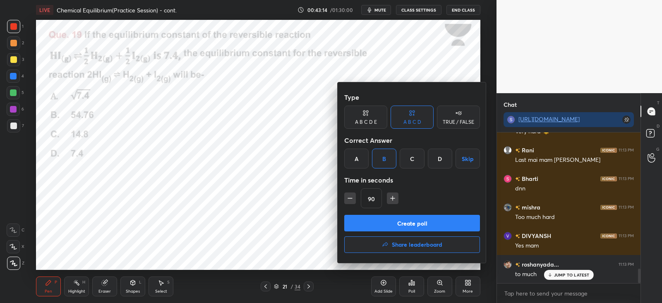
click at [384, 223] on button "Create poll" at bounding box center [412, 223] width 136 height 17
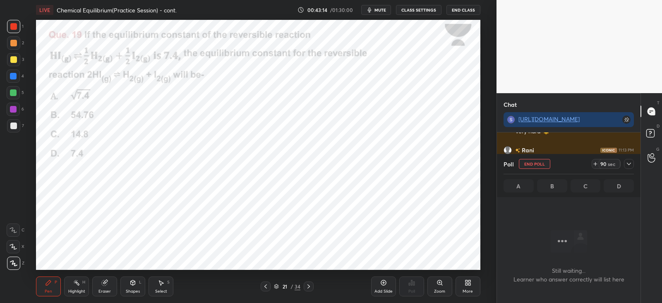
scroll to position [2, 2]
click at [628, 163] on icon at bounding box center [628, 163] width 7 height 7
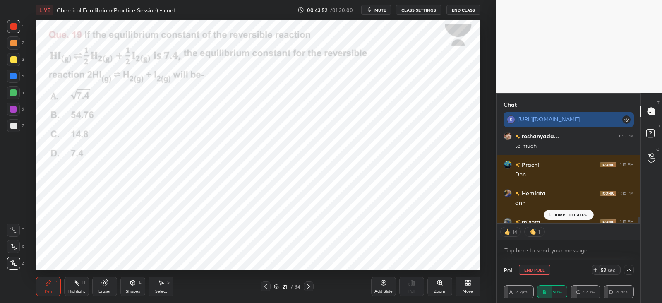
scroll to position [1559, 0]
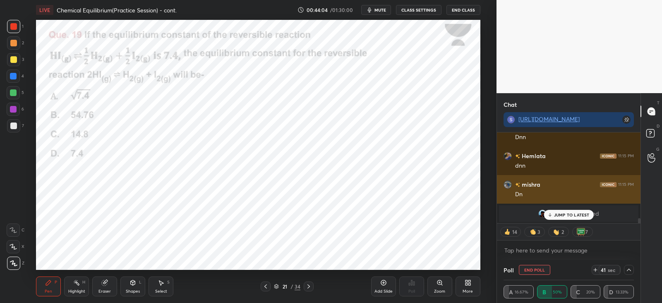
click at [559, 212] on p "JUMP TO LATEST" at bounding box center [572, 214] width 36 height 5
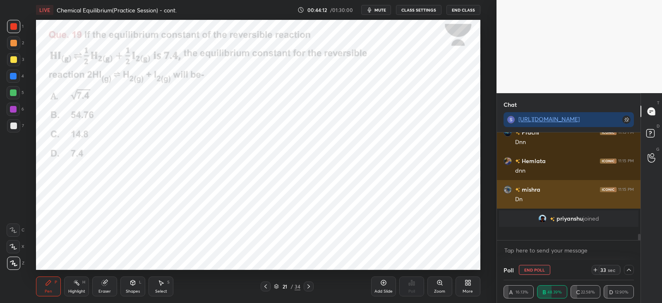
scroll to position [1542, 0]
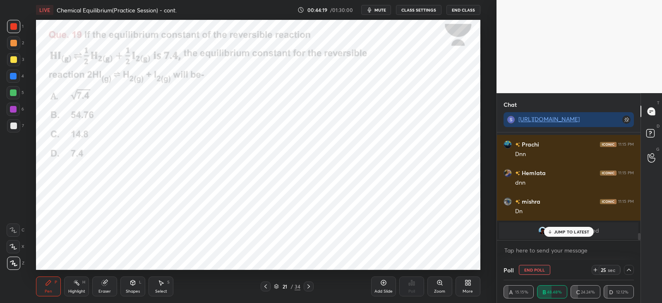
click at [562, 227] on div "JUMP TO LATEST" at bounding box center [568, 232] width 50 height 10
click at [310, 284] on icon at bounding box center [308, 286] width 7 height 7
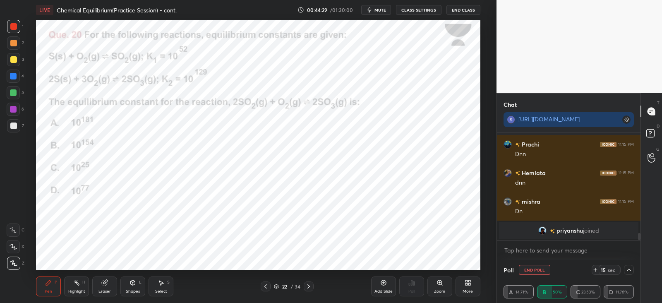
click at [534, 270] on button "End Poll" at bounding box center [534, 270] width 31 height 10
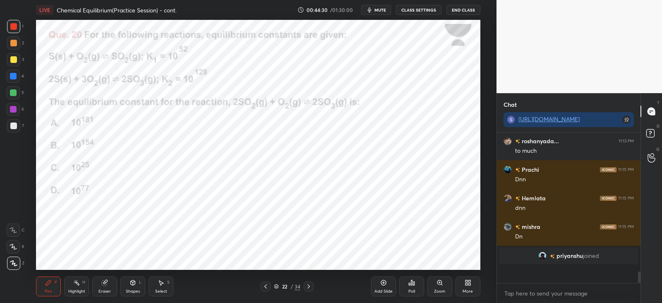
scroll to position [2, 2]
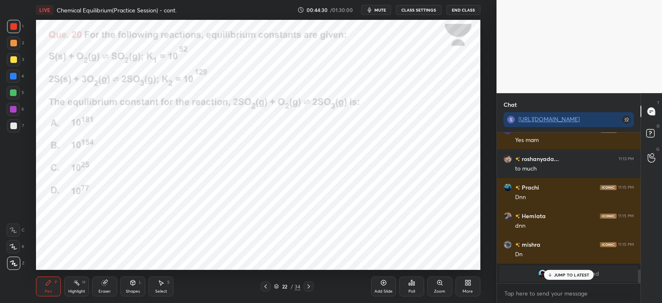
click at [411, 282] on icon at bounding box center [411, 282] width 1 height 5
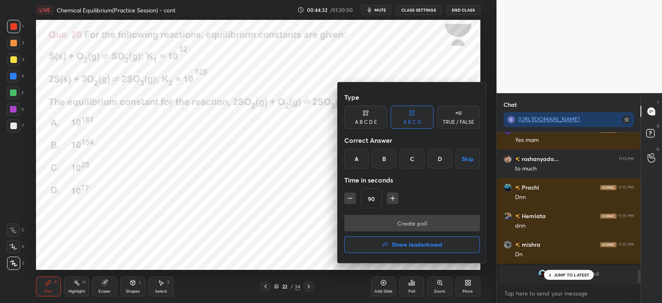
click at [418, 156] on div "C" at bounding box center [411, 158] width 24 height 20
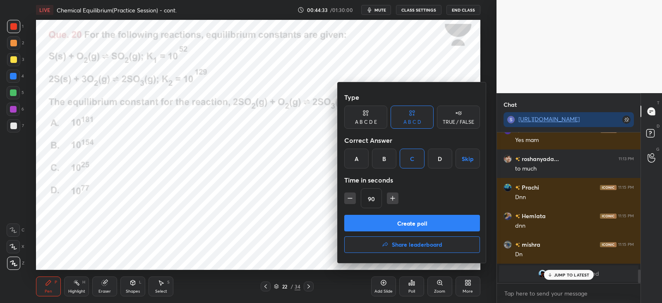
click at [397, 217] on button "Create poll" at bounding box center [412, 223] width 136 height 17
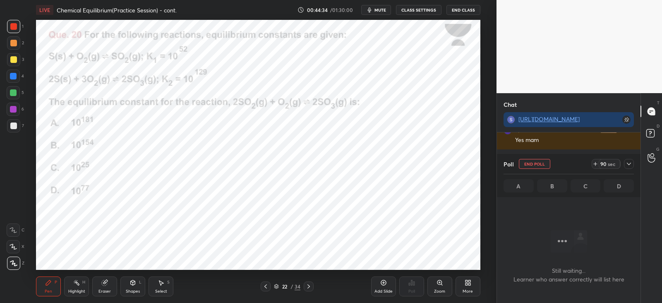
click at [629, 165] on icon at bounding box center [628, 163] width 7 height 7
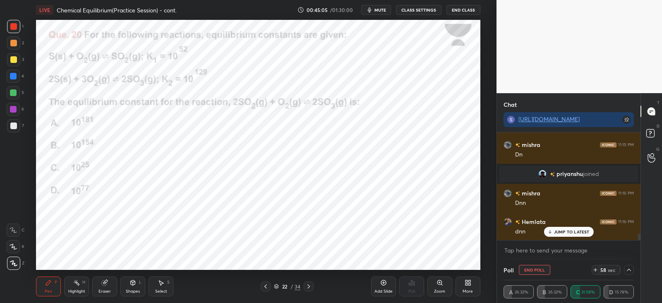
click at [103, 282] on icon at bounding box center [104, 282] width 5 height 5
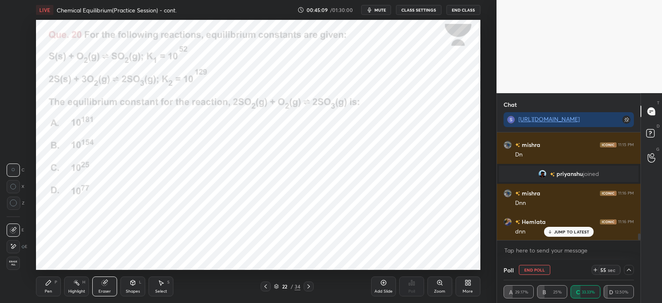
click at [55, 280] on div "P" at bounding box center [56, 282] width 2 height 4
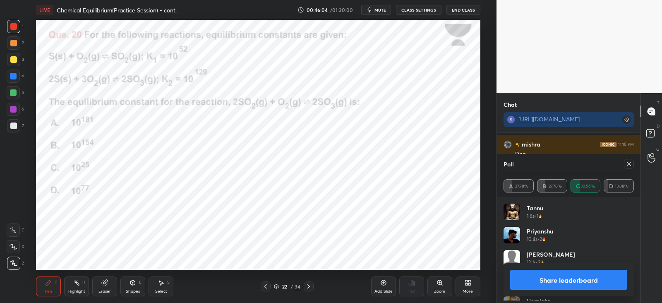
scroll to position [97, 128]
click at [628, 164] on icon at bounding box center [628, 164] width 4 height 4
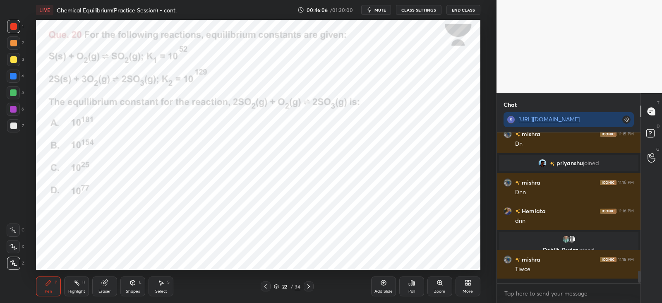
scroll to position [1607, 0]
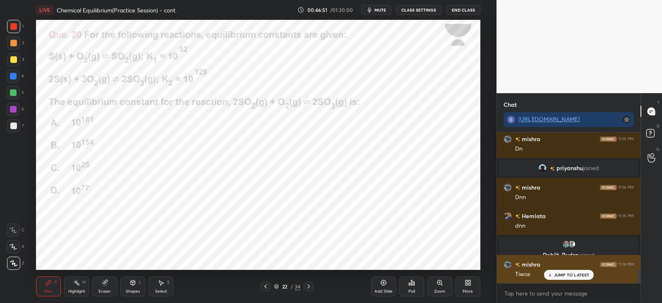
click at [551, 275] on icon at bounding box center [549, 274] width 5 height 5
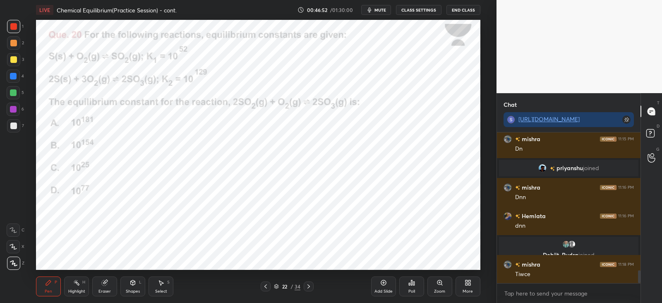
click at [310, 286] on icon at bounding box center [308, 286] width 7 height 7
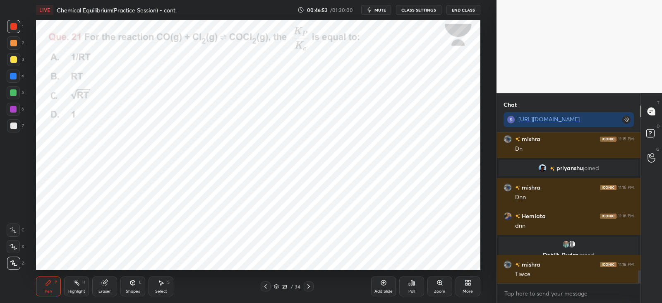
click at [267, 283] on icon at bounding box center [265, 286] width 7 height 7
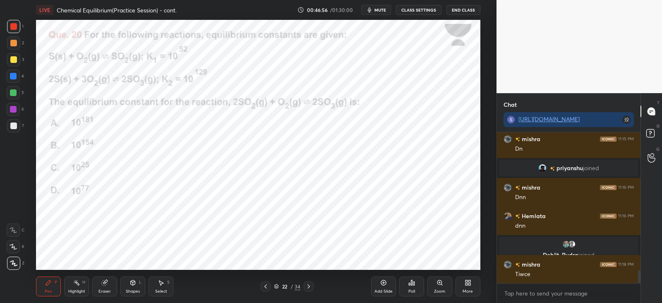
click at [310, 285] on icon at bounding box center [308, 286] width 7 height 7
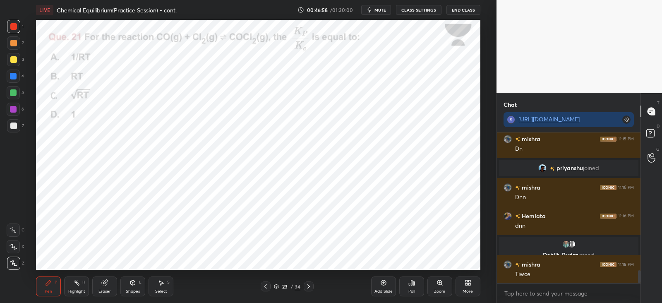
click at [407, 283] on div "Poll" at bounding box center [411, 286] width 25 height 20
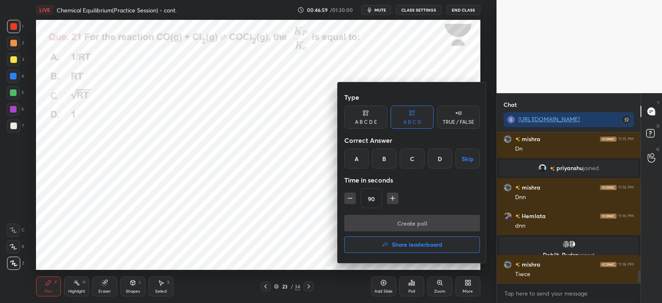
click at [351, 160] on div "A" at bounding box center [356, 158] width 24 height 20
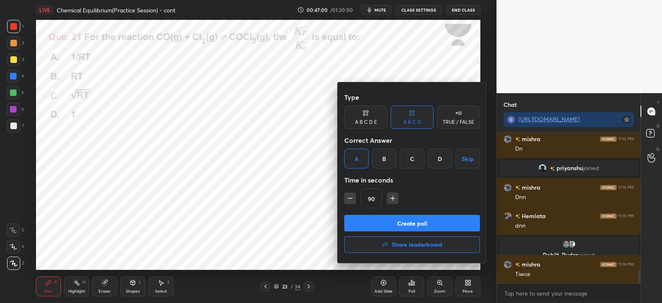
click at [380, 220] on button "Create poll" at bounding box center [412, 223] width 136 height 17
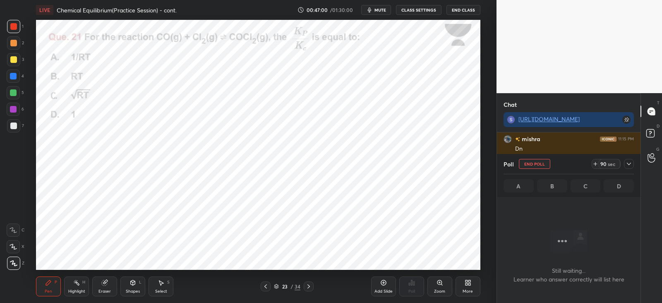
scroll to position [2, 2]
click at [628, 160] on icon at bounding box center [628, 163] width 7 height 7
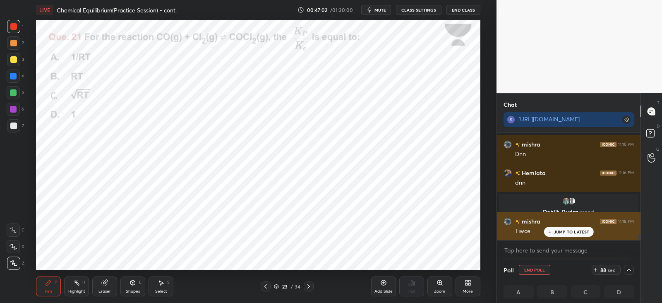
click at [568, 231] on p "JUMP TO LATEST" at bounding box center [572, 231] width 36 height 5
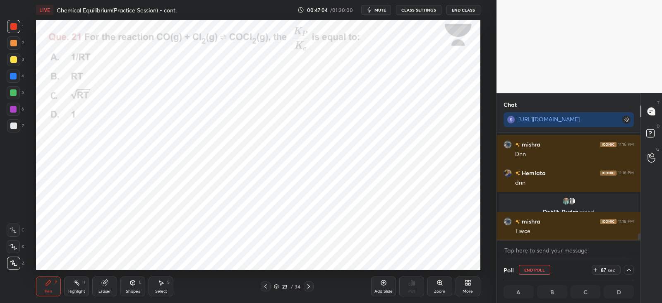
click at [17, 25] on div at bounding box center [13, 26] width 7 height 7
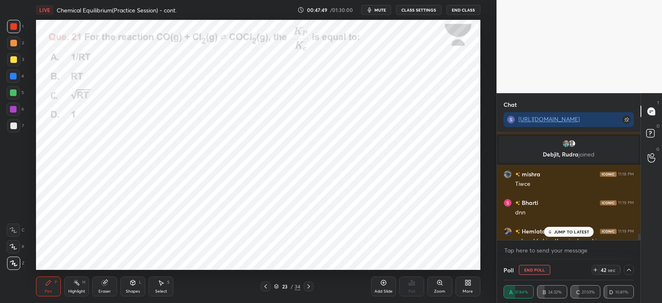
scroll to position [1735, 0]
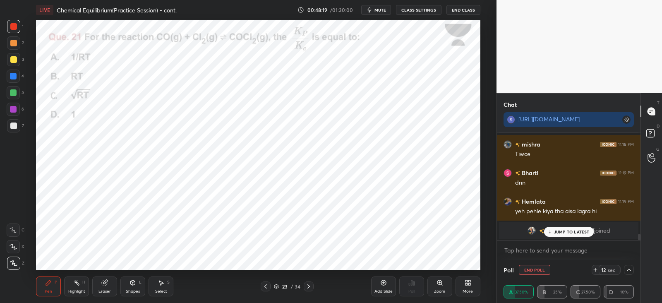
click at [553, 230] on div "JUMP TO LATEST" at bounding box center [568, 232] width 50 height 10
click at [531, 268] on button "End Poll" at bounding box center [534, 270] width 31 height 10
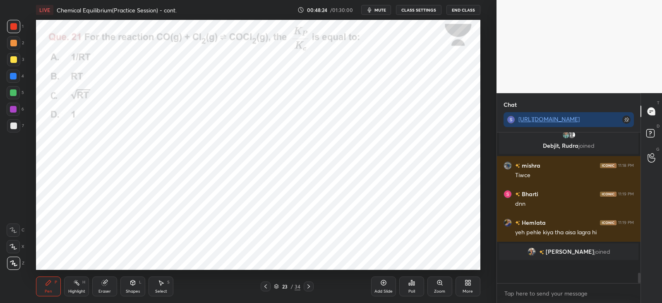
scroll to position [2, 2]
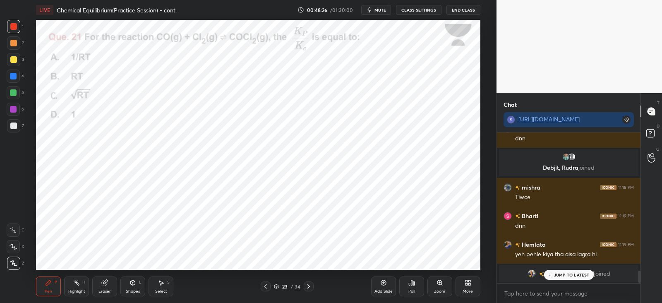
click at [407, 286] on div "Poll" at bounding box center [411, 286] width 25 height 20
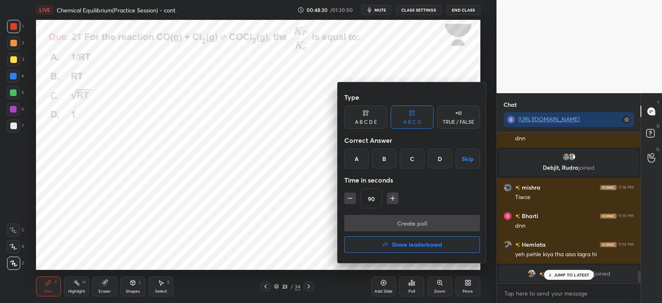
click at [554, 275] on div at bounding box center [331, 151] width 662 height 303
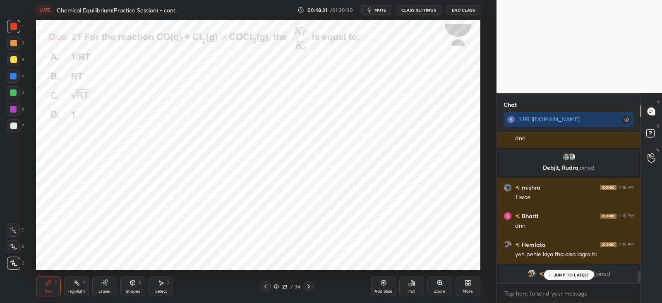
click at [551, 277] on div "JUMP TO LATEST" at bounding box center [568, 275] width 50 height 10
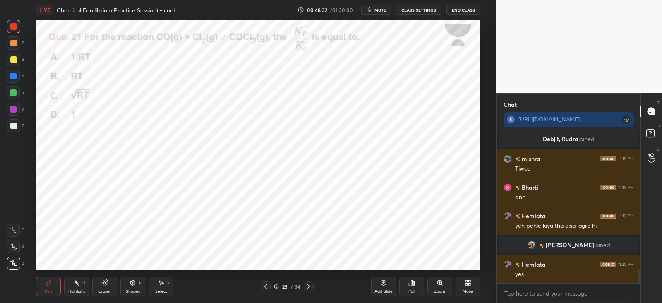
click at [413, 282] on icon at bounding box center [413, 283] width 1 height 4
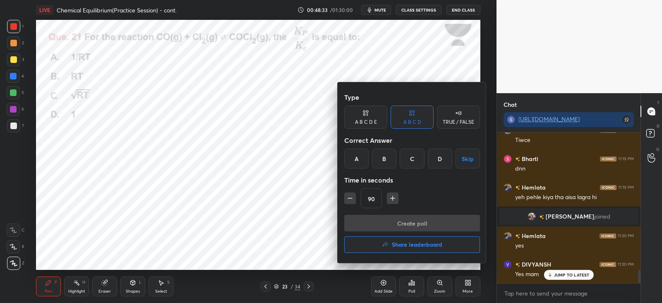
click at [394, 241] on h4 "Share leaderboard" at bounding box center [417, 244] width 50 height 6
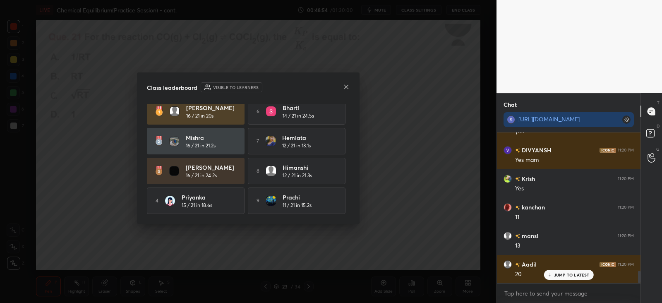
scroll to position [0, 0]
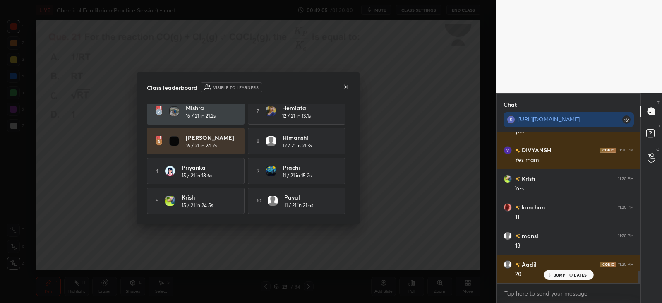
click at [342, 88] on div "Class leaderboard Visible to learners" at bounding box center [248, 87] width 203 height 10
click at [346, 86] on icon at bounding box center [346, 87] width 7 height 7
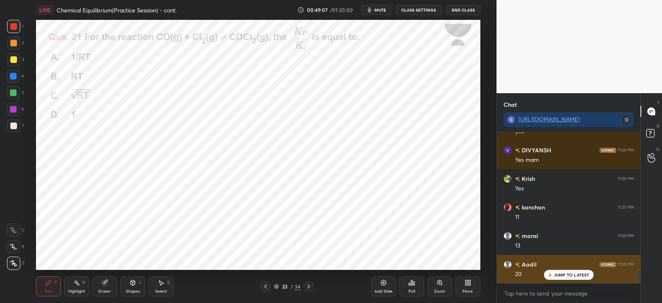
click at [557, 274] on p "JUMP TO LATEST" at bounding box center [572, 274] width 36 height 5
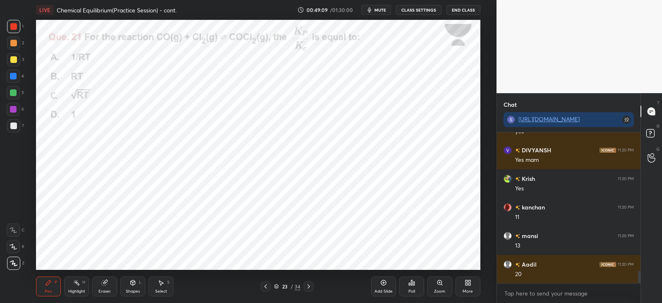
click at [312, 286] on div at bounding box center [308, 286] width 10 height 10
click at [417, 282] on div "Poll" at bounding box center [411, 286] width 25 height 20
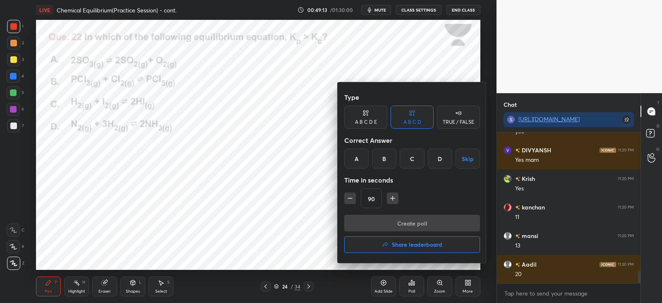
click at [356, 156] on div "A" at bounding box center [356, 158] width 24 height 20
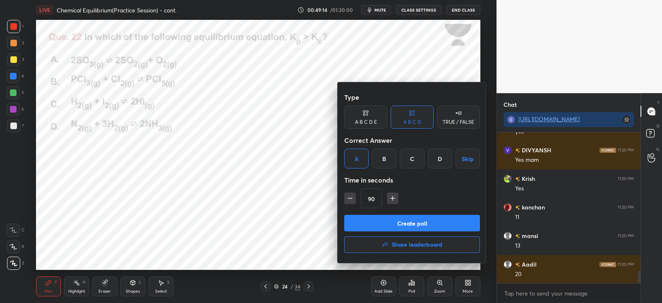
click at [387, 222] on button "Create poll" at bounding box center [412, 223] width 136 height 17
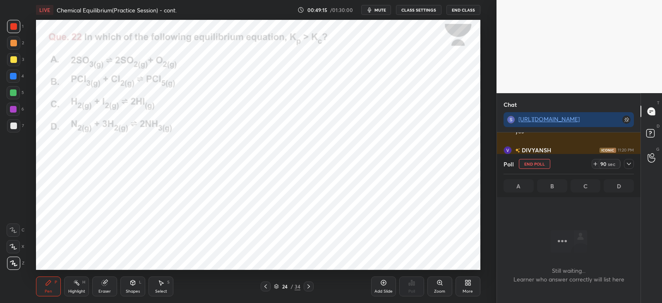
click at [629, 165] on icon at bounding box center [628, 163] width 7 height 7
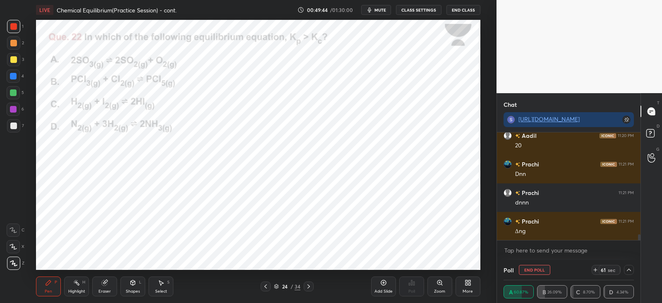
scroll to position [1850, 0]
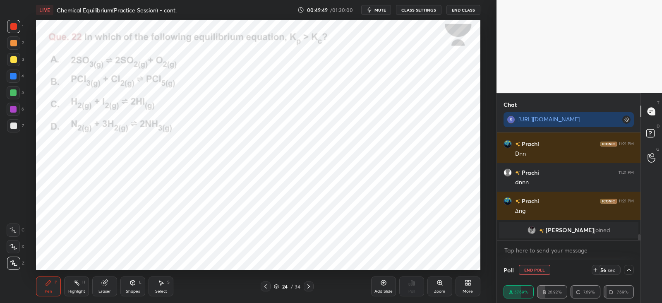
click at [105, 283] on icon at bounding box center [104, 282] width 5 height 5
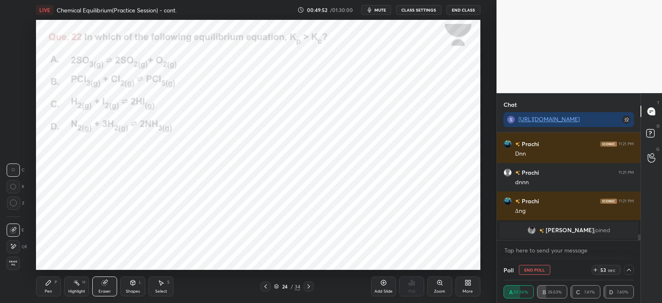
click at [55, 282] on div "P" at bounding box center [56, 282] width 2 height 4
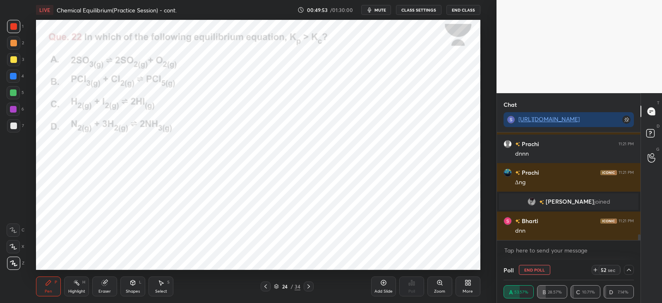
scroll to position [1837, 0]
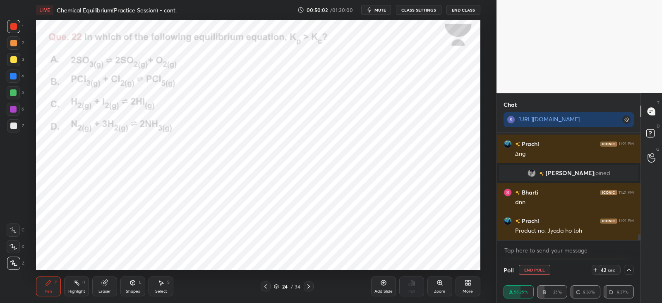
click at [77, 280] on circle at bounding box center [77, 280] width 1 height 1
click at [50, 284] on icon at bounding box center [48, 282] width 7 height 7
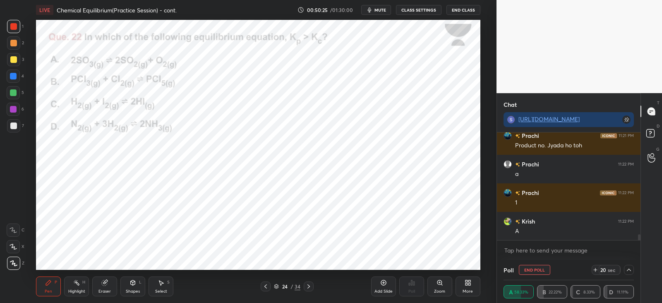
scroll to position [1952, 0]
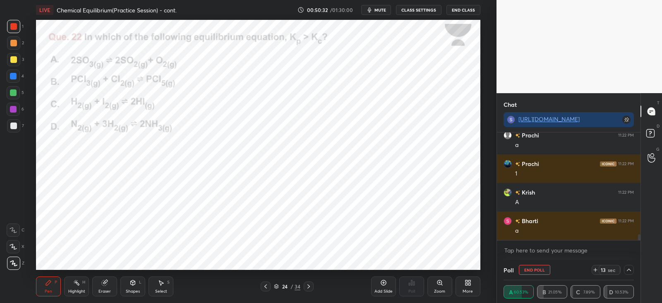
click at [100, 282] on div "Eraser" at bounding box center [104, 286] width 25 height 20
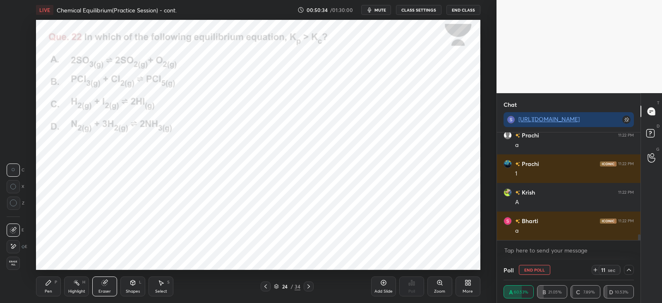
click at [52, 282] on icon at bounding box center [48, 282] width 7 height 7
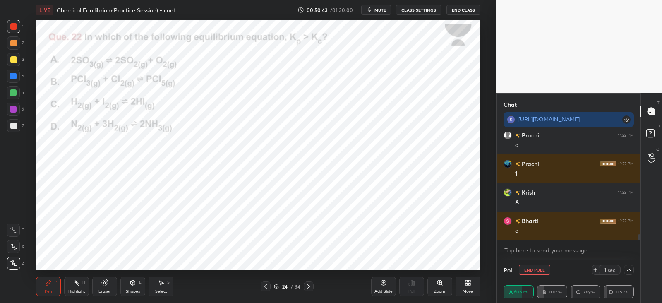
click at [308, 284] on icon at bounding box center [308, 286] width 2 height 4
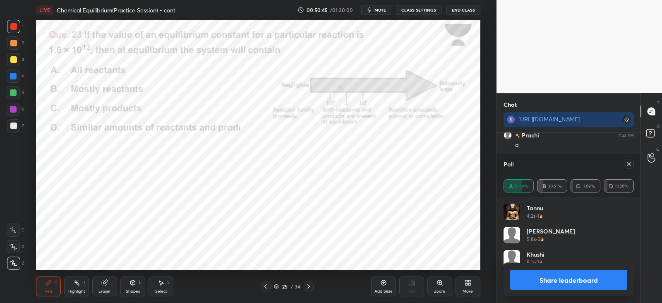
scroll to position [97, 128]
click at [626, 162] on icon at bounding box center [628, 163] width 7 height 7
type textarea "x"
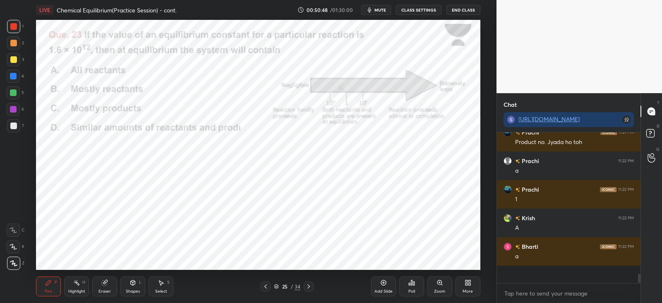
scroll to position [148, 141]
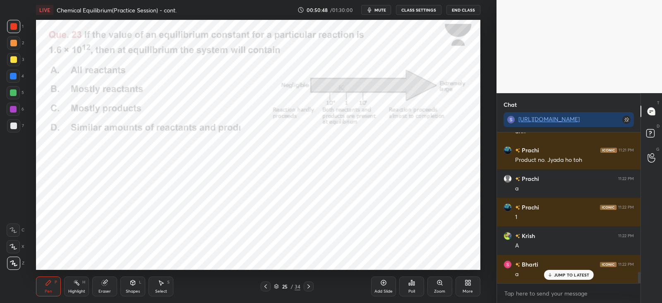
click at [414, 287] on div "Poll" at bounding box center [411, 286] width 25 height 20
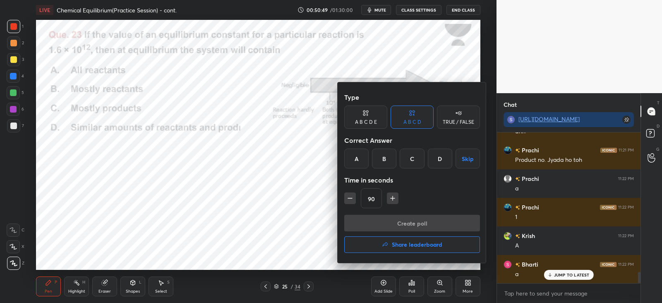
click at [351, 197] on icon "button" at bounding box center [350, 198] width 8 height 8
click at [351, 196] on icon "button" at bounding box center [350, 198] width 8 height 8
type input "60"
click at [414, 158] on div "C" at bounding box center [411, 158] width 24 height 20
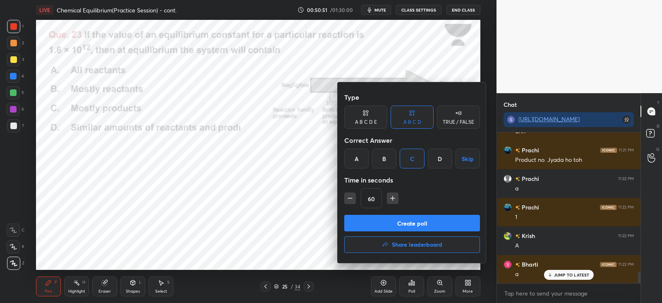
click at [419, 220] on button "Create poll" at bounding box center [412, 223] width 136 height 17
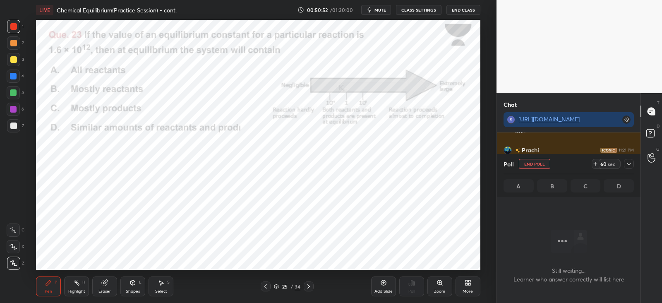
scroll to position [2, 2]
click at [629, 166] on icon at bounding box center [628, 163] width 7 height 7
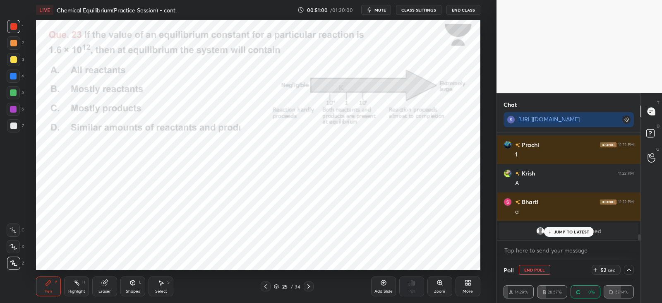
click at [561, 231] on p "JUMP TO LATEST" at bounding box center [572, 231] width 36 height 5
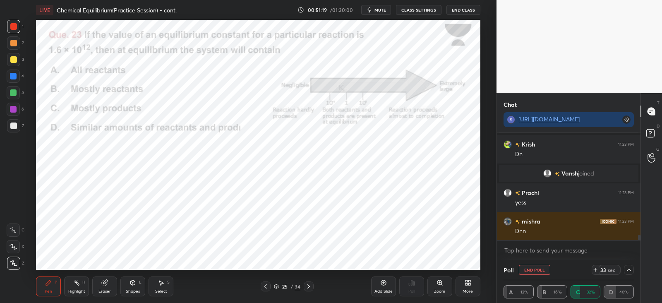
click at [134, 270] on div "Pen P Highlight H Eraser Shapes L Select S 25 / 34 Add Slide Poll Zoom More" at bounding box center [258, 286] width 444 height 33
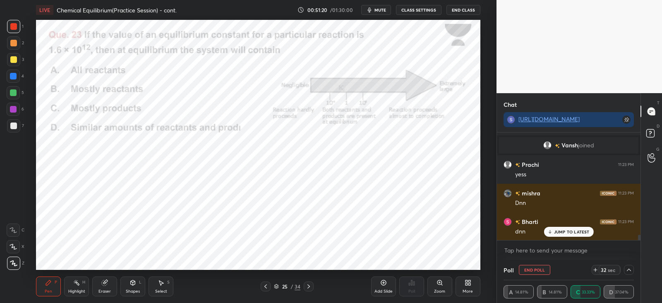
click at [135, 283] on icon at bounding box center [132, 282] width 7 height 7
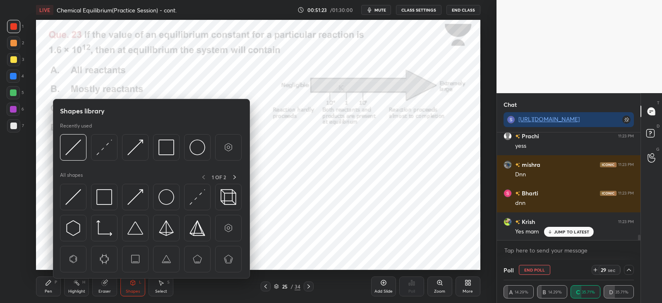
click at [109, 179] on div "All shapes 1 OF 2" at bounding box center [151, 177] width 183 height 10
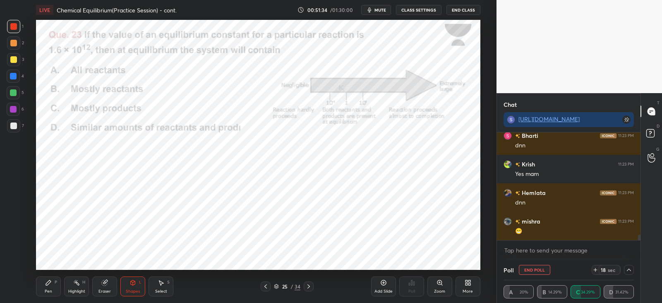
click at [60, 277] on div "Pen P" at bounding box center [48, 286] width 25 height 20
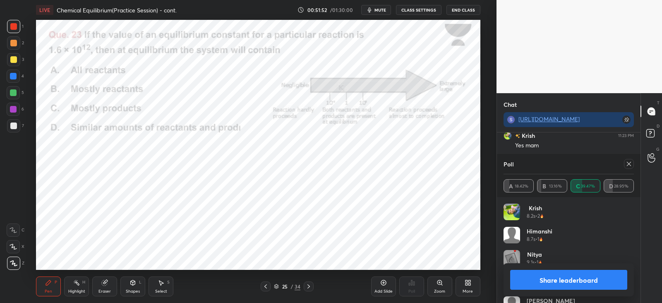
scroll to position [97, 128]
click at [628, 166] on icon at bounding box center [628, 163] width 7 height 7
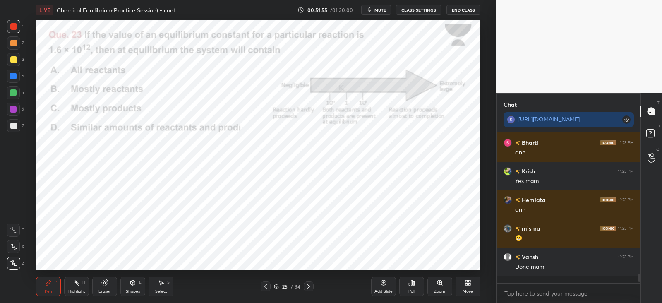
scroll to position [77, 141]
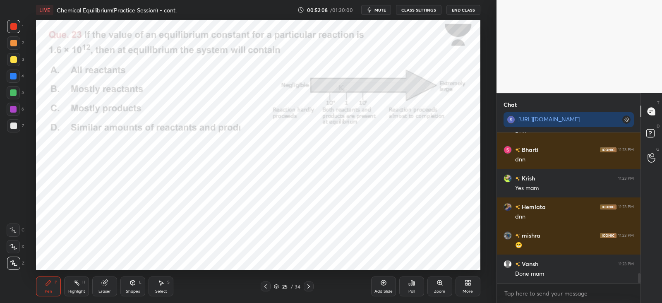
click at [311, 286] on icon at bounding box center [308, 286] width 7 height 7
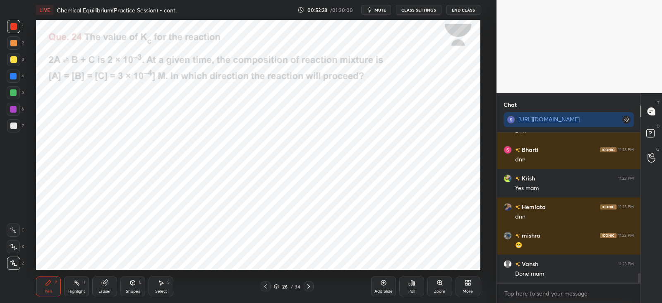
click at [415, 285] on div "Poll" at bounding box center [411, 286] width 25 height 20
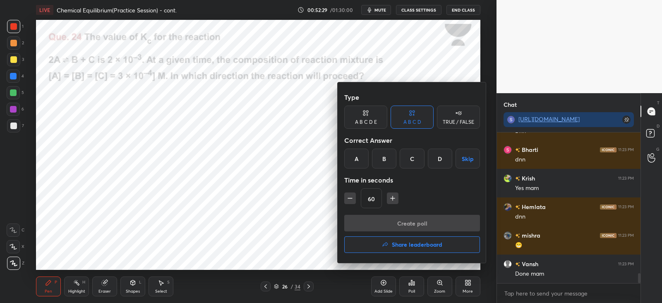
click at [356, 154] on div "A" at bounding box center [356, 158] width 24 height 20
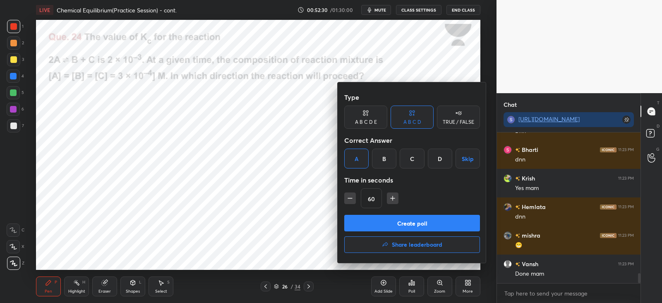
click at [378, 218] on button "Create poll" at bounding box center [412, 223] width 136 height 17
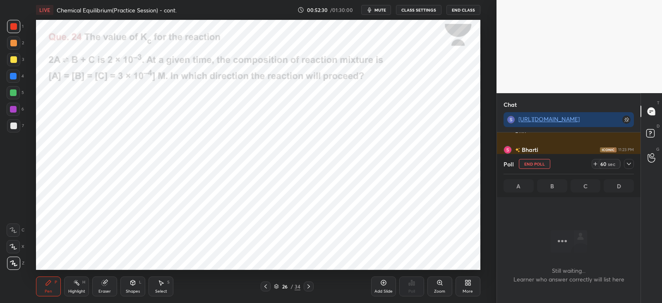
scroll to position [105, 141]
click at [630, 160] on div at bounding box center [629, 164] width 10 height 10
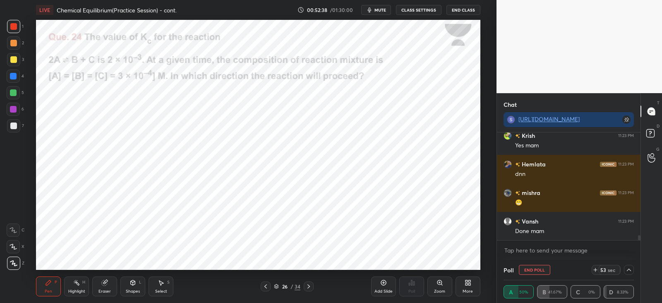
click at [633, 267] on div at bounding box center [629, 270] width 10 height 10
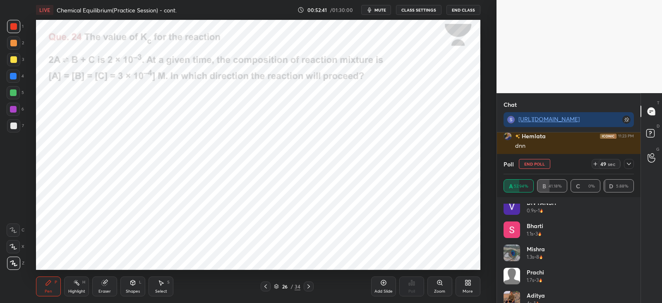
click at [630, 164] on icon at bounding box center [628, 163] width 7 height 7
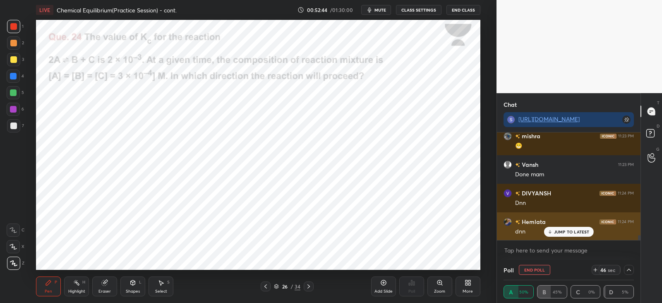
click at [567, 230] on p "JUMP TO LATEST" at bounding box center [572, 231] width 36 height 5
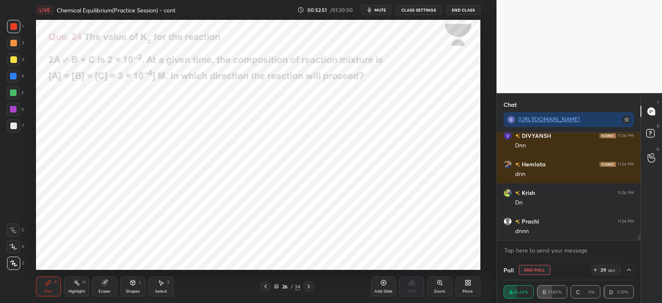
click at [13, 26] on div at bounding box center [13, 26] width 7 height 7
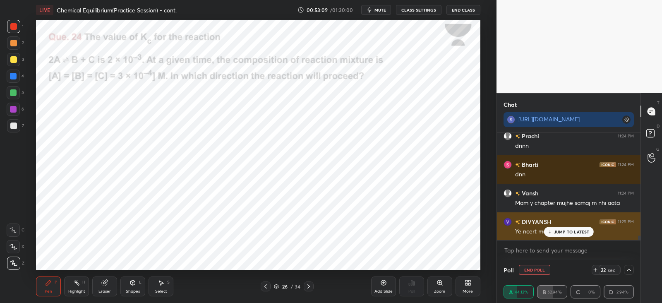
click at [554, 236] on div "JUMP TO LATEST" at bounding box center [568, 232] width 50 height 10
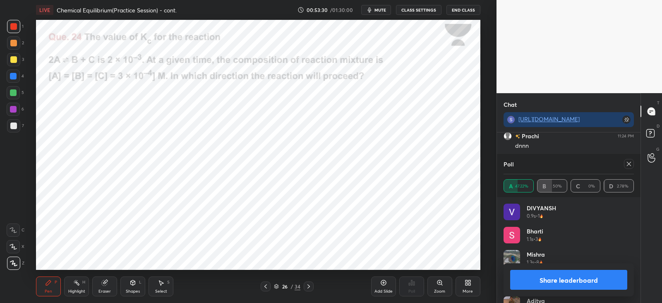
scroll to position [97, 128]
click at [628, 162] on icon at bounding box center [628, 164] width 4 height 4
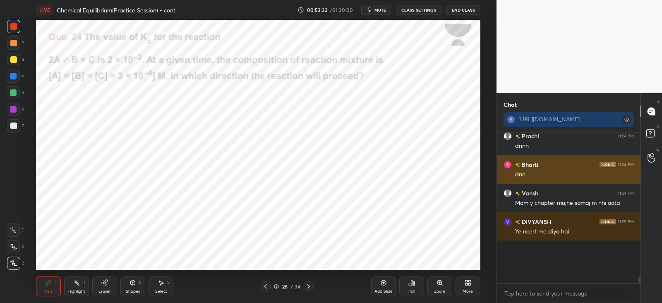
scroll to position [77, 141]
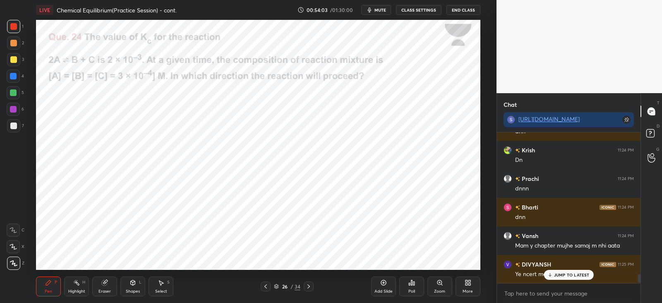
click at [101, 277] on div "Eraser" at bounding box center [104, 286] width 25 height 20
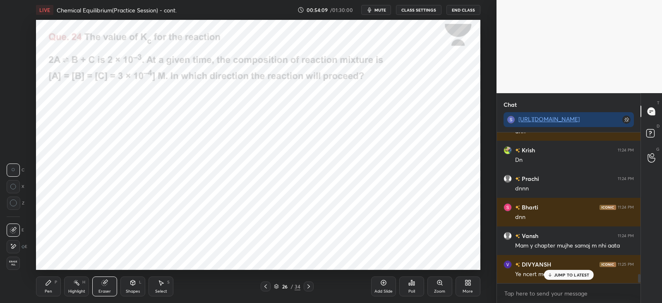
click at [45, 289] on div "Pen" at bounding box center [48, 291] width 7 height 4
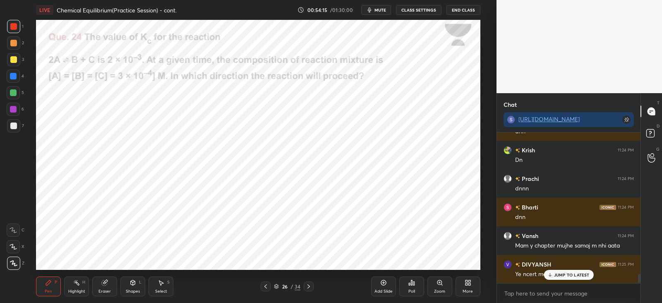
click at [101, 284] on icon at bounding box center [104, 282] width 7 height 7
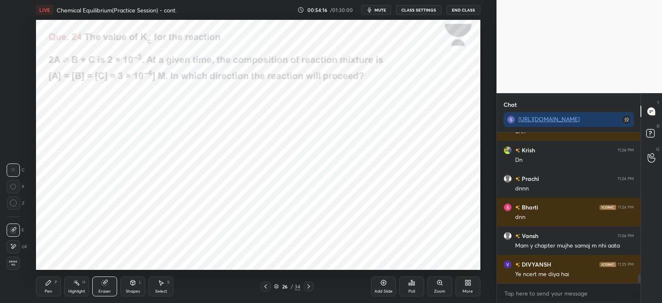
scroll to position [2332, 0]
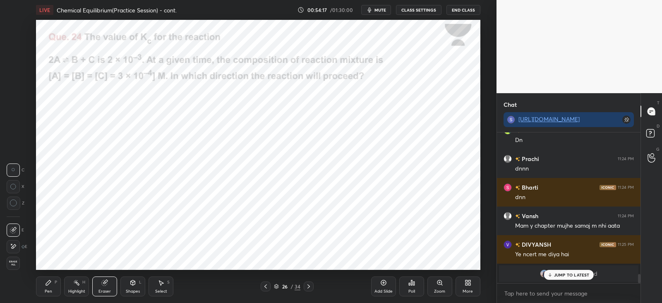
click at [50, 283] on icon at bounding box center [48, 282] width 7 height 7
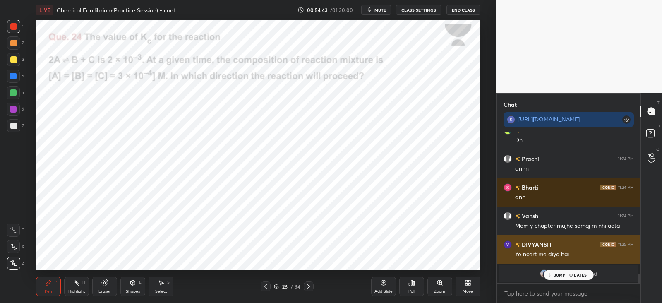
click at [556, 270] on div "JUMP TO LATEST" at bounding box center [568, 275] width 50 height 10
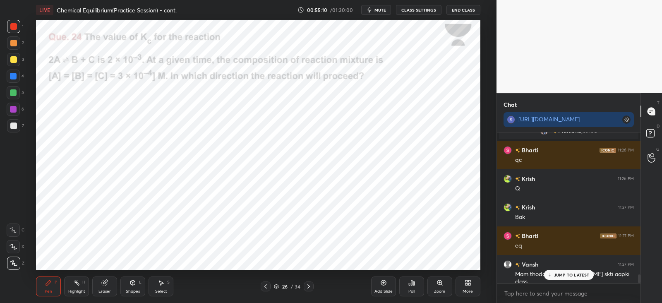
scroll to position [2504, 0]
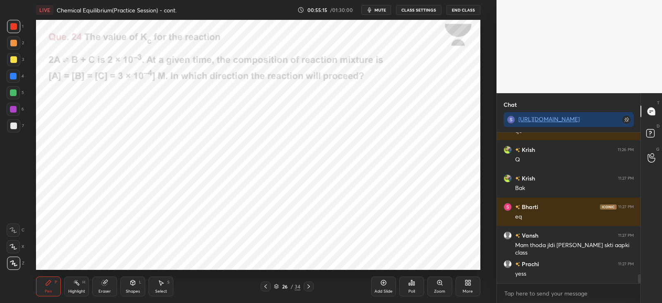
click at [310, 286] on icon at bounding box center [308, 286] width 7 height 7
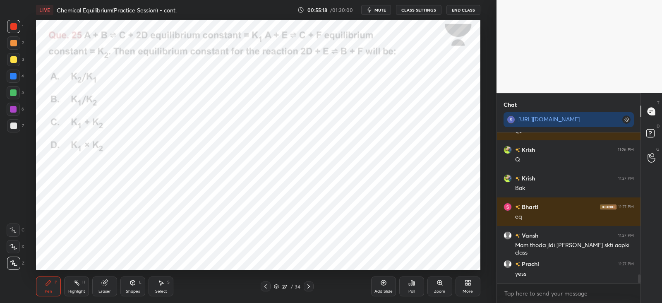
scroll to position [2532, 0]
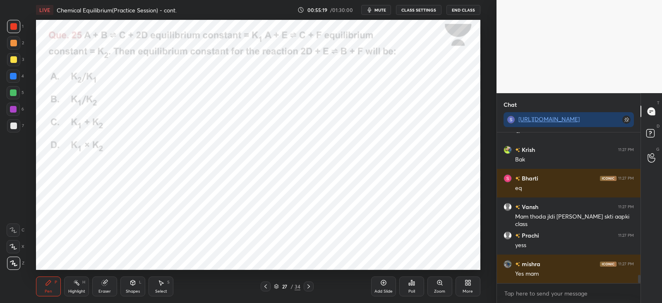
click at [414, 287] on div "Poll" at bounding box center [411, 286] width 25 height 20
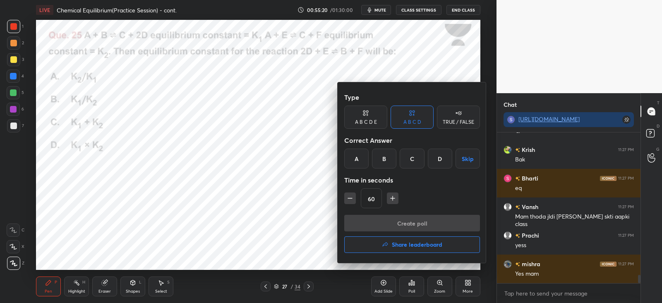
click at [354, 151] on div "A" at bounding box center [356, 158] width 24 height 20
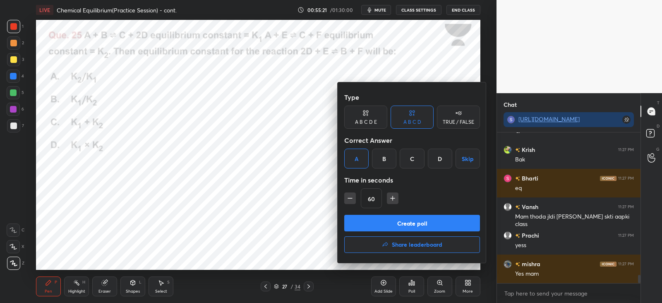
click at [391, 220] on button "Create poll" at bounding box center [412, 223] width 136 height 17
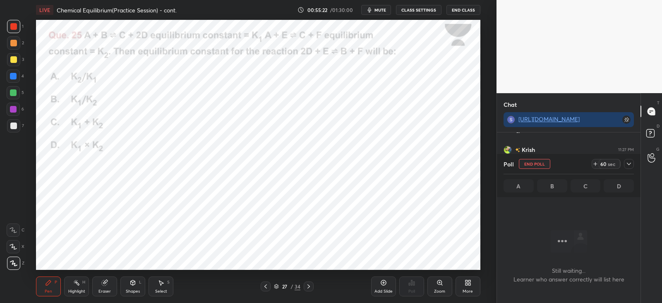
scroll to position [2, 2]
click at [628, 161] on icon at bounding box center [628, 163] width 7 height 7
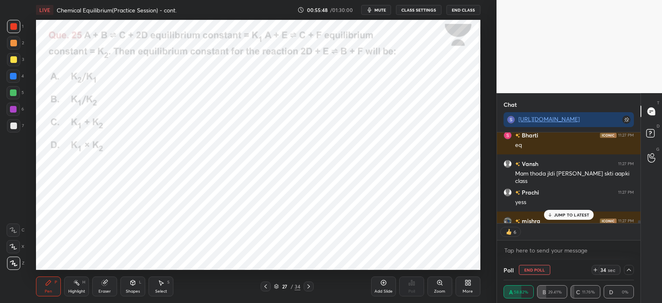
scroll to position [2620, 0]
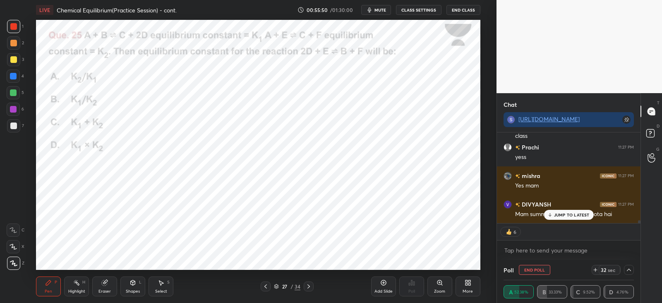
click at [548, 210] on div "JUMP TO LATEST" at bounding box center [568, 215] width 50 height 10
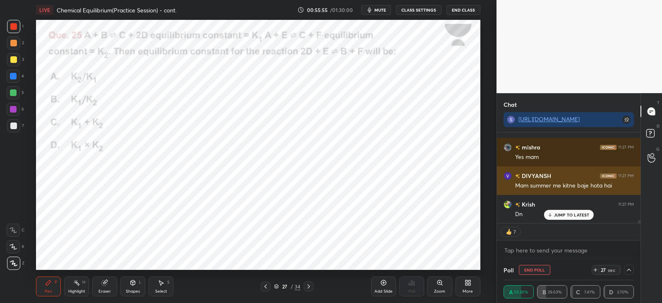
scroll to position [2677, 0]
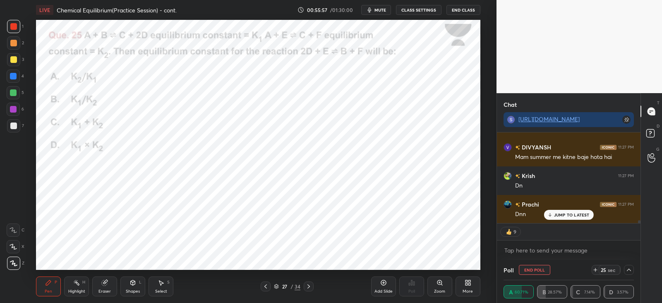
click at [138, 281] on div "Shapes L" at bounding box center [132, 286] width 25 height 20
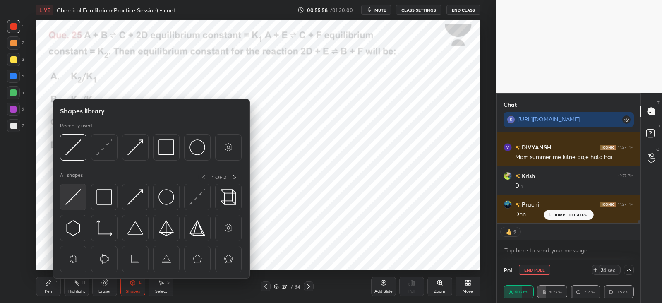
scroll to position [2706, 0]
click at [68, 194] on img at bounding box center [73, 197] width 16 height 16
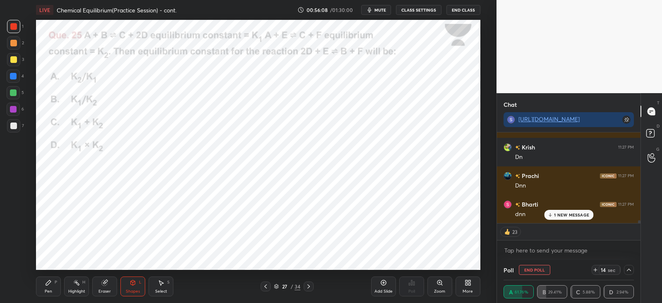
scroll to position [2735, 0]
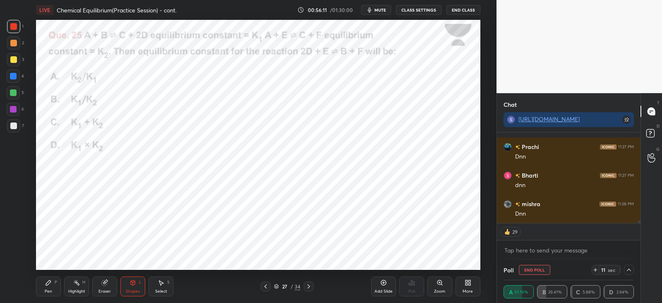
click at [51, 280] on icon at bounding box center [48, 282] width 7 height 7
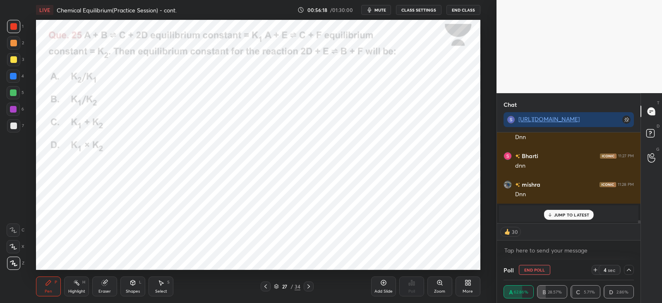
click at [598, 270] on div "4 sec" at bounding box center [609, 270] width 22 height 10
click at [595, 269] on icon at bounding box center [595, 269] width 7 height 7
click at [593, 268] on icon at bounding box center [595, 269] width 7 height 7
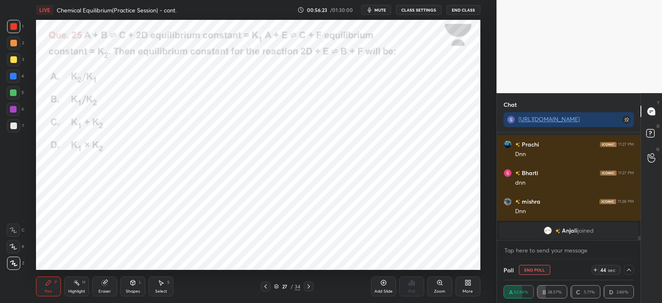
scroll to position [2564, 0]
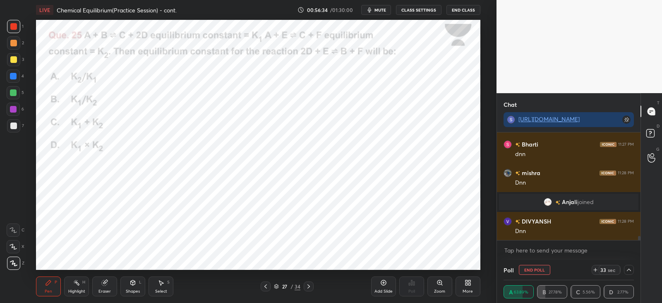
click at [100, 284] on div "Eraser" at bounding box center [104, 286] width 25 height 20
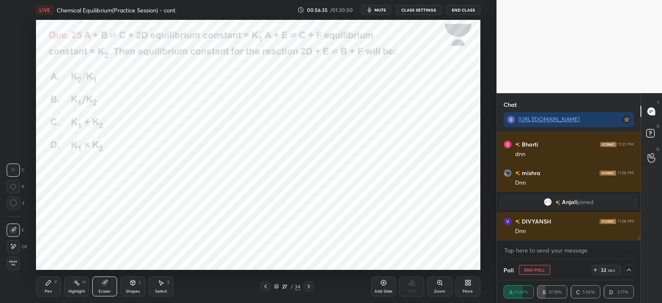
click at [79, 280] on icon at bounding box center [76, 282] width 7 height 7
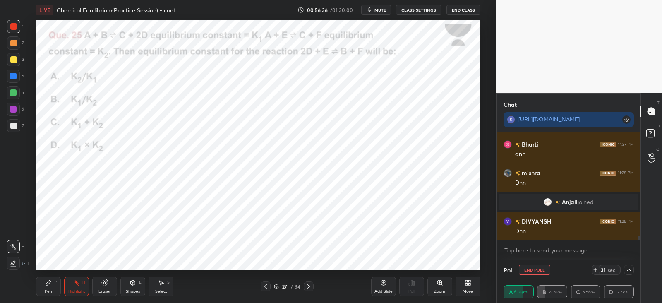
click at [109, 284] on div "Eraser" at bounding box center [104, 286] width 25 height 20
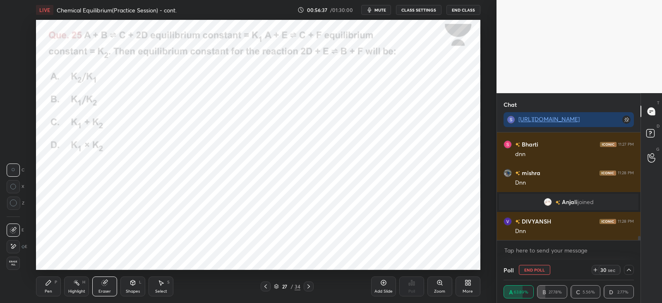
click at [14, 242] on div at bounding box center [13, 246] width 13 height 13
click at [47, 283] on icon at bounding box center [48, 282] width 5 height 5
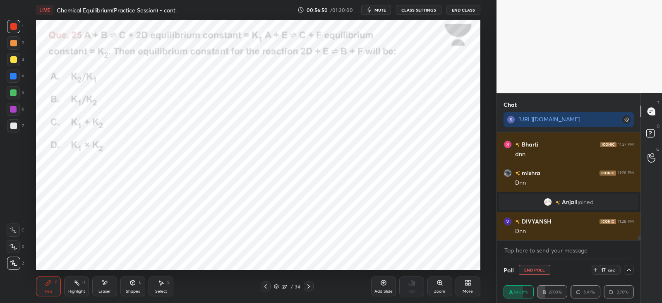
click at [104, 280] on icon at bounding box center [104, 282] width 7 height 7
click at [45, 284] on icon at bounding box center [48, 282] width 7 height 7
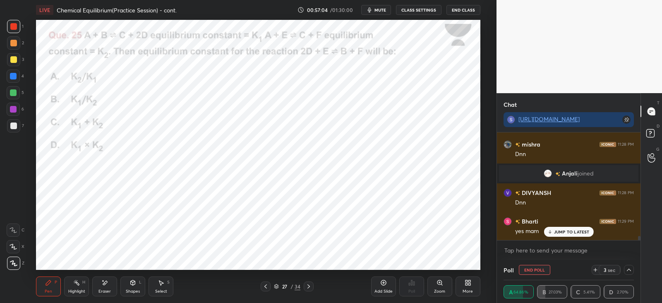
click at [102, 281] on icon at bounding box center [104, 282] width 7 height 7
click at [47, 282] on icon at bounding box center [48, 282] width 5 height 5
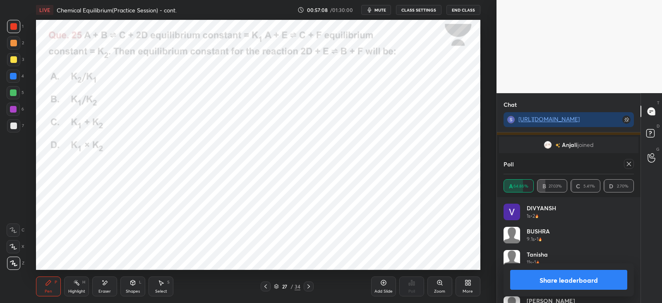
scroll to position [2641, 0]
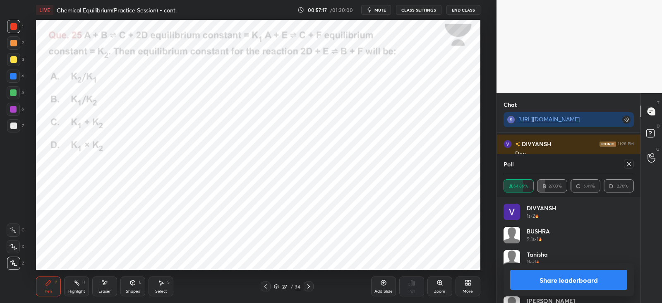
click at [103, 289] on div "Eraser" at bounding box center [104, 291] width 12 height 4
click at [629, 162] on icon at bounding box center [628, 163] width 7 height 7
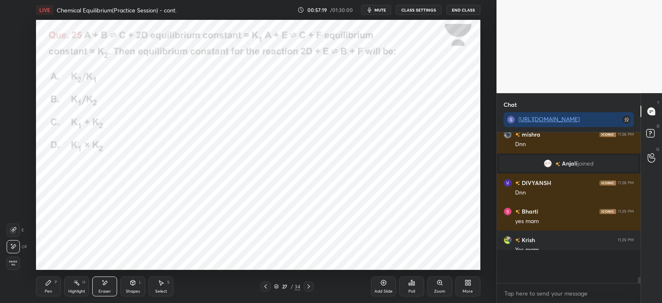
scroll to position [79, 141]
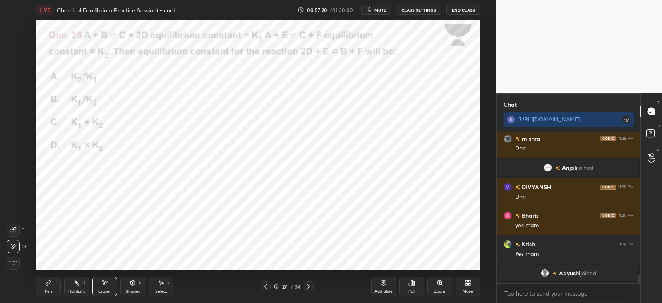
click at [129, 282] on div "Shapes L" at bounding box center [132, 286] width 25 height 20
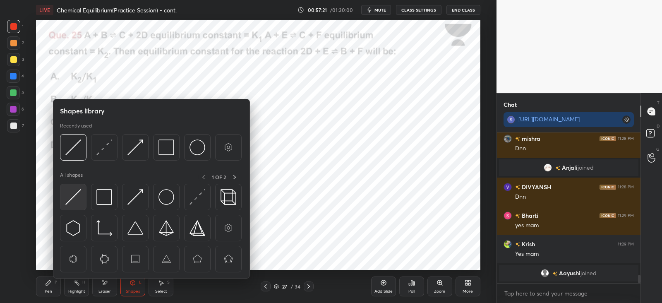
click at [76, 193] on img at bounding box center [73, 197] width 16 height 16
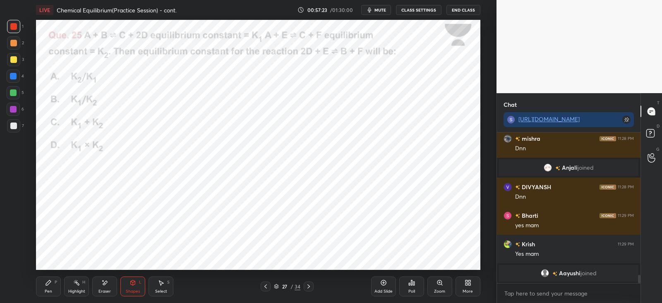
click at [50, 280] on icon at bounding box center [48, 282] width 7 height 7
click at [308, 287] on icon at bounding box center [308, 286] width 2 height 4
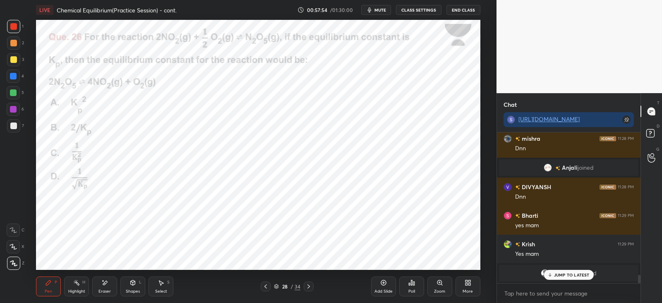
scroll to position [2649, 0]
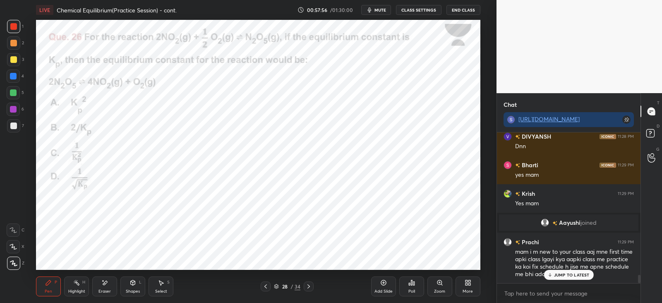
click at [560, 270] on div "JUMP TO LATEST" at bounding box center [568, 275] width 50 height 10
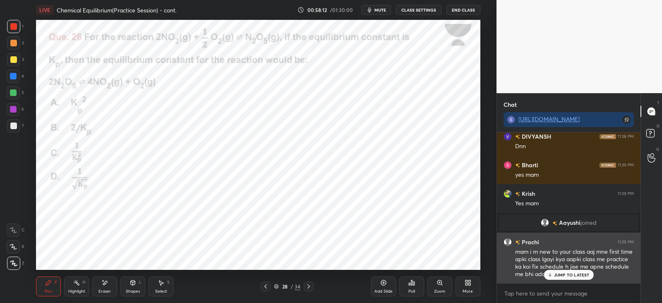
scroll to position [2692, 0]
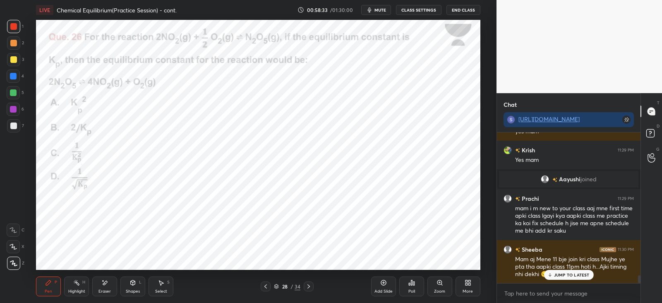
click at [130, 276] on div "Shapes L" at bounding box center [132, 286] width 25 height 20
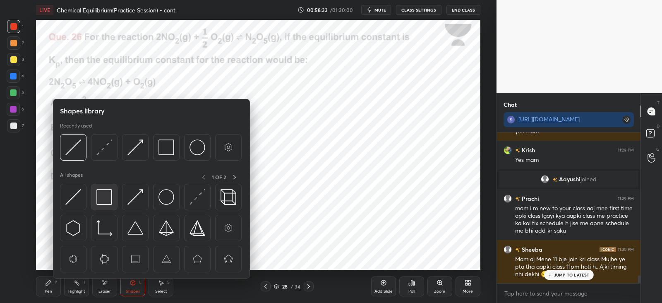
click at [112, 197] on img at bounding box center [104, 197] width 16 height 16
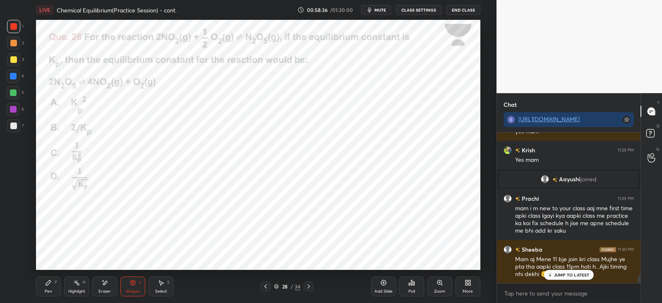
click at [60, 284] on div "Pen P" at bounding box center [48, 286] width 25 height 20
click at [411, 282] on icon at bounding box center [411, 282] width 1 height 5
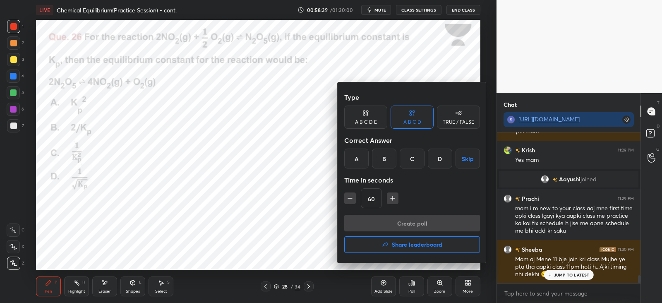
click at [419, 156] on div "C" at bounding box center [411, 158] width 24 height 20
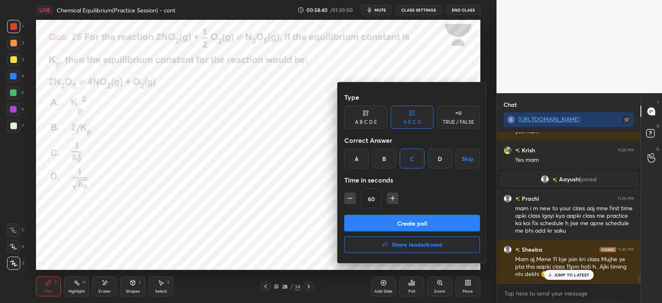
click at [397, 220] on button "Create poll" at bounding box center [412, 223] width 136 height 17
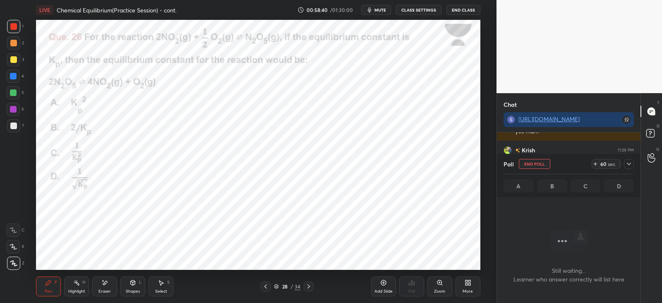
scroll to position [2, 2]
click at [633, 164] on div at bounding box center [629, 164] width 10 height 10
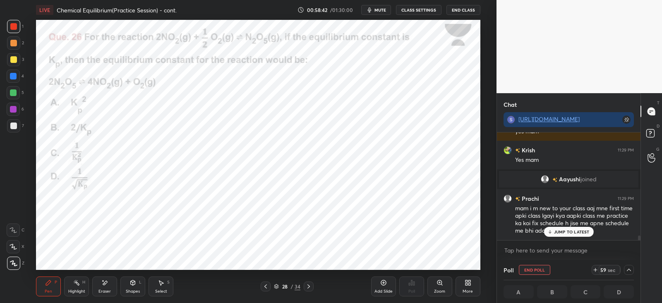
scroll to position [2735, 0]
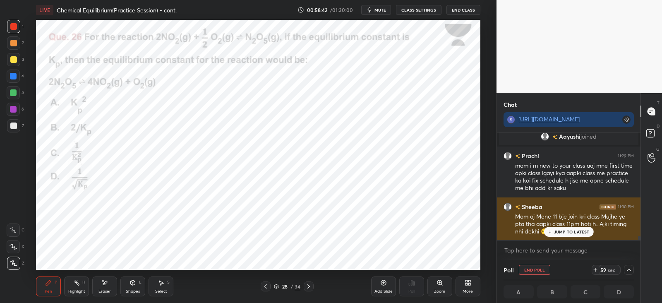
click at [564, 229] on p "JUMP TO LATEST" at bounding box center [572, 231] width 36 height 5
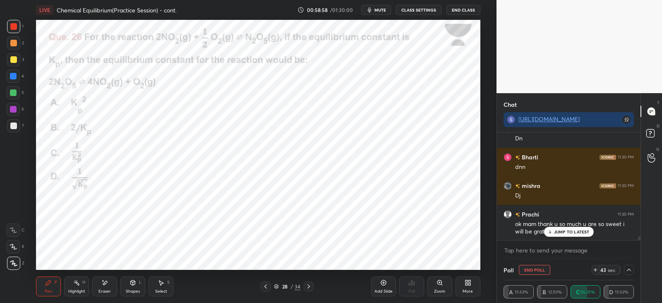
scroll to position [2942, 0]
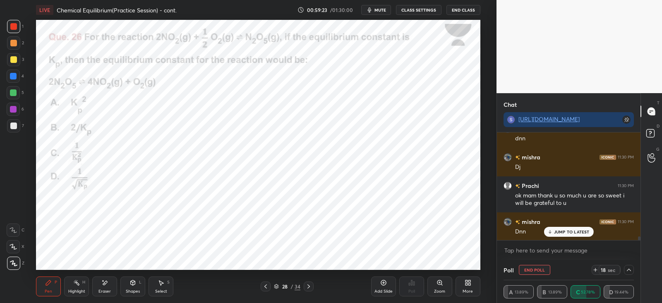
click at [159, 282] on icon at bounding box center [161, 282] width 5 height 5
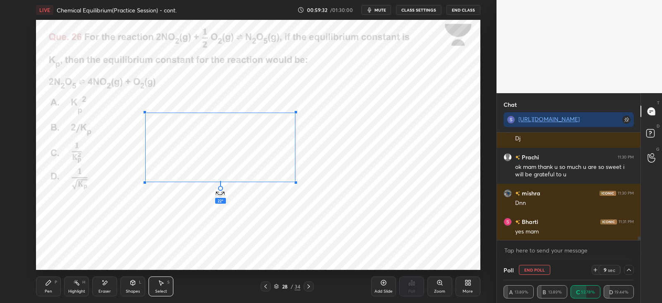
scroll to position [2999, 0]
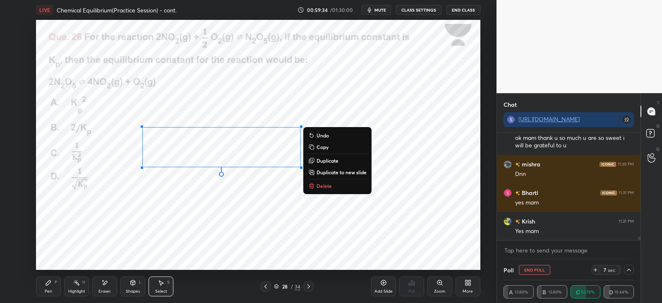
click at [106, 280] on icon at bounding box center [105, 282] width 5 height 4
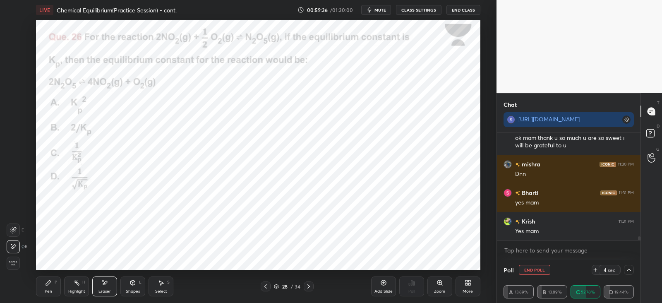
click at [48, 282] on icon at bounding box center [48, 282] width 5 height 5
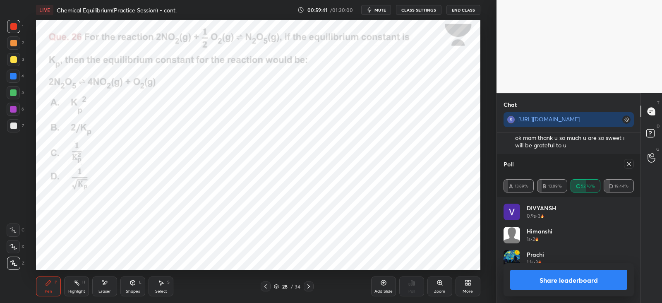
scroll to position [97, 128]
click at [99, 283] on div "Eraser" at bounding box center [104, 286] width 25 height 20
click at [41, 284] on div "Pen P" at bounding box center [48, 286] width 25 height 20
click at [622, 165] on div at bounding box center [626, 164] width 13 height 10
click at [624, 162] on div at bounding box center [629, 164] width 10 height 10
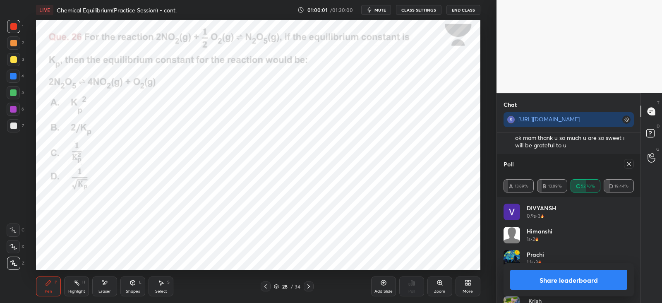
type textarea "x"
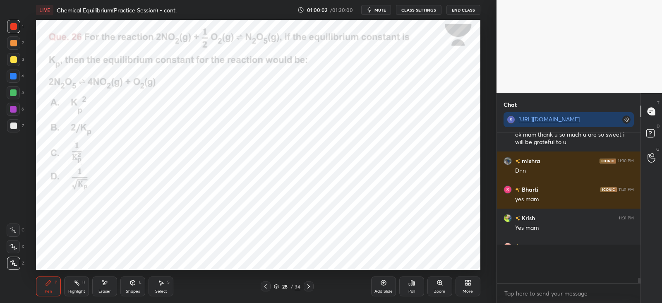
scroll to position [75, 141]
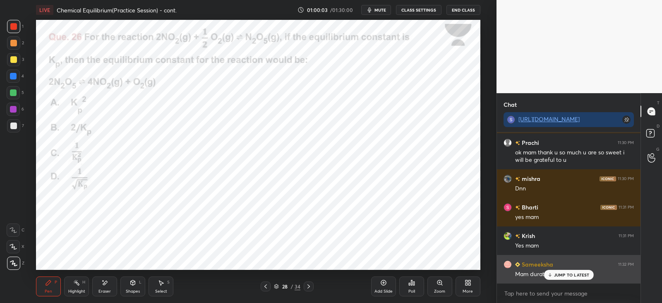
click at [557, 275] on p "JUMP TO LATEST" at bounding box center [572, 274] width 36 height 5
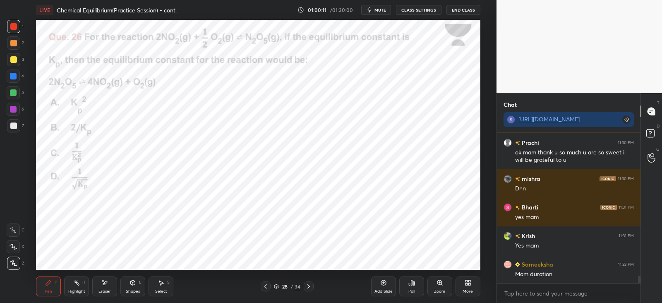
click at [103, 279] on icon at bounding box center [104, 282] width 7 height 7
click at [42, 287] on div "Pen P" at bounding box center [48, 286] width 25 height 20
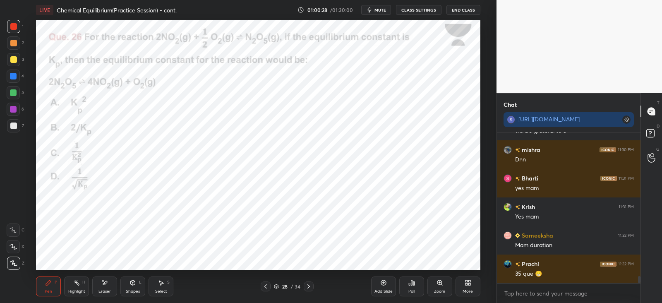
scroll to position [3042, 0]
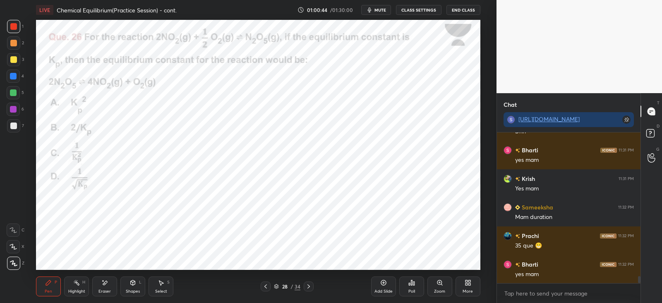
click at [311, 285] on icon at bounding box center [308, 286] width 7 height 7
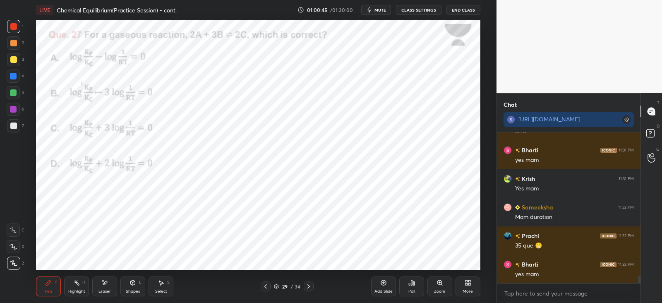
click at [265, 286] on icon at bounding box center [265, 286] width 7 height 7
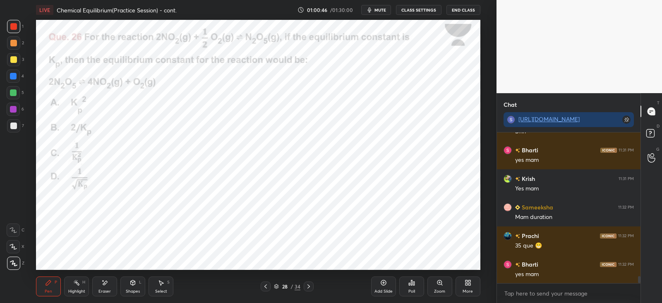
click at [309, 286] on icon at bounding box center [308, 286] width 2 height 4
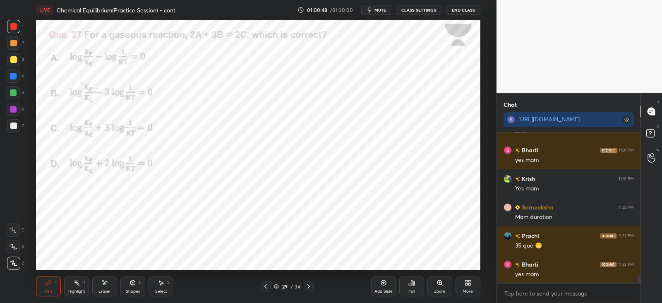
click at [409, 281] on icon at bounding box center [411, 282] width 7 height 7
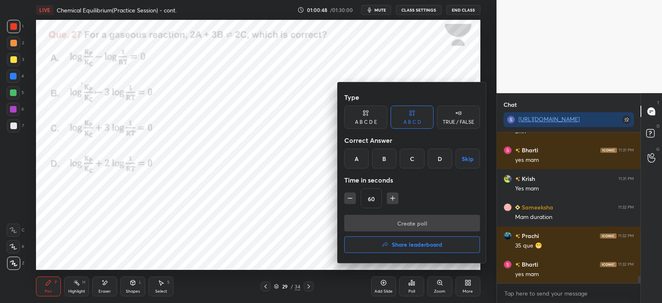
click at [387, 156] on div "B" at bounding box center [384, 158] width 24 height 20
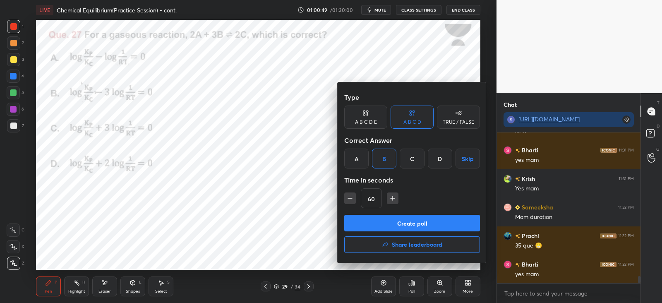
click at [389, 199] on icon "button" at bounding box center [392, 198] width 8 height 8
click at [392, 198] on icon "button" at bounding box center [392, 198] width 4 height 0
type input "90"
click at [383, 221] on button "Create poll" at bounding box center [412, 223] width 136 height 17
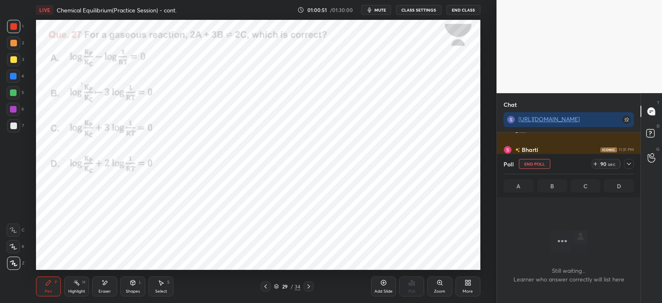
scroll to position [105, 141]
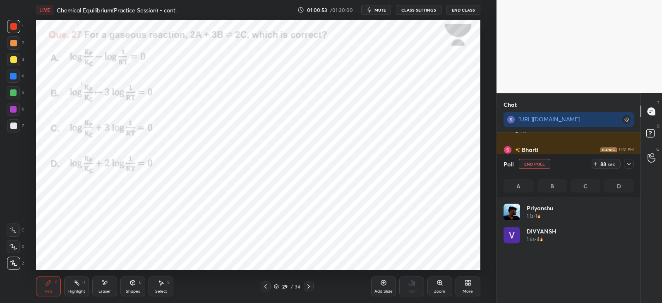
click at [627, 160] on icon at bounding box center [628, 163] width 7 height 7
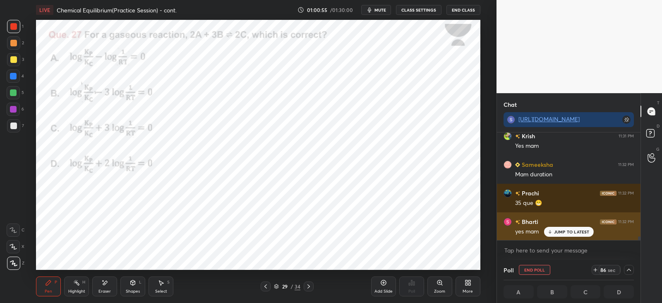
click at [557, 232] on p "JUMP TO LATEST" at bounding box center [572, 231] width 36 height 5
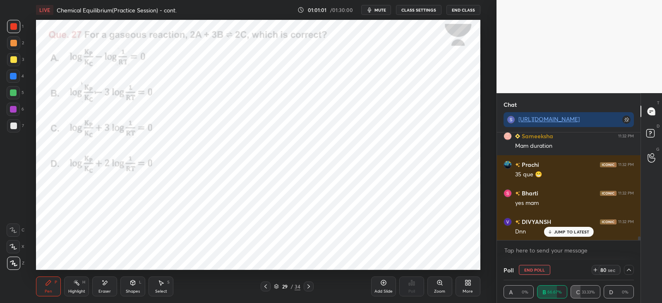
click at [627, 270] on icon at bounding box center [628, 269] width 4 height 2
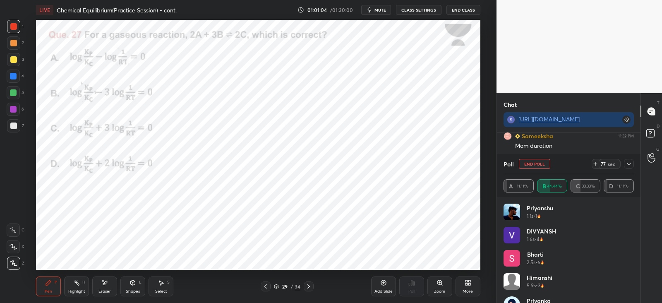
scroll to position [17, 0]
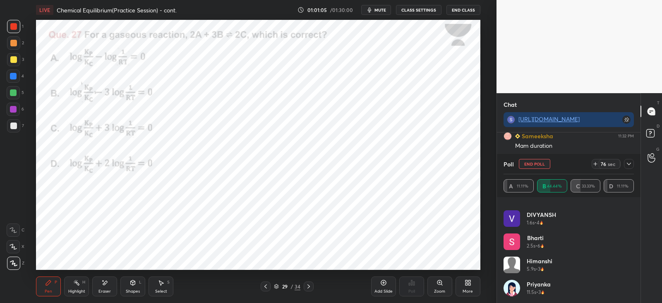
click at [628, 163] on icon at bounding box center [628, 163] width 7 height 7
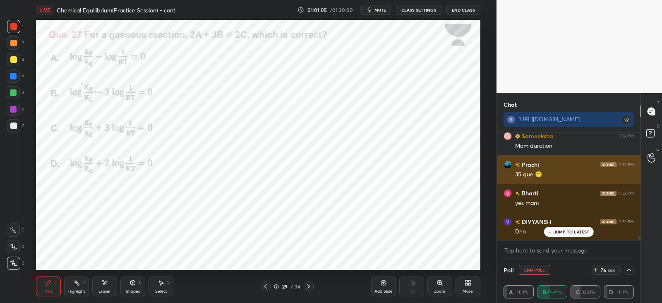
scroll to position [54, 128]
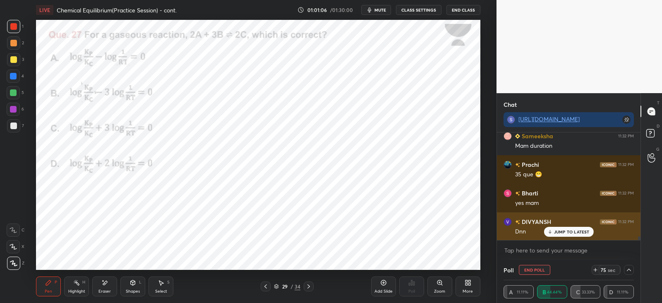
click at [571, 232] on p "JUMP TO LATEST" at bounding box center [572, 231] width 36 height 5
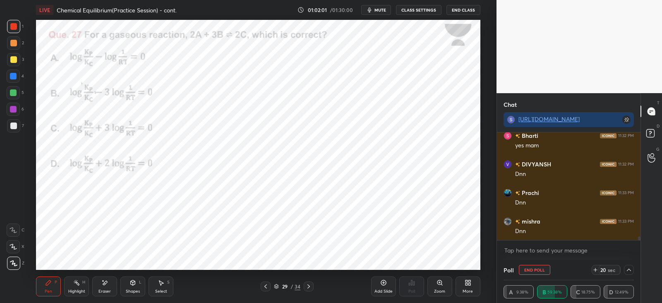
click at [107, 280] on icon at bounding box center [104, 282] width 7 height 7
click at [54, 289] on div "Pen P" at bounding box center [48, 286] width 25 height 20
click at [103, 280] on icon at bounding box center [103, 280] width 1 height 1
click at [52, 284] on icon at bounding box center [48, 282] width 7 height 7
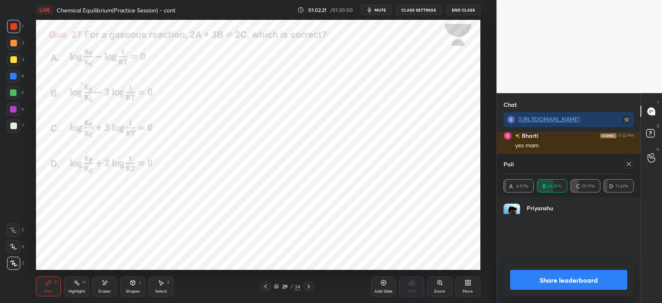
scroll to position [97, 128]
click at [628, 163] on icon at bounding box center [628, 164] width 4 height 4
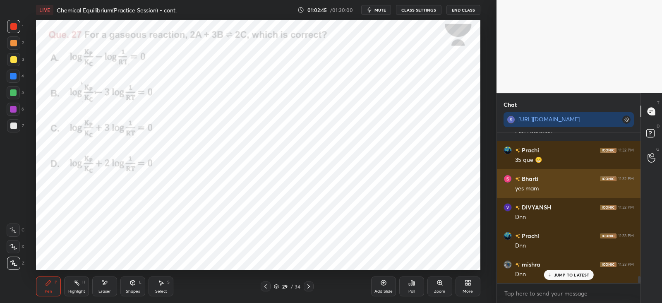
scroll to position [3164, 0]
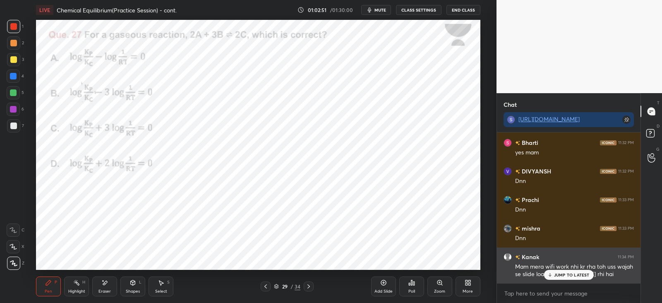
click at [556, 275] on p "JUMP TO LATEST" at bounding box center [572, 274] width 36 height 5
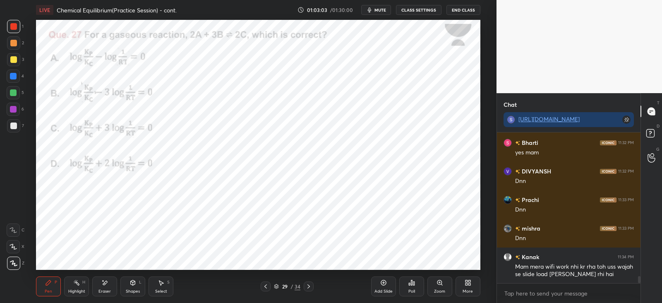
click at [312, 284] on div at bounding box center [308, 286] width 10 height 10
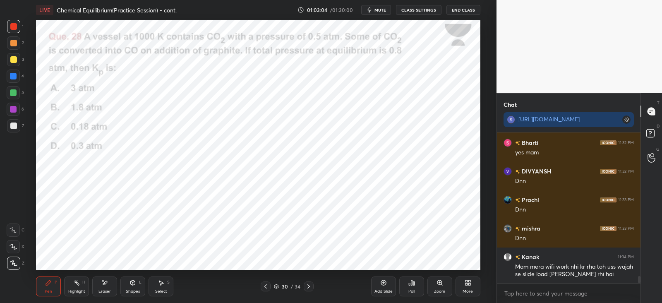
scroll to position [3192, 0]
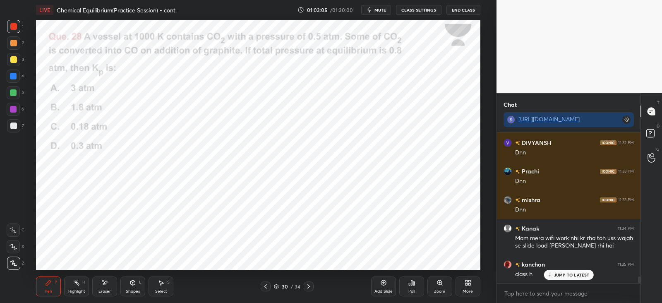
click at [413, 284] on icon at bounding box center [413, 283] width 1 height 4
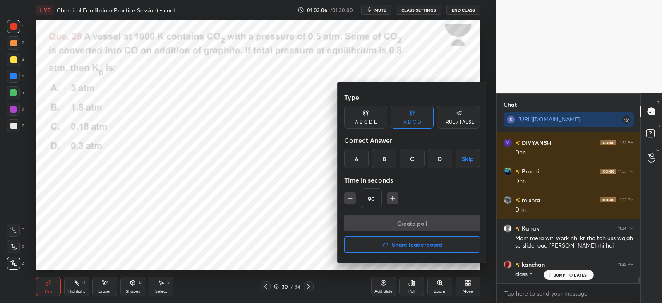
click at [389, 158] on div "B" at bounding box center [384, 158] width 24 height 20
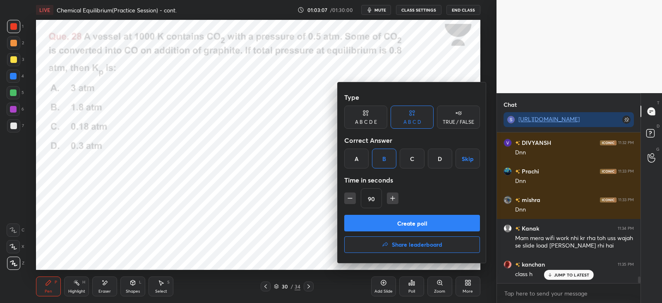
click at [426, 220] on button "Create poll" at bounding box center [412, 223] width 136 height 17
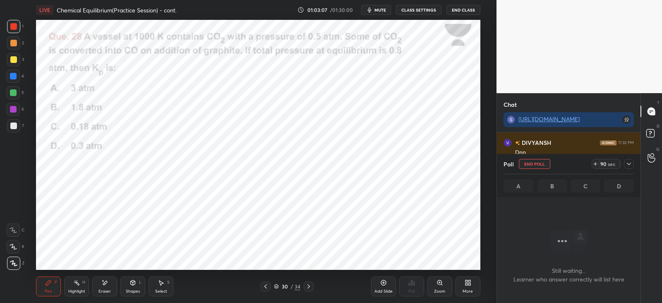
scroll to position [2, 2]
click at [632, 164] on div at bounding box center [629, 164] width 10 height 10
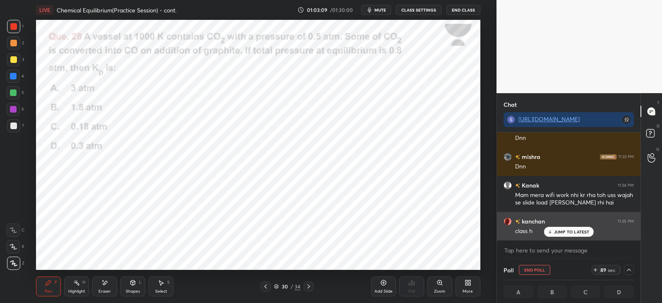
click at [561, 225] on div "class h" at bounding box center [574, 230] width 119 height 10
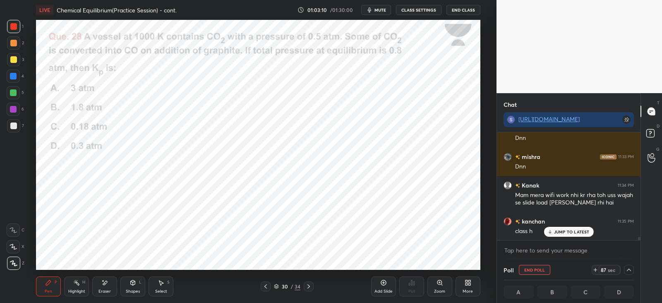
click at [558, 232] on p "JUMP TO LATEST" at bounding box center [572, 231] width 36 height 5
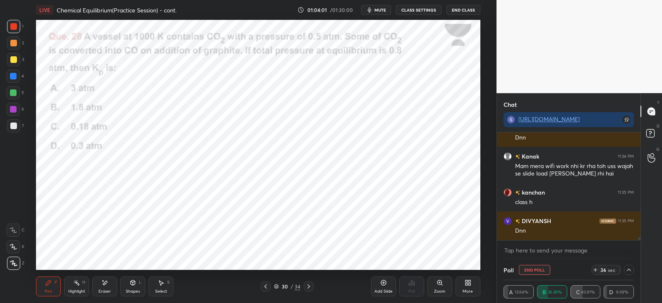
click at [99, 280] on div "Eraser" at bounding box center [104, 286] width 25 height 20
click at [53, 278] on div "Pen P" at bounding box center [48, 286] width 25 height 20
click at [15, 56] on div at bounding box center [13, 59] width 7 height 7
click at [15, 26] on div at bounding box center [13, 26] width 7 height 7
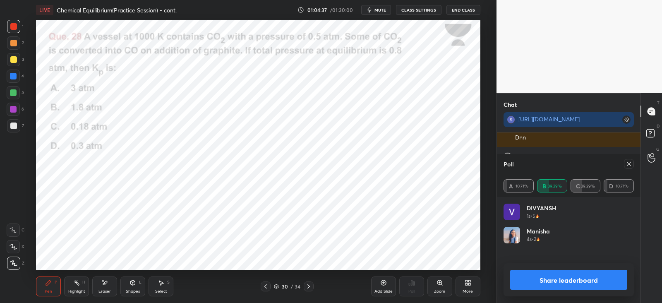
scroll to position [97, 128]
click at [628, 164] on icon at bounding box center [628, 163] width 7 height 7
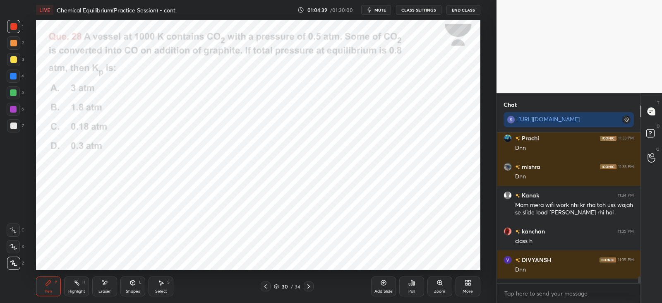
scroll to position [79, 141]
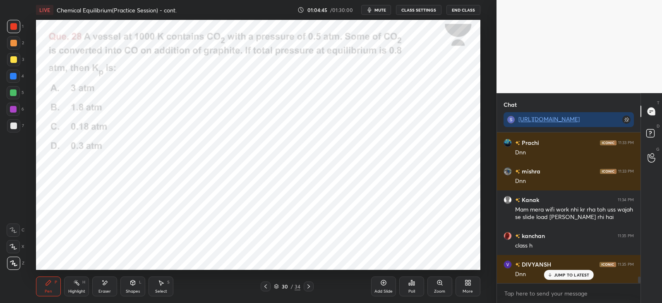
click at [79, 285] on rect at bounding box center [77, 283] width 4 height 4
click at [47, 284] on icon at bounding box center [48, 282] width 5 height 5
click at [107, 284] on icon at bounding box center [104, 282] width 7 height 7
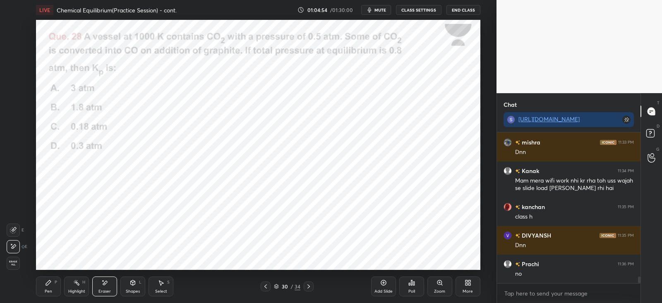
click at [49, 284] on icon at bounding box center [48, 282] width 7 height 7
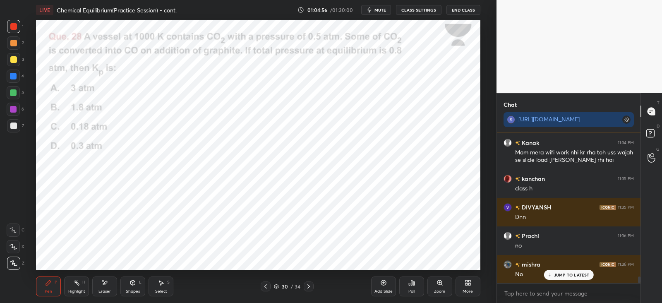
scroll to position [3335, 0]
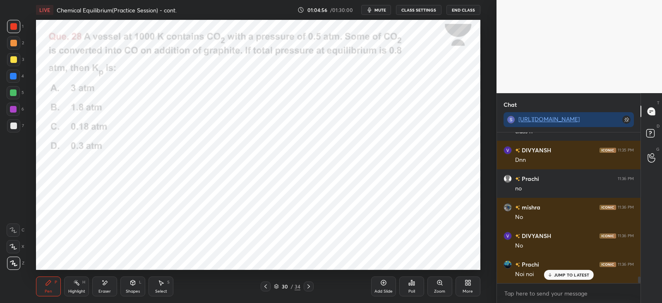
click at [105, 278] on div "Eraser" at bounding box center [104, 286] width 25 height 20
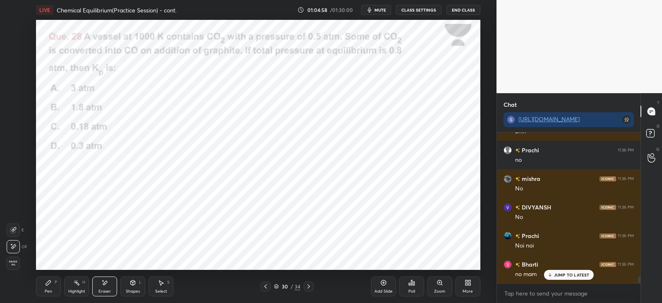
click at [45, 285] on icon at bounding box center [48, 282] width 7 height 7
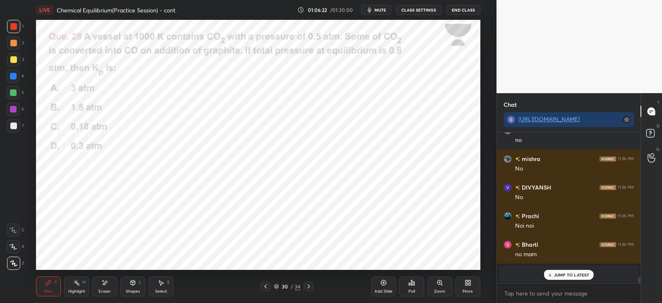
click at [556, 276] on p "JUMP TO LATEST" at bounding box center [572, 274] width 36 height 5
click at [310, 286] on icon at bounding box center [308, 286] width 7 height 7
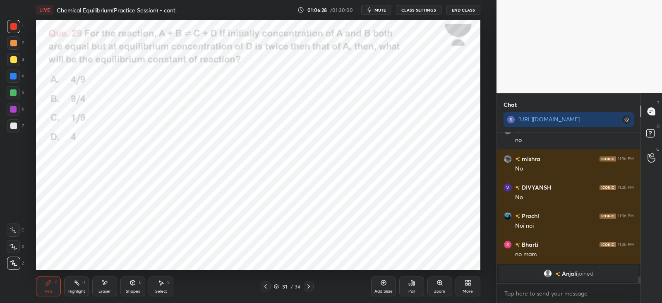
click at [416, 283] on div "Poll" at bounding box center [411, 286] width 25 height 20
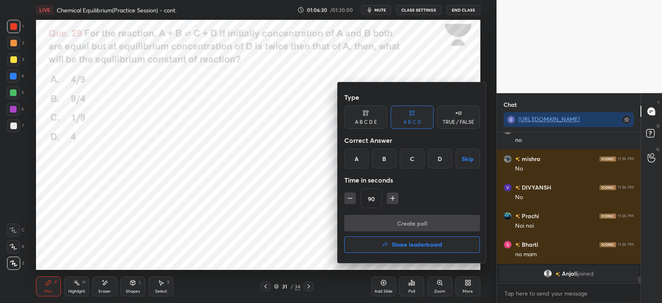
click at [443, 158] on div "D" at bounding box center [440, 158] width 24 height 20
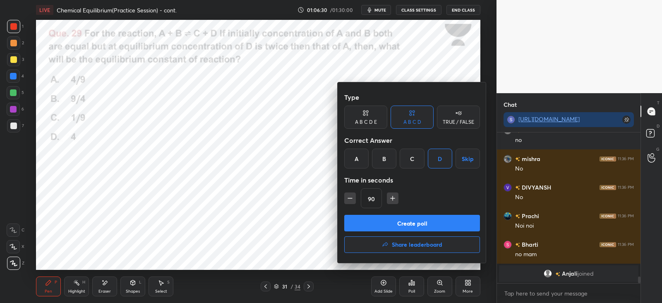
click at [422, 224] on button "Create poll" at bounding box center [412, 223] width 136 height 17
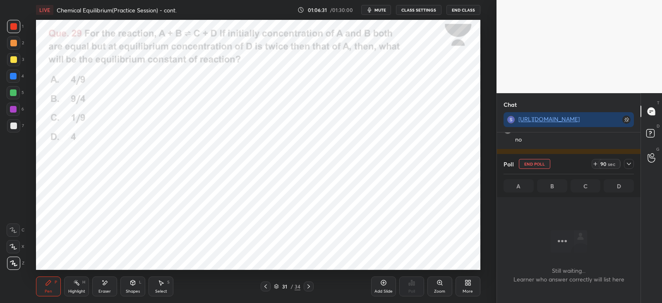
scroll to position [105, 141]
click at [594, 161] on icon at bounding box center [595, 163] width 7 height 7
click at [628, 160] on icon at bounding box center [628, 163] width 7 height 7
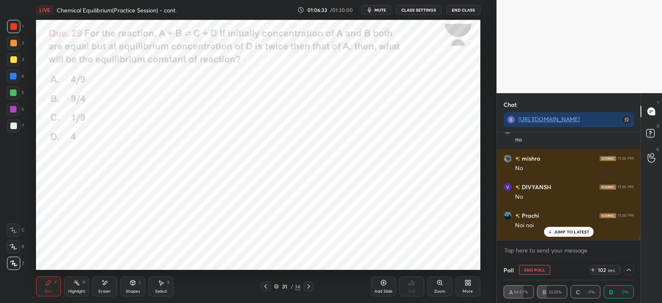
scroll to position [3426, 0]
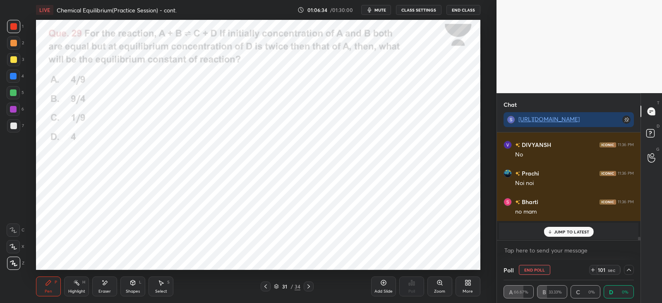
click at [561, 229] on p "JUMP TO LATEST" at bounding box center [572, 231] width 36 height 5
click at [16, 30] on div at bounding box center [13, 26] width 13 height 13
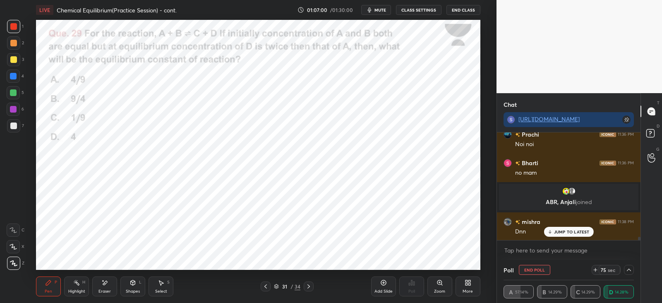
scroll to position [3231, 0]
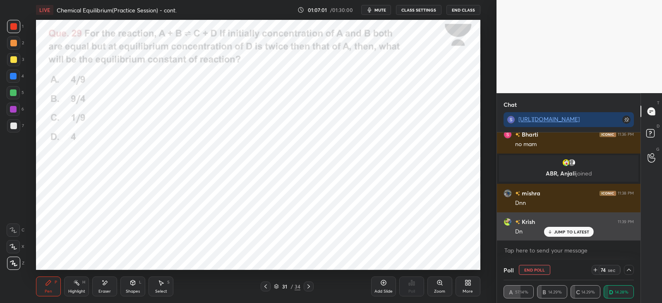
click at [568, 231] on p "JUMP TO LATEST" at bounding box center [572, 231] width 36 height 5
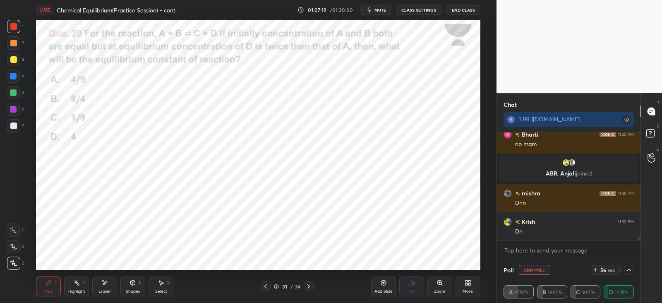
click at [137, 284] on div "Shapes L" at bounding box center [132, 286] width 25 height 20
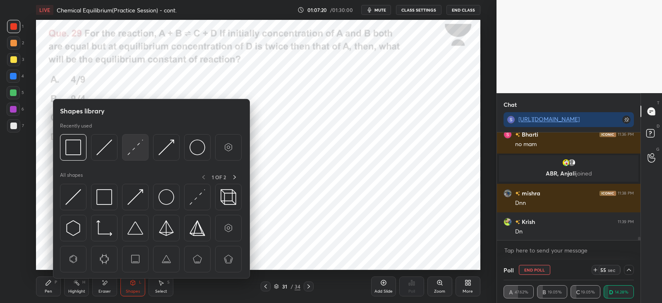
click at [140, 141] on img at bounding box center [135, 147] width 16 height 16
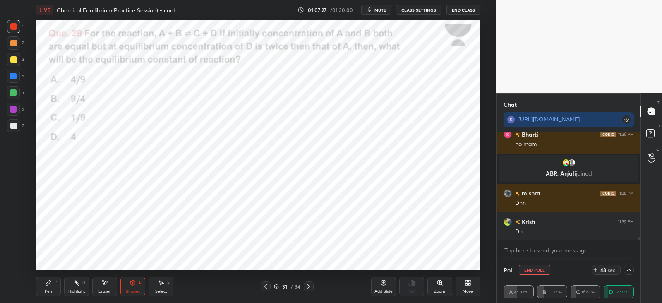
click at [45, 280] on icon at bounding box center [48, 282] width 7 height 7
click at [16, 58] on div at bounding box center [13, 59] width 7 height 7
click at [19, 25] on div at bounding box center [13, 26] width 13 height 13
click at [107, 282] on icon at bounding box center [104, 282] width 7 height 7
click at [52, 277] on div "Pen P" at bounding box center [48, 286] width 25 height 20
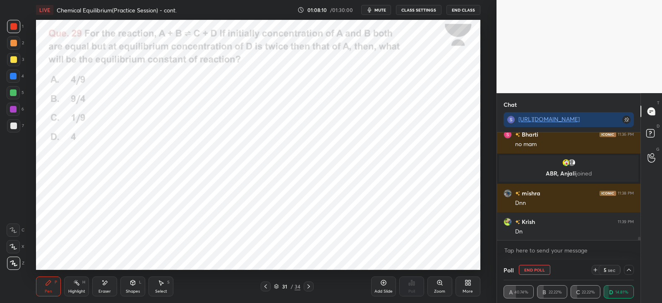
click at [138, 283] on div "Shapes L" at bounding box center [132, 286] width 25 height 20
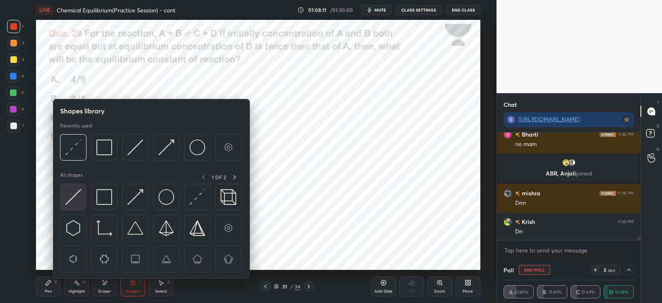
click at [72, 197] on img at bounding box center [73, 197] width 16 height 16
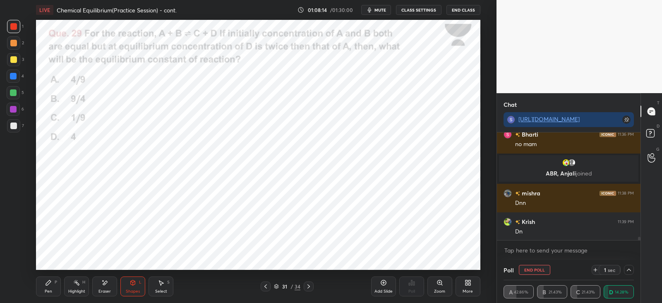
click at [50, 286] on div "Pen P" at bounding box center [48, 286] width 25 height 20
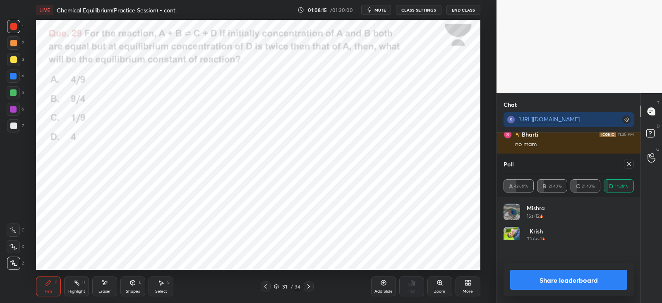
scroll to position [97, 128]
click at [629, 169] on div "Poll" at bounding box center [568, 164] width 130 height 20
click at [625, 164] on icon at bounding box center [628, 163] width 7 height 7
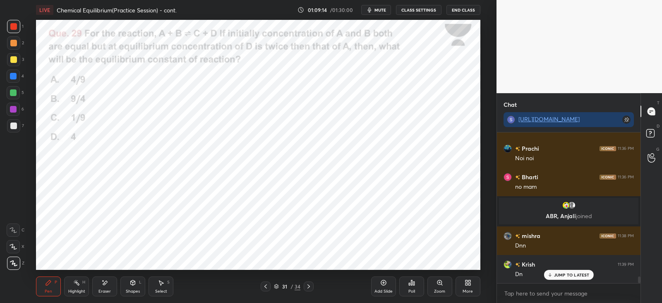
scroll to position [3217, 0]
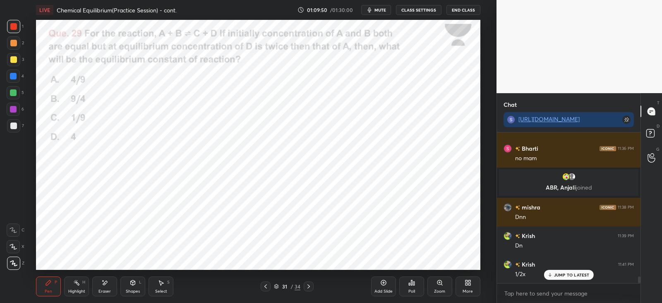
click at [551, 277] on div "JUMP TO LATEST" at bounding box center [568, 275] width 50 height 10
click at [307, 284] on icon at bounding box center [308, 286] width 7 height 7
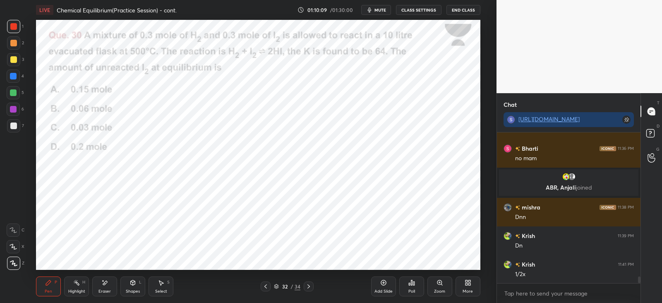
click at [413, 283] on icon at bounding box center [413, 283] width 1 height 4
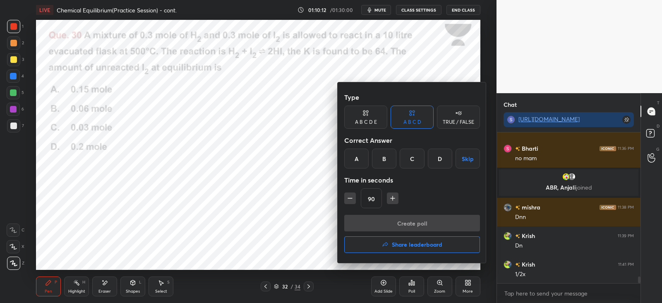
click at [390, 158] on div "B" at bounding box center [384, 158] width 24 height 20
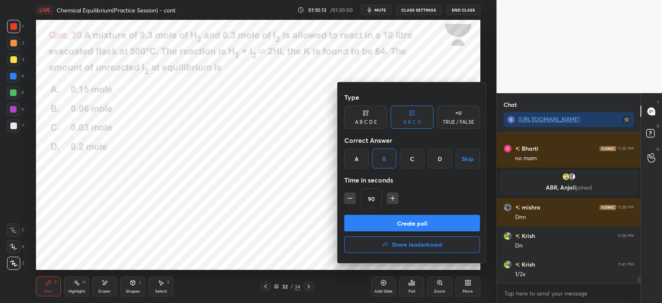
click at [406, 221] on button "Create poll" at bounding box center [412, 223] width 136 height 17
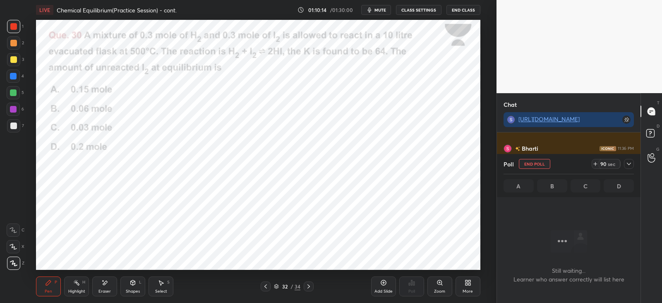
scroll to position [105, 141]
click at [629, 161] on icon at bounding box center [628, 163] width 7 height 7
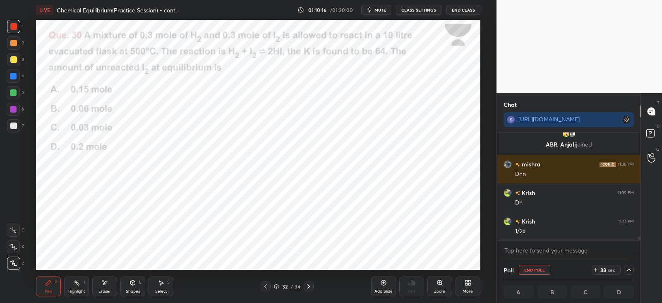
scroll to position [0, 2]
click at [16, 29] on div at bounding box center [13, 26] width 7 height 7
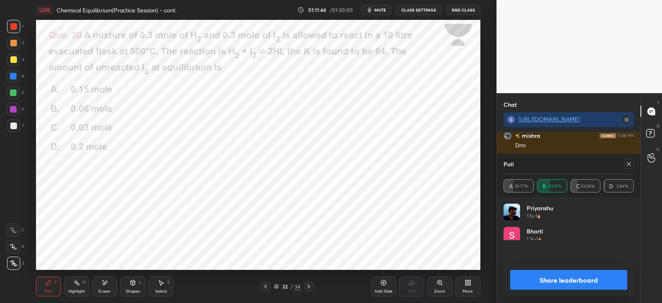
scroll to position [97, 128]
click at [624, 166] on div at bounding box center [629, 164] width 10 height 10
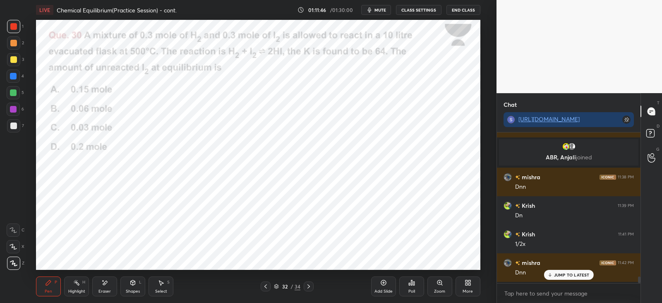
scroll to position [79, 141]
click at [107, 284] on icon at bounding box center [104, 282] width 7 height 7
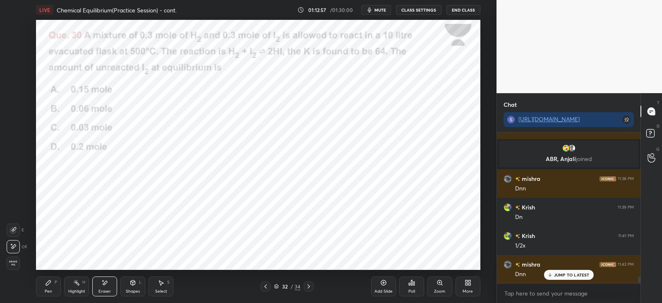
click at [56, 284] on div "Pen P" at bounding box center [48, 286] width 25 height 20
click at [105, 288] on div "Eraser" at bounding box center [104, 286] width 25 height 20
click at [53, 283] on div "Pen P" at bounding box center [48, 286] width 25 height 20
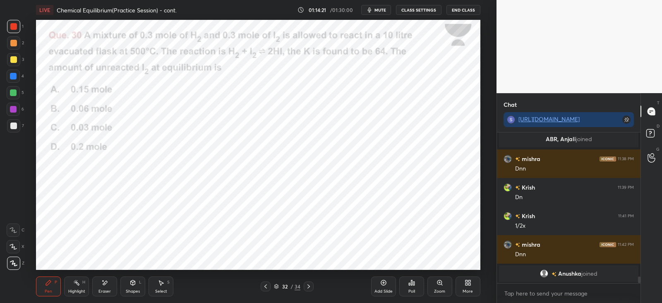
scroll to position [3294, 0]
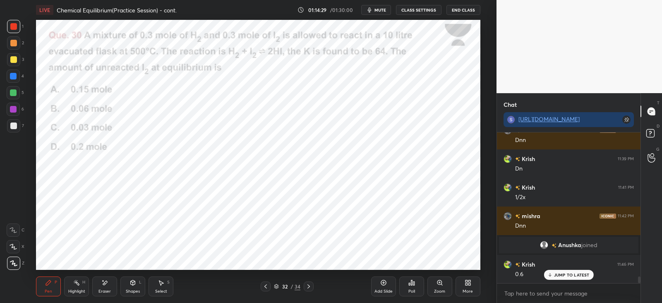
click at [560, 275] on p "JUMP TO LATEST" at bounding box center [572, 274] width 36 height 5
click at [306, 287] on icon at bounding box center [308, 286] width 7 height 7
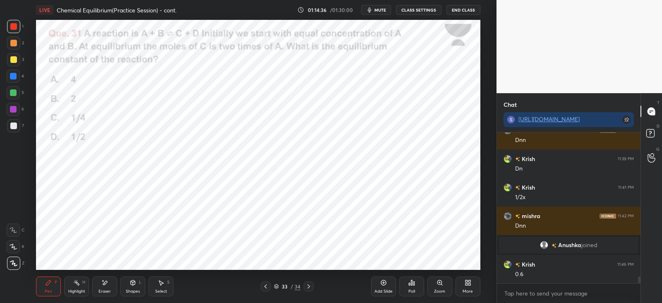
click at [304, 287] on div at bounding box center [308, 286] width 10 height 10
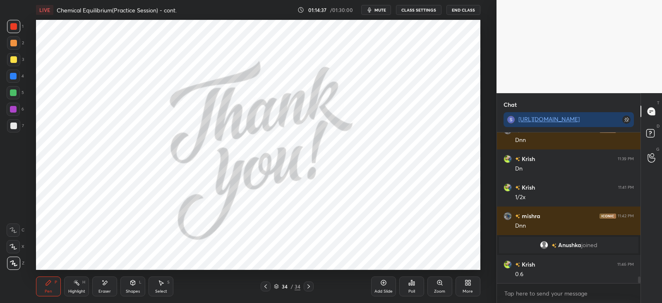
click at [269, 286] on icon at bounding box center [265, 286] width 7 height 7
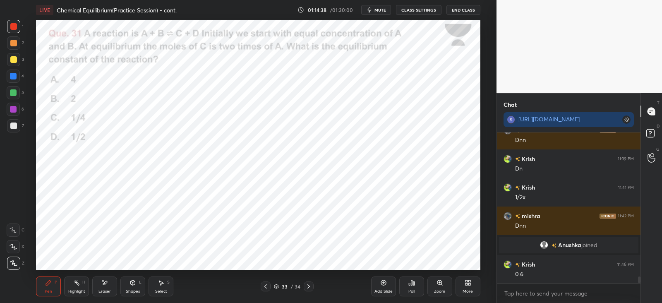
click at [411, 286] on div "Poll" at bounding box center [411, 286] width 25 height 20
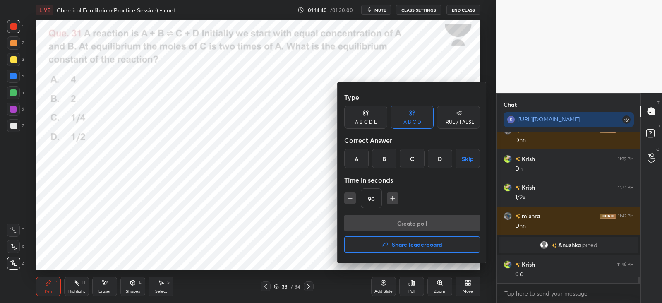
click at [354, 157] on div "A" at bounding box center [356, 158] width 24 height 20
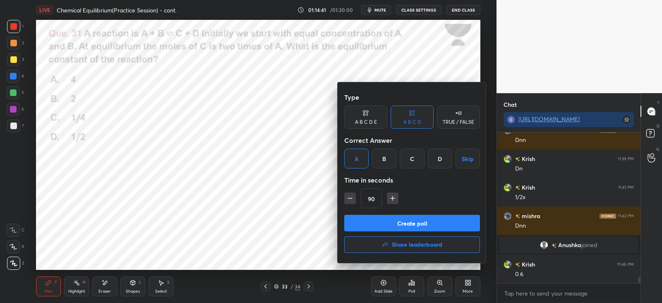
click at [405, 220] on button "Create poll" at bounding box center [412, 223] width 136 height 17
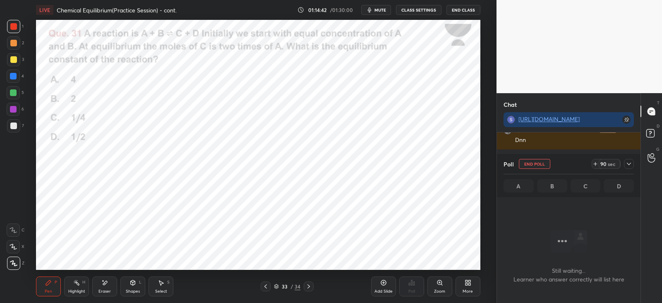
scroll to position [2, 2]
click at [630, 162] on icon at bounding box center [628, 163] width 7 height 7
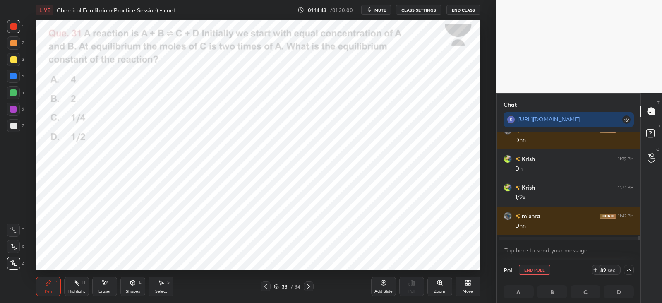
scroll to position [3336, 0]
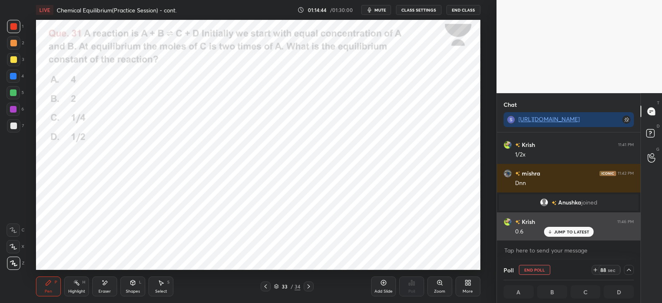
click at [559, 228] on div "JUMP TO LATEST" at bounding box center [568, 232] width 50 height 10
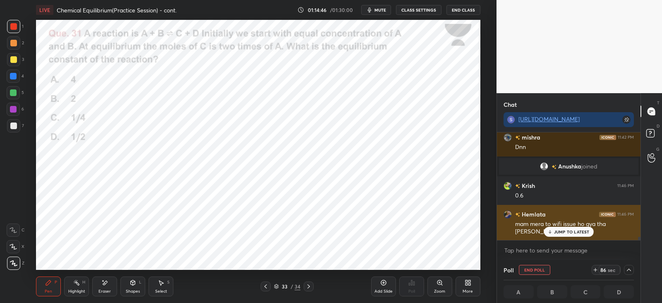
click at [557, 229] on p "JUMP TO LATEST" at bounding box center [572, 231] width 36 height 5
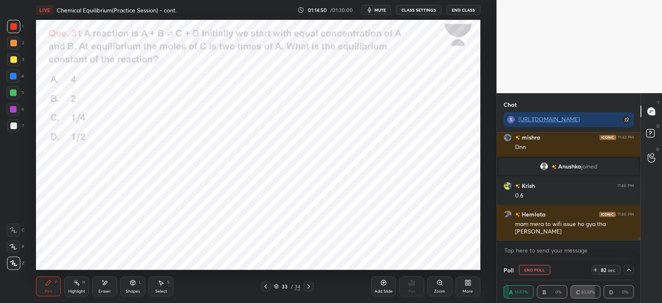
click at [630, 269] on icon at bounding box center [628, 269] width 7 height 7
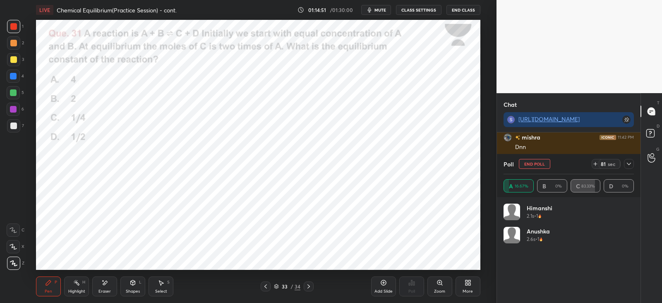
scroll to position [97, 128]
click at [631, 167] on icon at bounding box center [628, 163] width 7 height 7
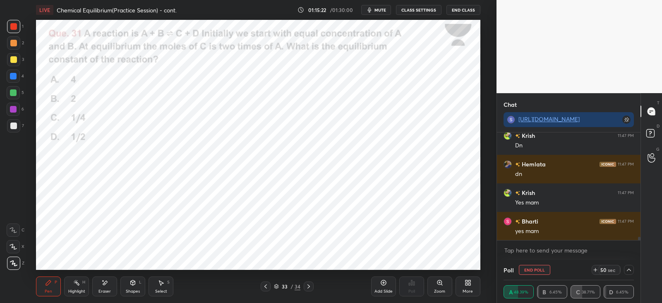
scroll to position [3515, 0]
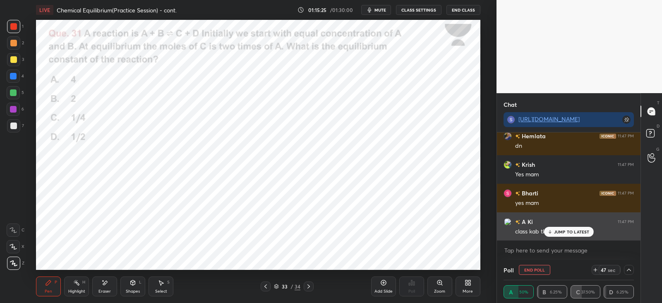
click at [559, 231] on p "JUMP TO LATEST" at bounding box center [572, 231] width 36 height 5
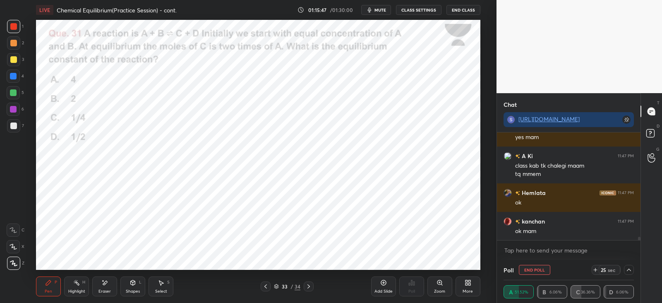
scroll to position [3610, 0]
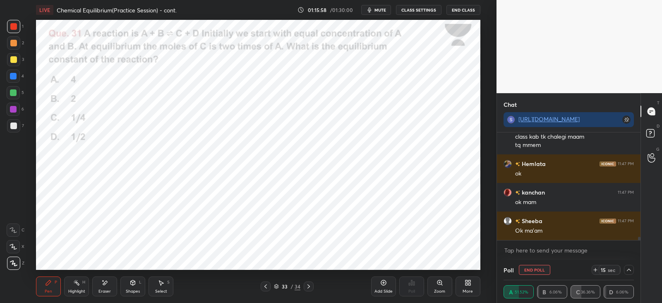
click at [526, 268] on button "End Poll" at bounding box center [534, 270] width 31 height 10
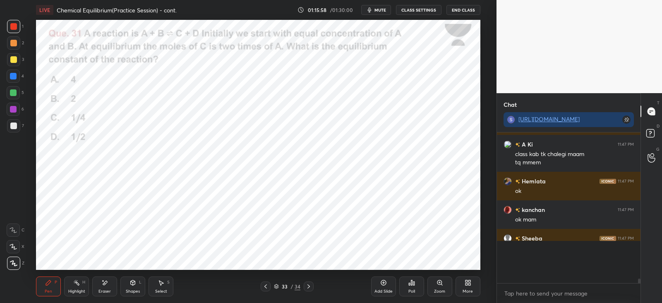
scroll to position [3569, 0]
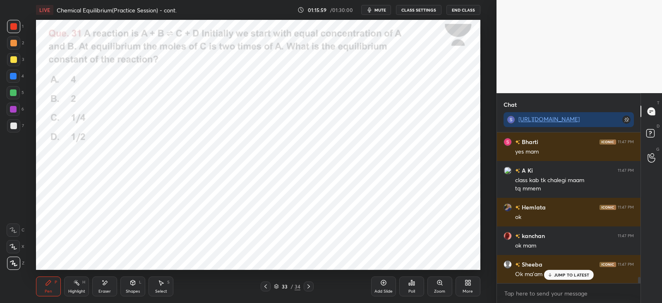
click at [411, 285] on icon at bounding box center [411, 282] width 1 height 5
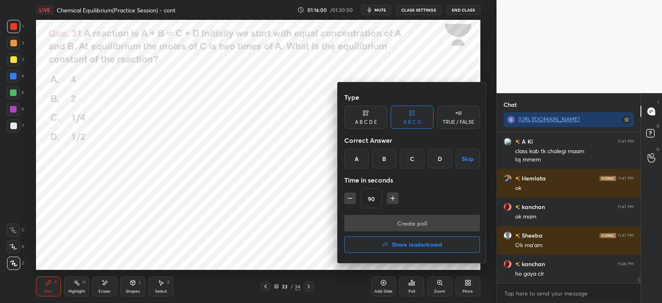
click at [396, 244] on h4 "Share leaderboard" at bounding box center [417, 244] width 50 height 6
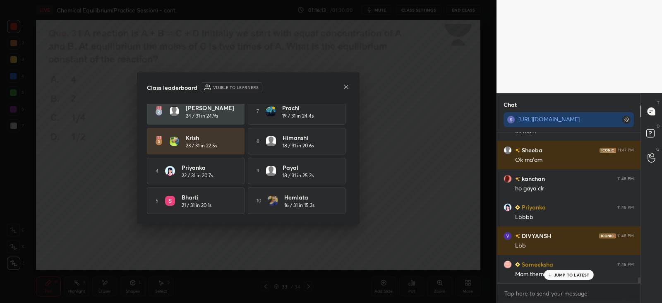
click at [548, 273] on icon at bounding box center [549, 274] width 5 height 5
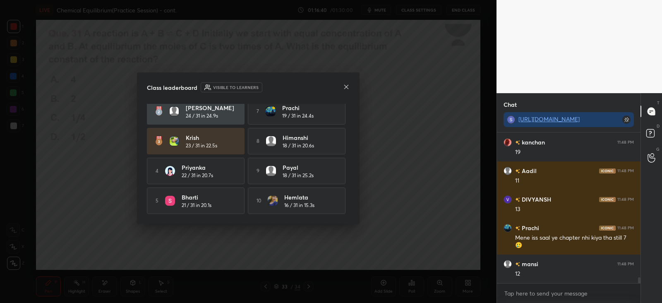
click at [343, 87] on icon at bounding box center [346, 87] width 7 height 7
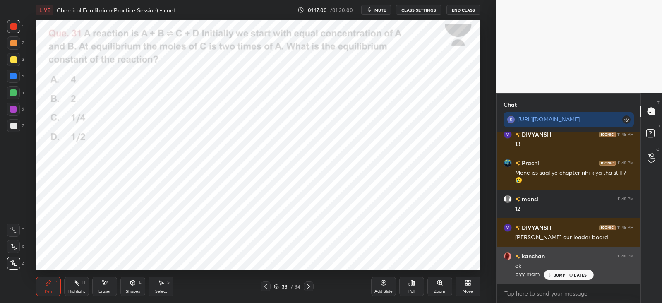
scroll to position [3924, 0]
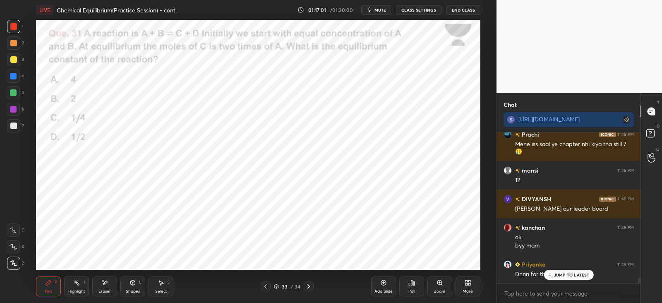
click at [412, 282] on icon at bounding box center [411, 282] width 7 height 7
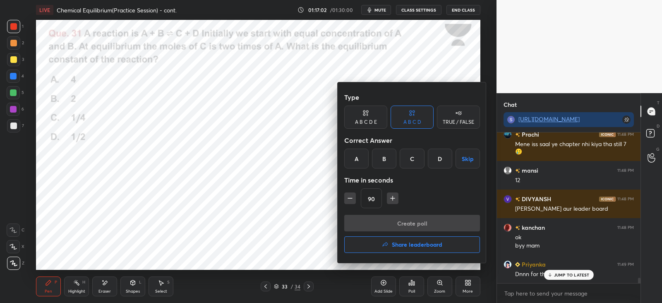
click at [391, 245] on button "Share leaderboard" at bounding box center [412, 244] width 136 height 17
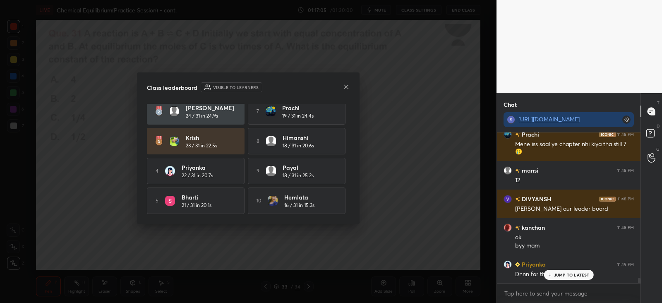
scroll to position [0, 0]
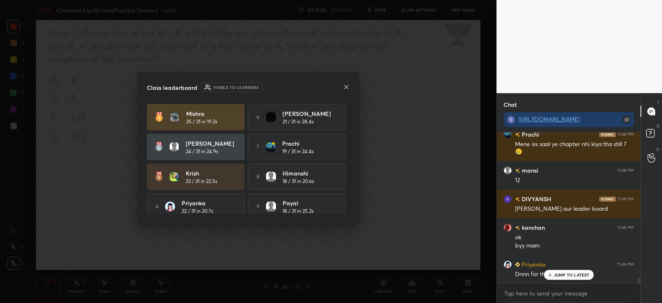
click at [233, 88] on h6 "Visible to learners" at bounding box center [235, 87] width 45 height 6
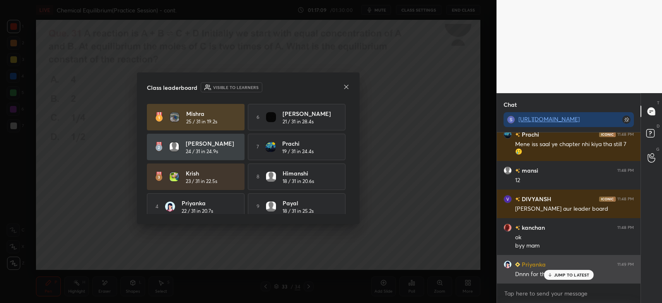
click at [560, 276] on p "JUMP TO LATEST" at bounding box center [572, 274] width 36 height 5
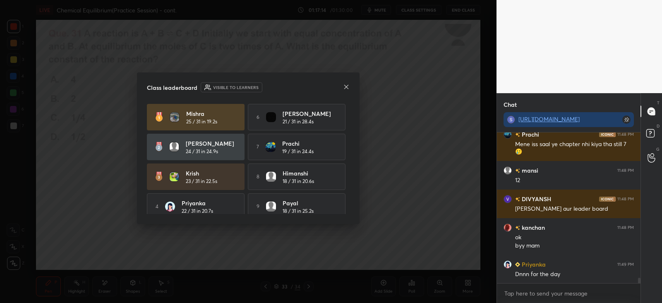
click at [345, 88] on icon at bounding box center [346, 87] width 7 height 7
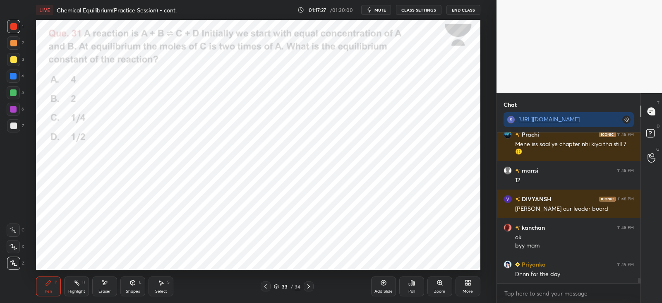
click at [459, 9] on button "End Class" at bounding box center [463, 10] width 34 height 10
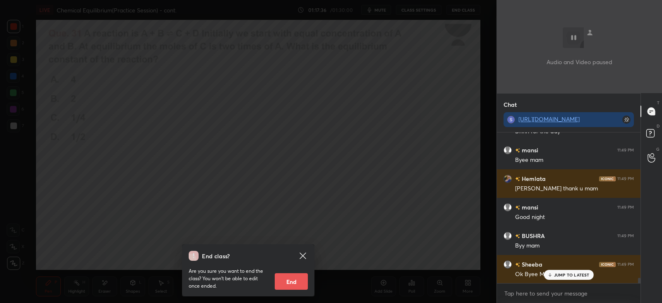
scroll to position [4096, 0]
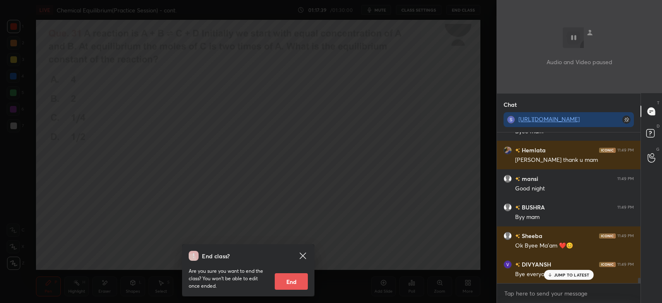
click at [303, 256] on icon at bounding box center [302, 255] width 6 height 6
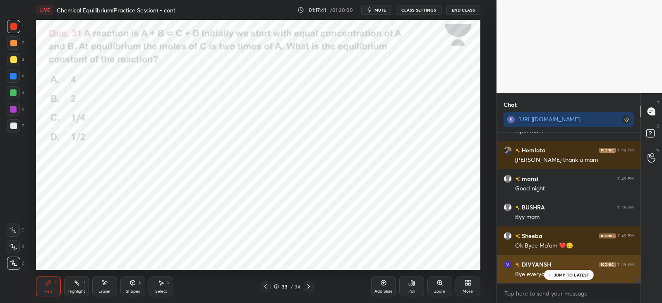
click at [557, 272] on p "JUMP TO LATEST" at bounding box center [572, 274] width 36 height 5
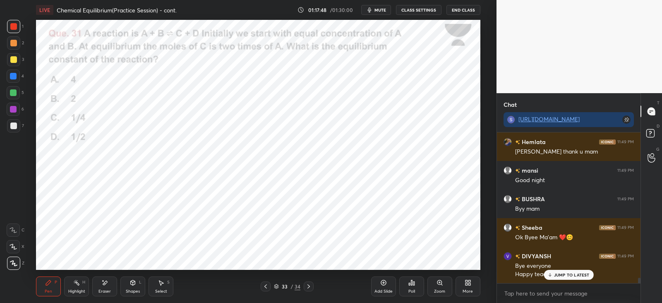
click at [466, 284] on icon at bounding box center [466, 284] width 2 height 2
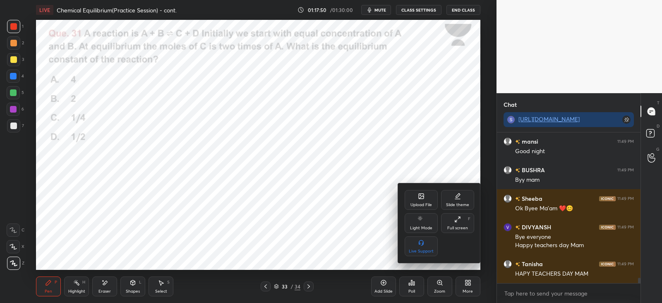
scroll to position [4161, 0]
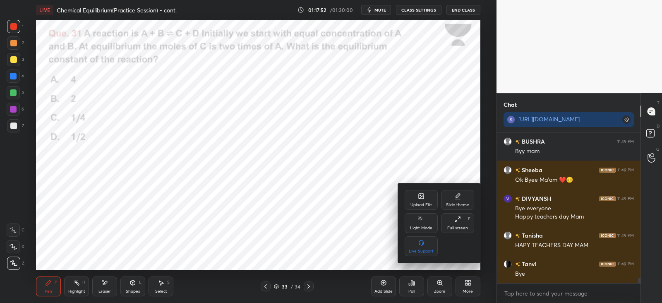
click at [466, 288] on div at bounding box center [331, 151] width 662 height 303
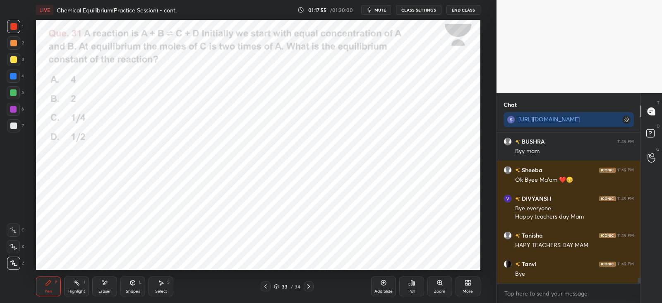
click at [452, 11] on button "End Class" at bounding box center [463, 10] width 34 height 10
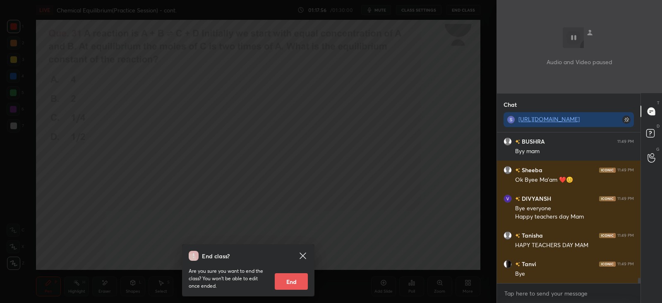
scroll to position [4189, 0]
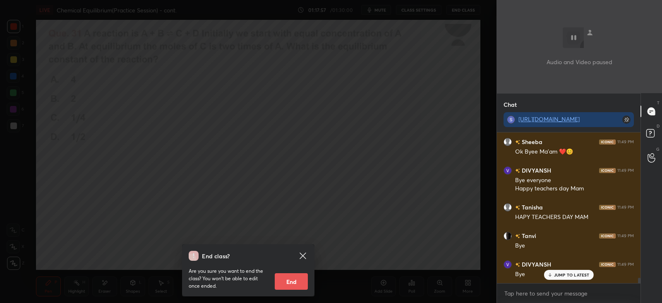
click at [291, 280] on button "End" at bounding box center [291, 281] width 33 height 17
type textarea "x"
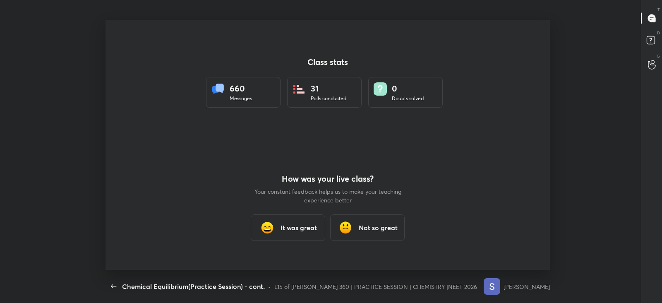
scroll to position [250, 655]
